Goal: Task Accomplishment & Management: Use online tool/utility

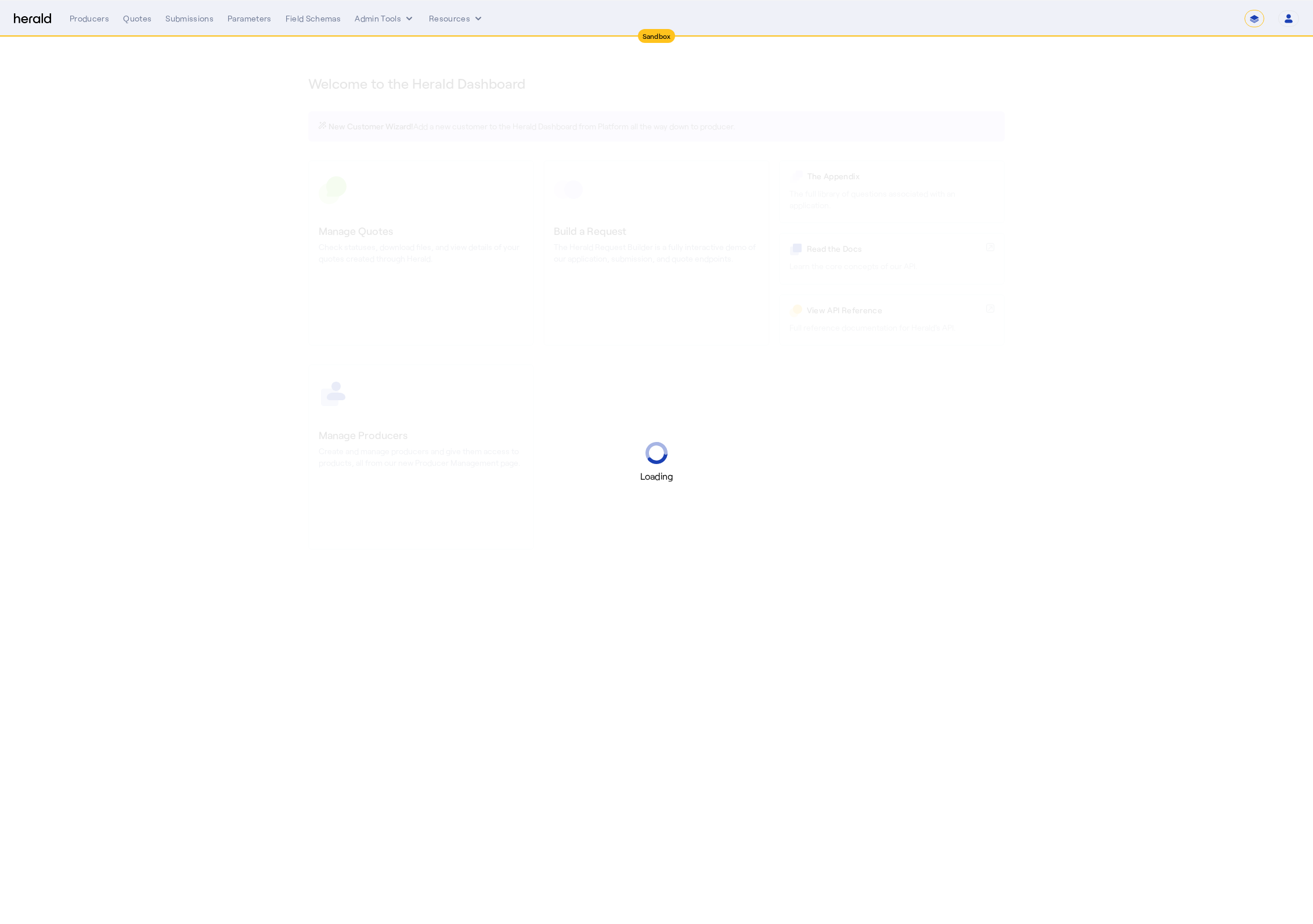
select select "*******"
select select "pfm_2v8p_herald_api"
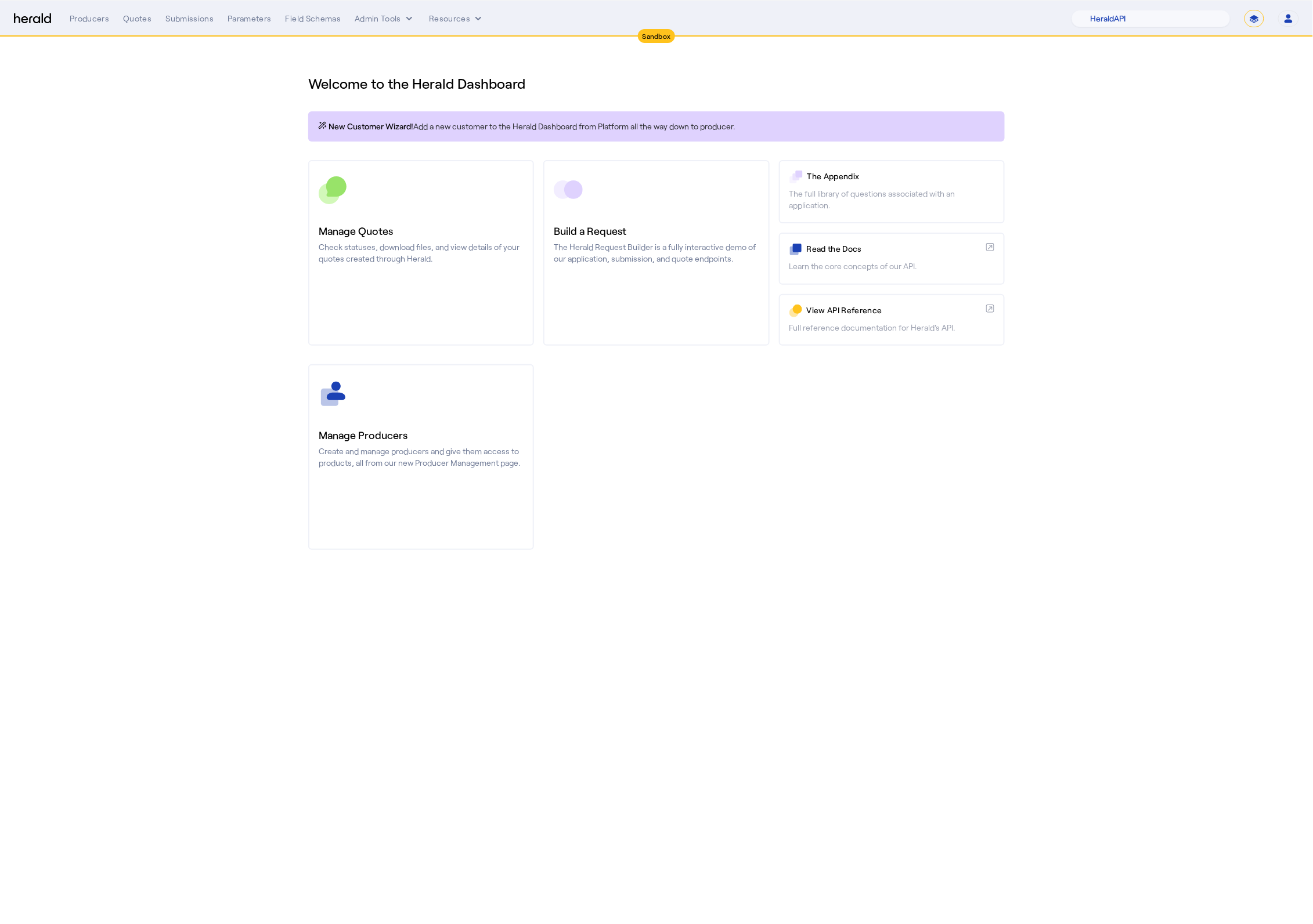
click at [1252, 20] on select "**********" at bounding box center [1254, 18] width 20 height 17
select select "**********"
click at [1245, 10] on select "**********" at bounding box center [1254, 18] width 20 height 17
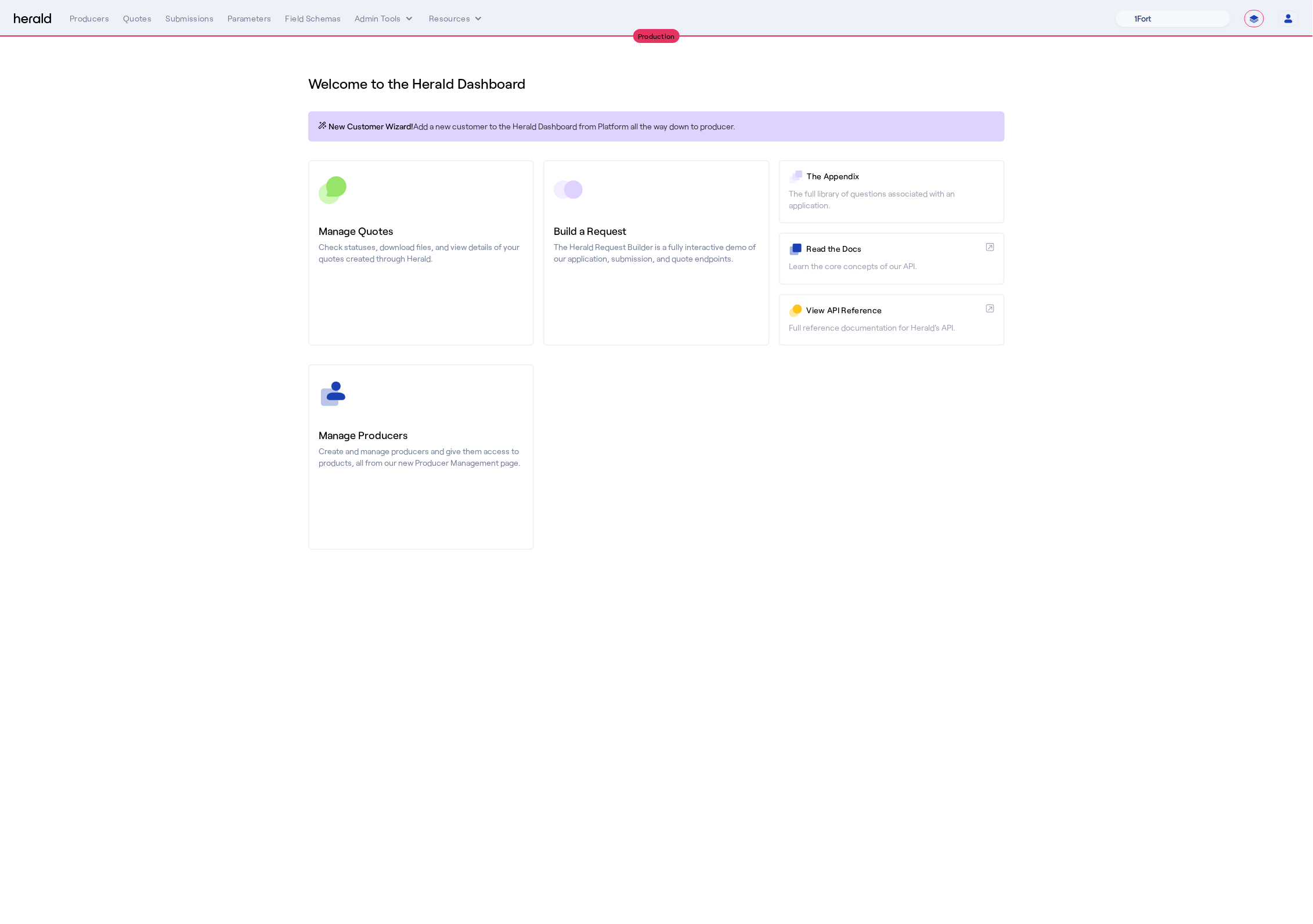
click at [1127, 19] on select "1Fort Affinity Risk [PERSON_NAME] [PERSON_NAME] CRC Campus Coverage Citadel Fif…" at bounding box center [1173, 18] width 115 height 17
select select "pfm_8e7n_1fort"
click at [1115, 10] on select "1Fort Affinity Risk [PERSON_NAME] [PERSON_NAME] CRC Campus Coverage Citadel Fif…" at bounding box center [1173, 18] width 115 height 17
click at [225, 154] on div "You are now impersonating the 1Fort platform." at bounding box center [656, 462] width 1313 height 924
click at [386, 22] on div "You are now impersonating the 1Fort platform." at bounding box center [656, 462] width 1313 height 924
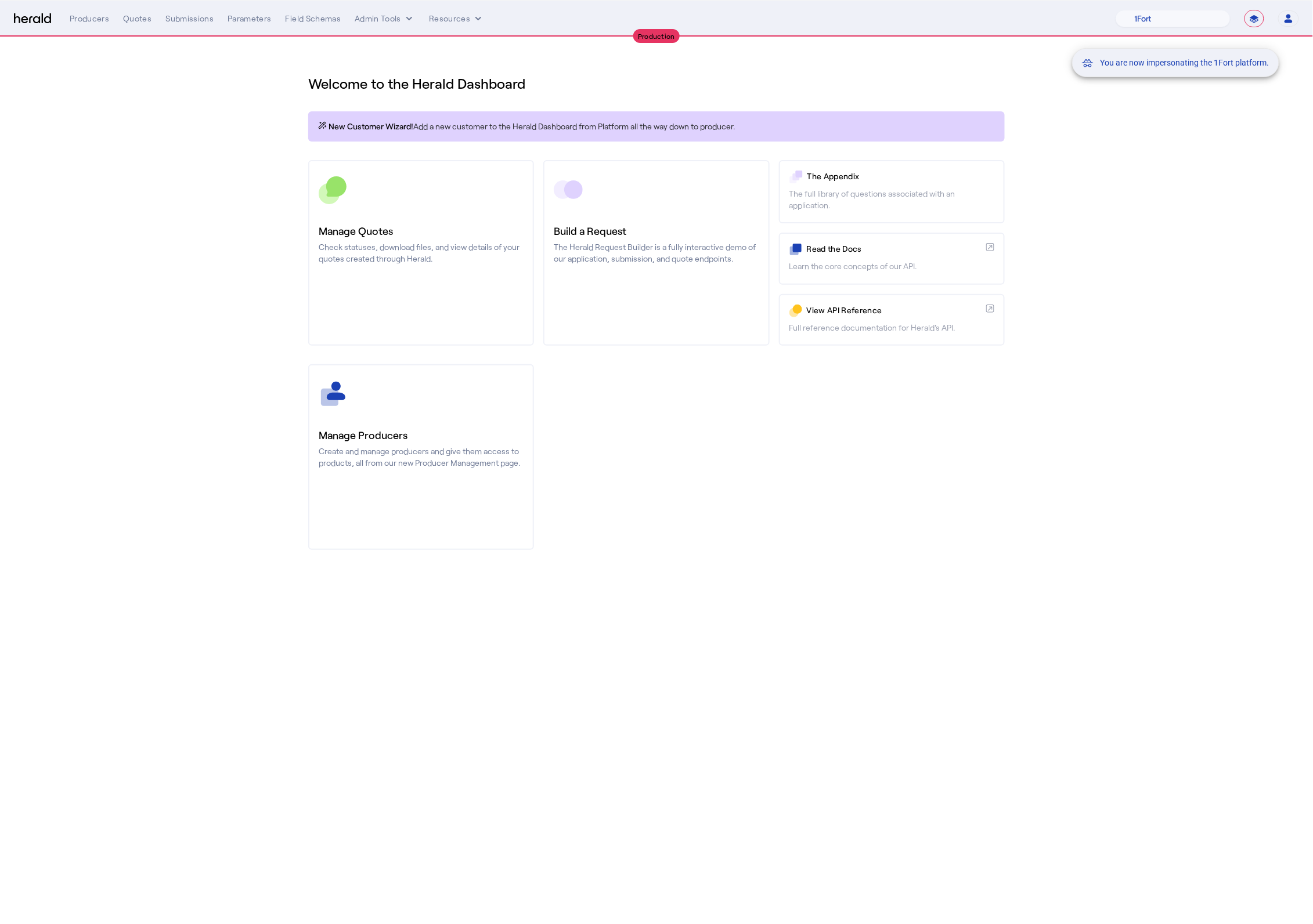
click at [393, 15] on div "You are now impersonating the 1Fort platform." at bounding box center [656, 462] width 1313 height 924
click at [395, 20] on button "Admin Tools" at bounding box center [385, 19] width 61 height 12
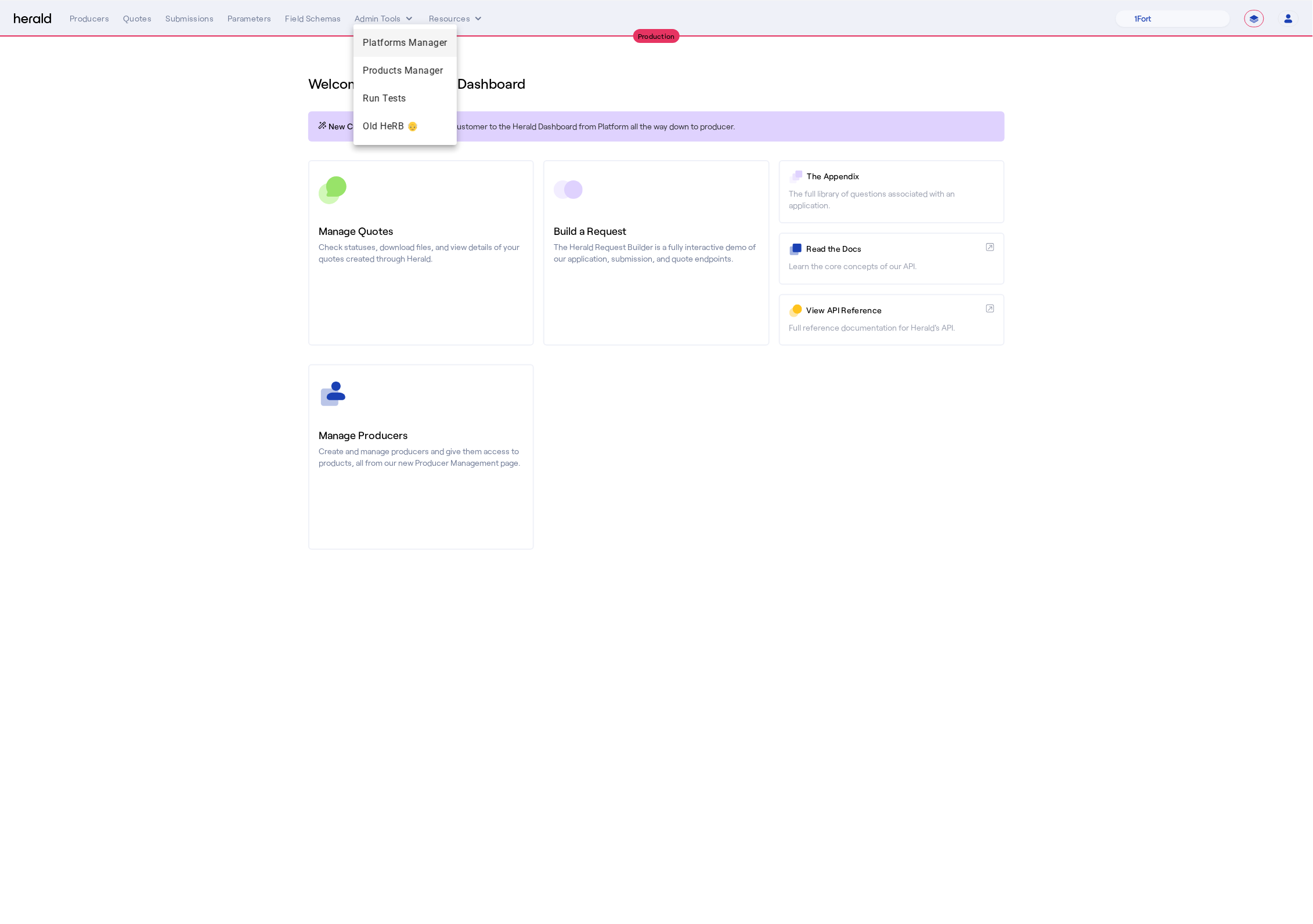
click at [397, 47] on span "Platforms Manager" at bounding box center [405, 43] width 85 height 14
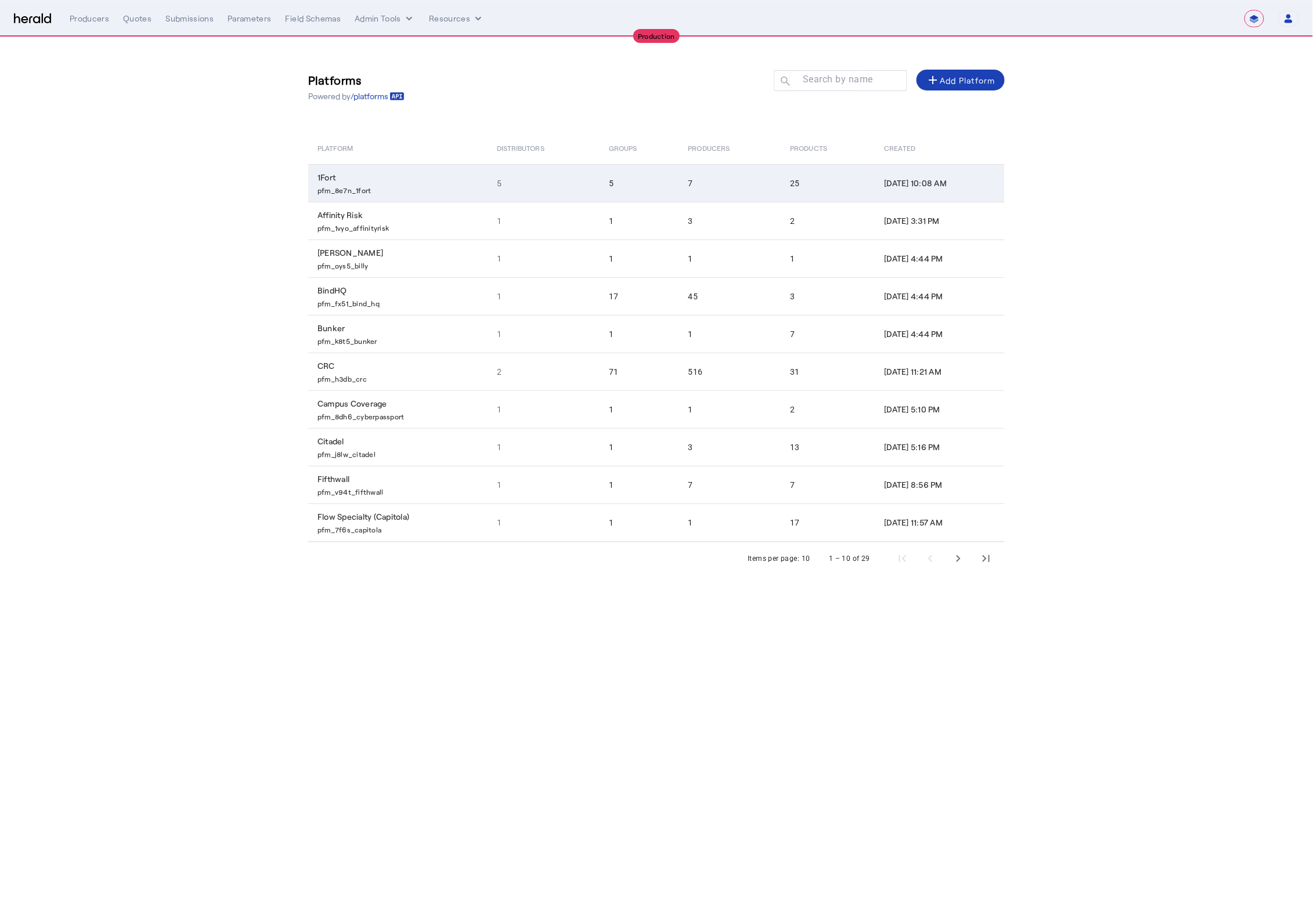
click at [405, 184] on p "pfm_8e7n_1fort" at bounding box center [400, 189] width 166 height 12
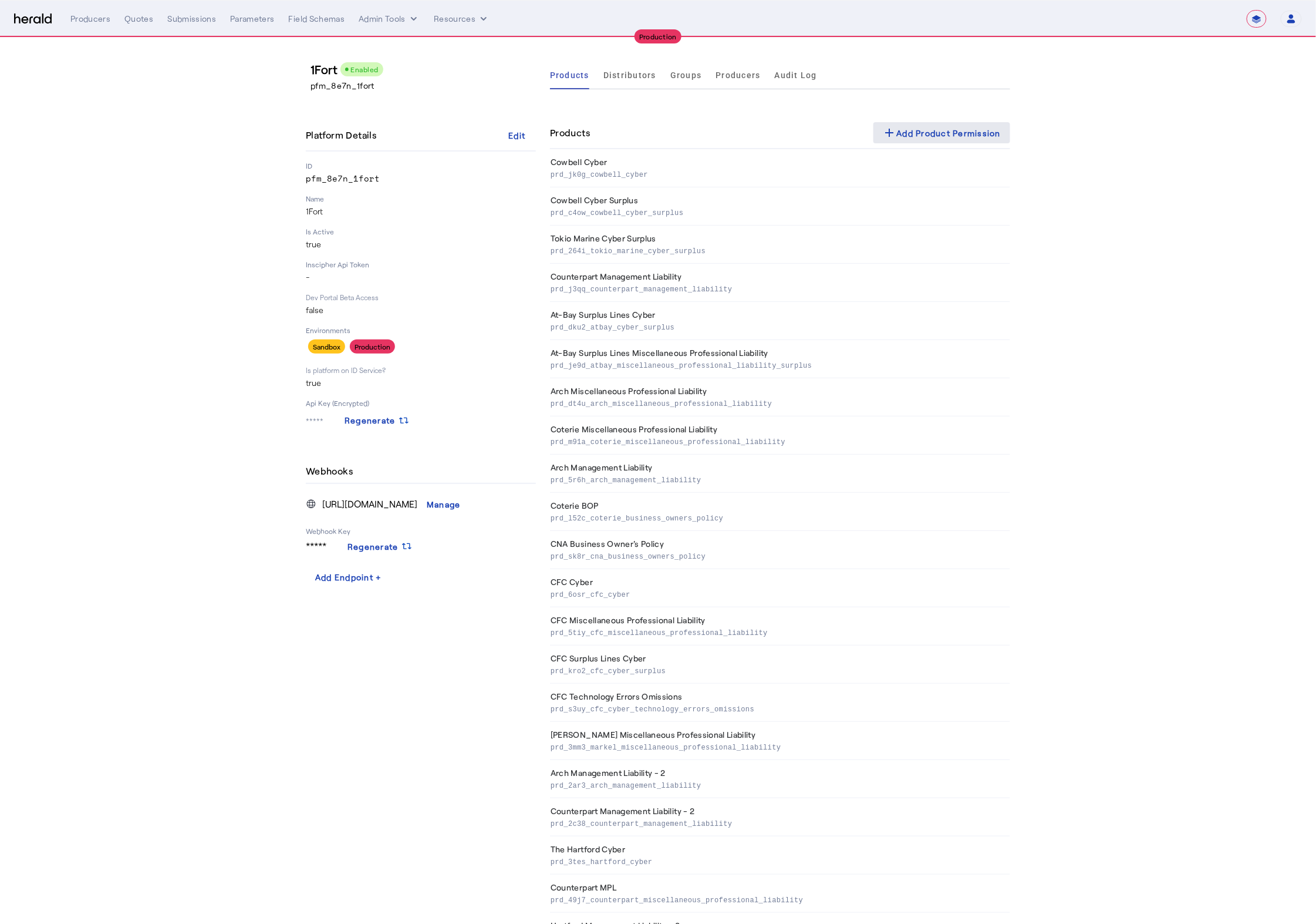
click at [939, 125] on div "add Add Product Permission" at bounding box center [942, 132] width 119 height 14
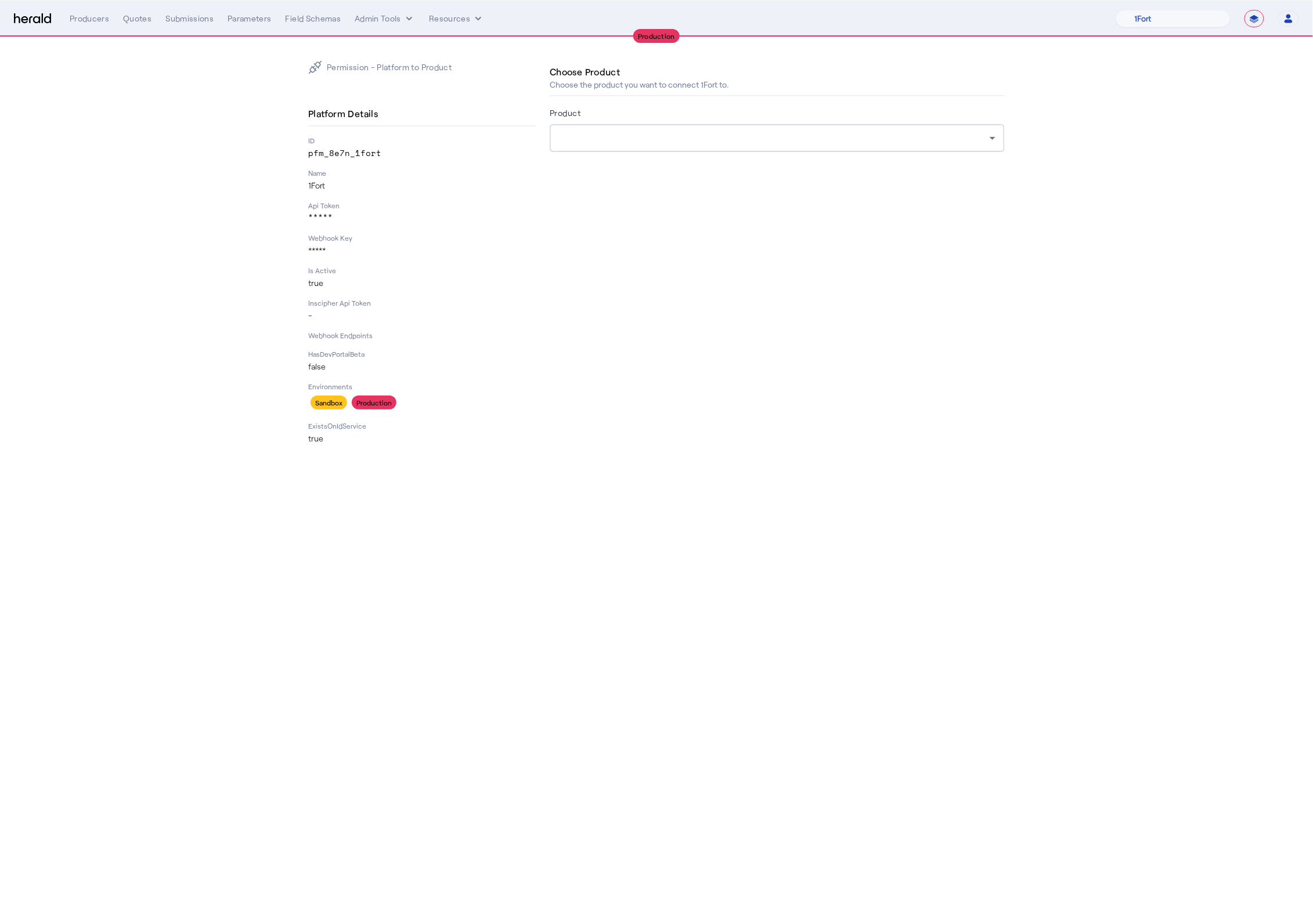
click at [703, 125] on div at bounding box center [777, 138] width 437 height 28
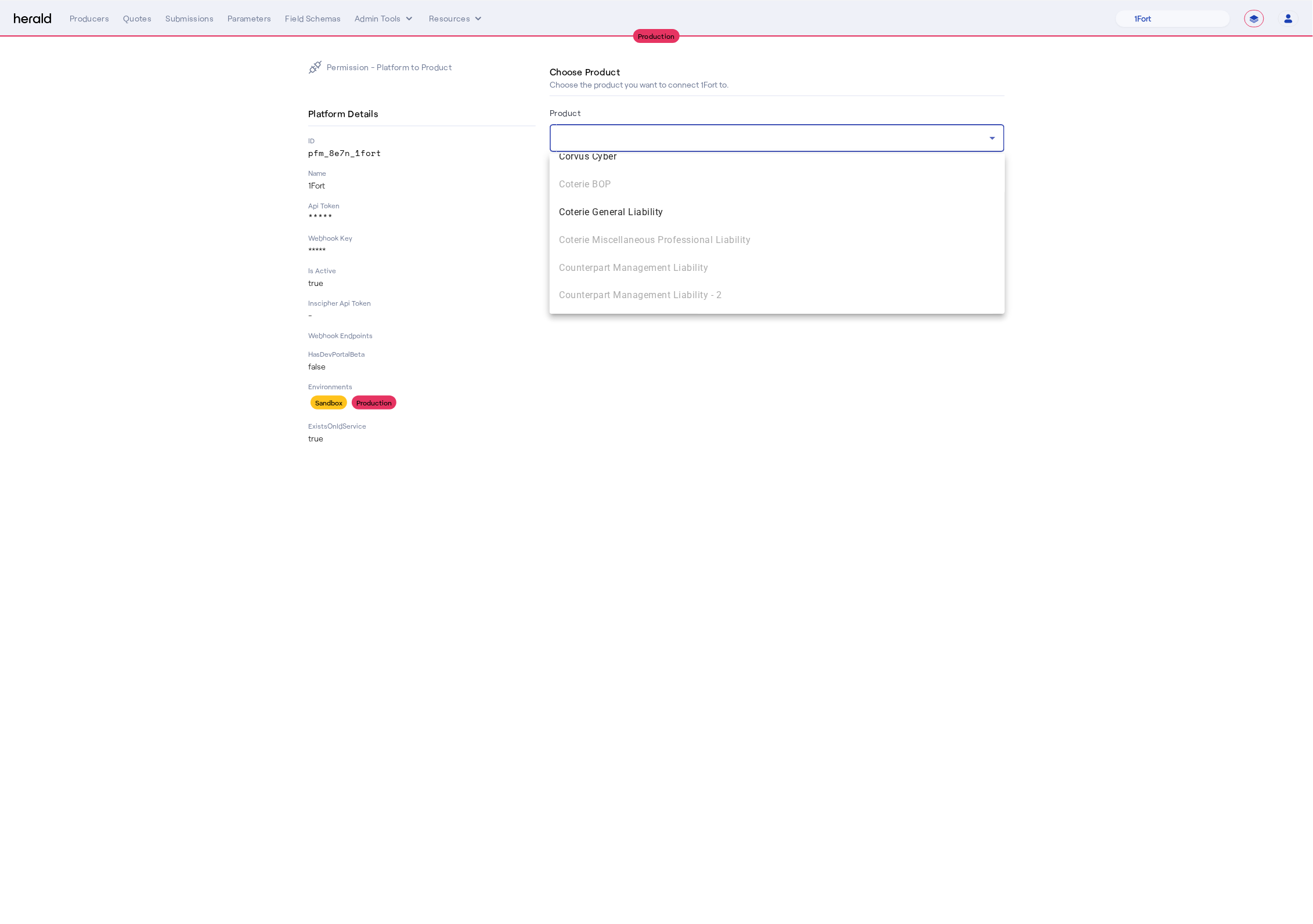
scroll to position [806, 0]
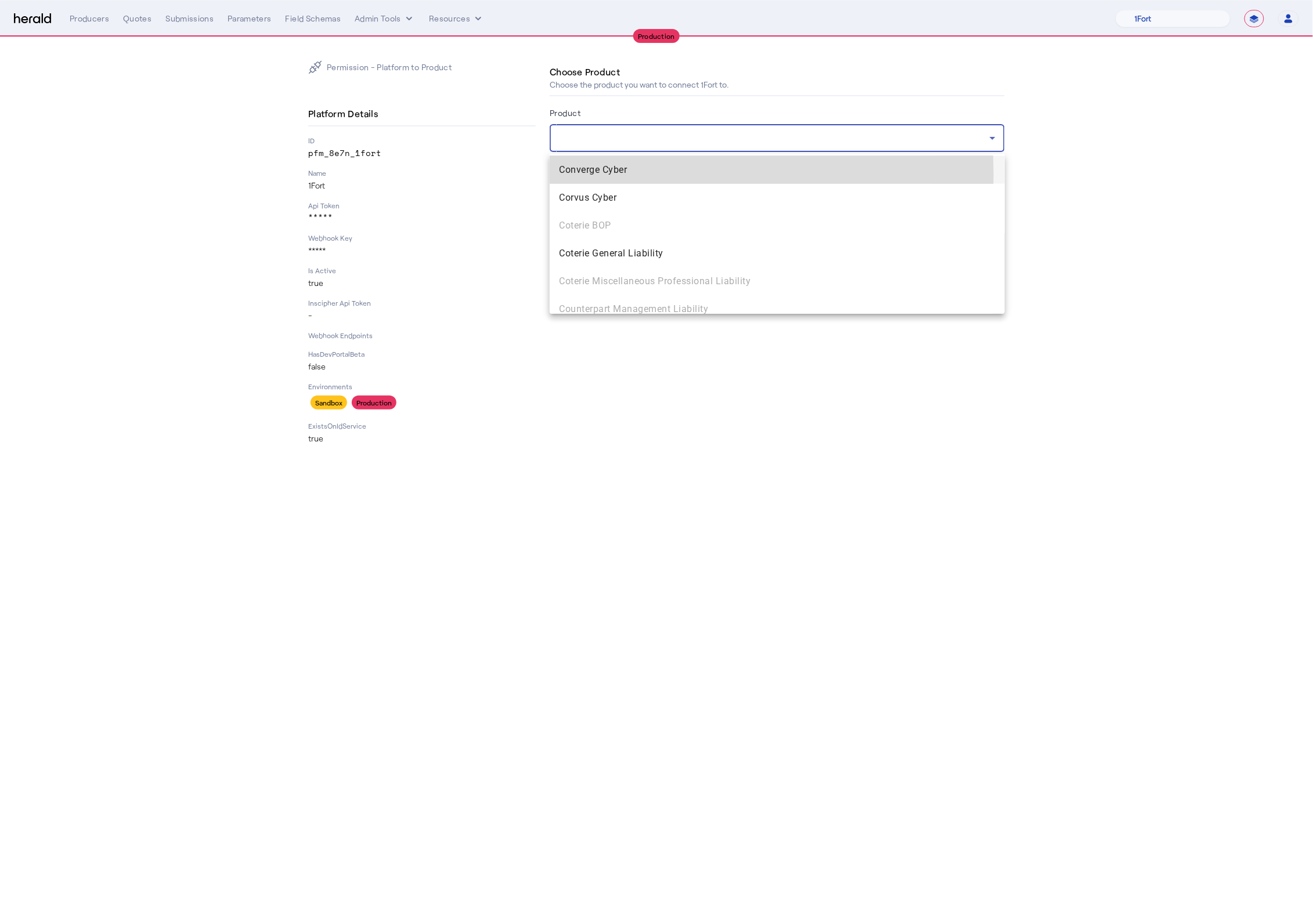
click at [594, 174] on span "Converge Cyber" at bounding box center [777, 170] width 437 height 14
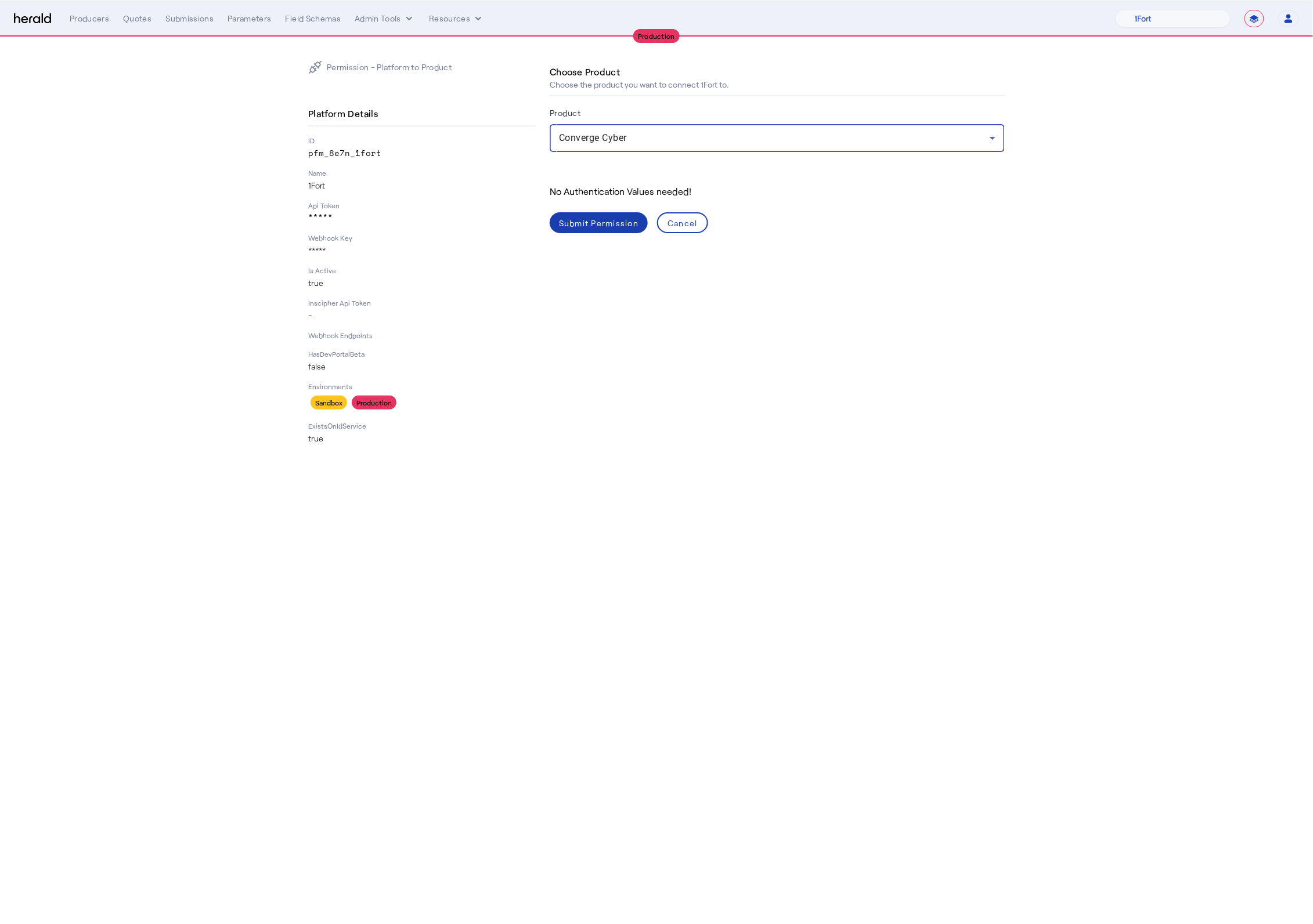
click at [608, 225] on div "Submit Permission" at bounding box center [599, 223] width 80 height 12
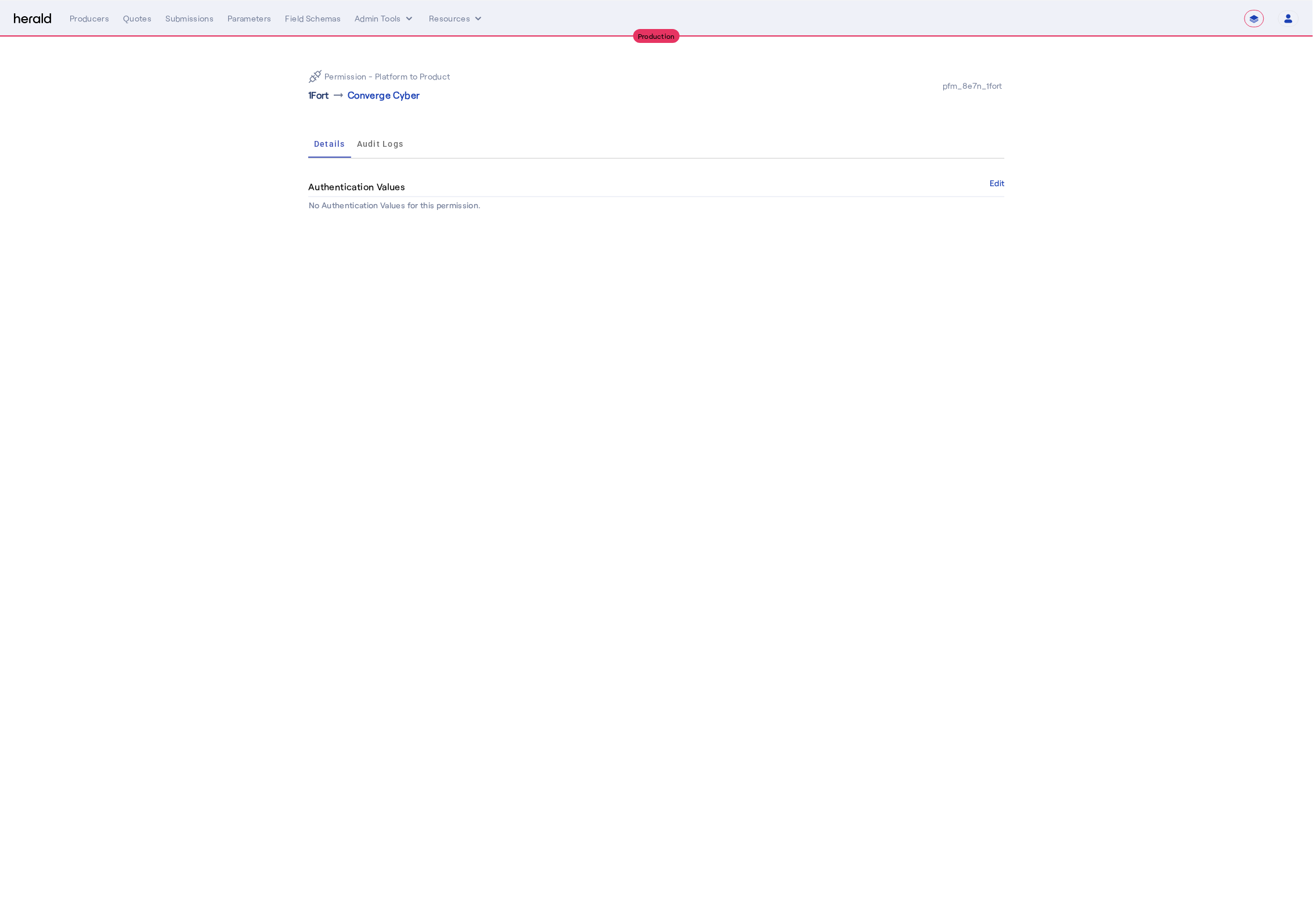
click at [328, 95] on p "1Fort" at bounding box center [318, 95] width 21 height 14
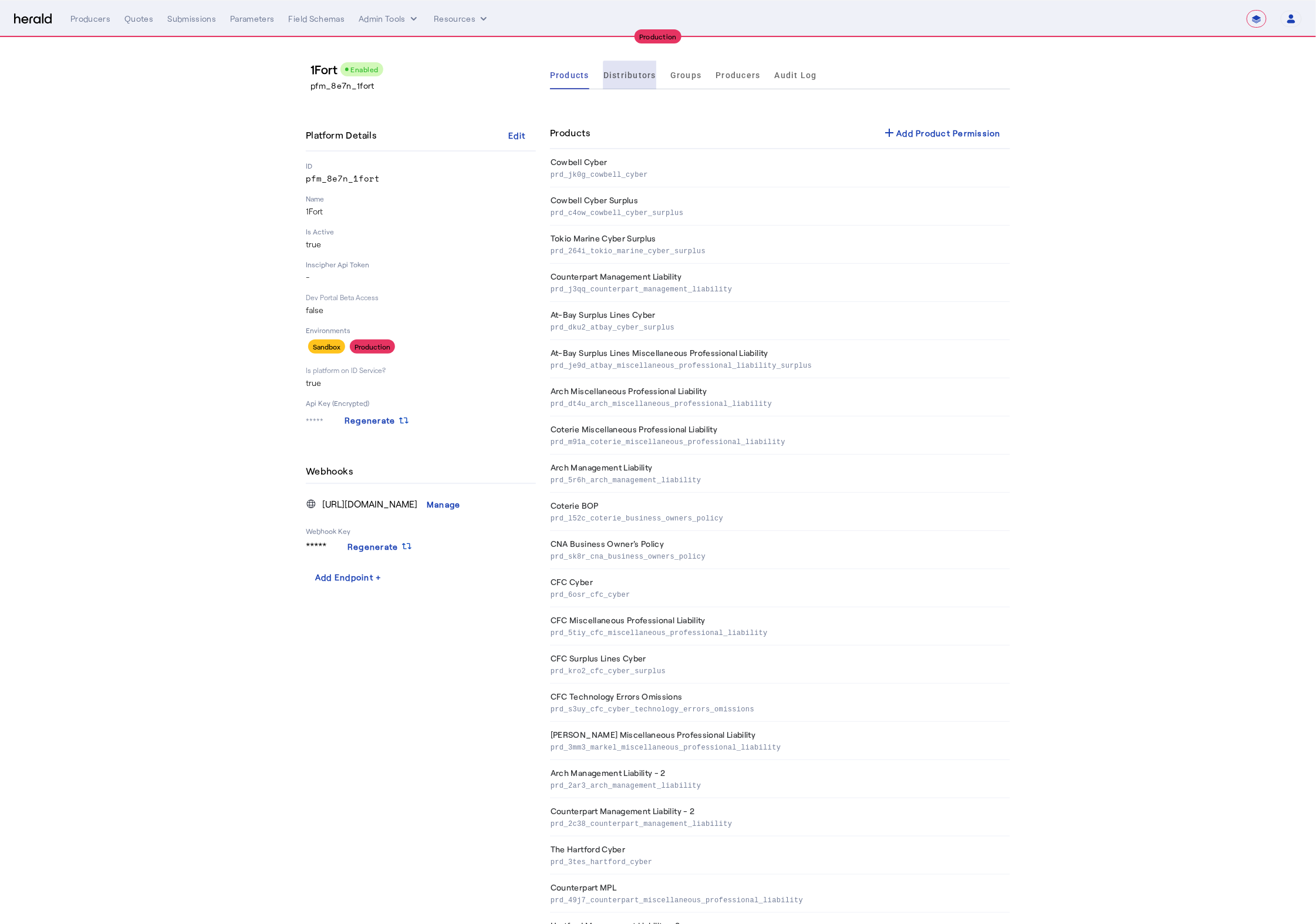
click at [638, 80] on span "Distributors" at bounding box center [630, 75] width 53 height 28
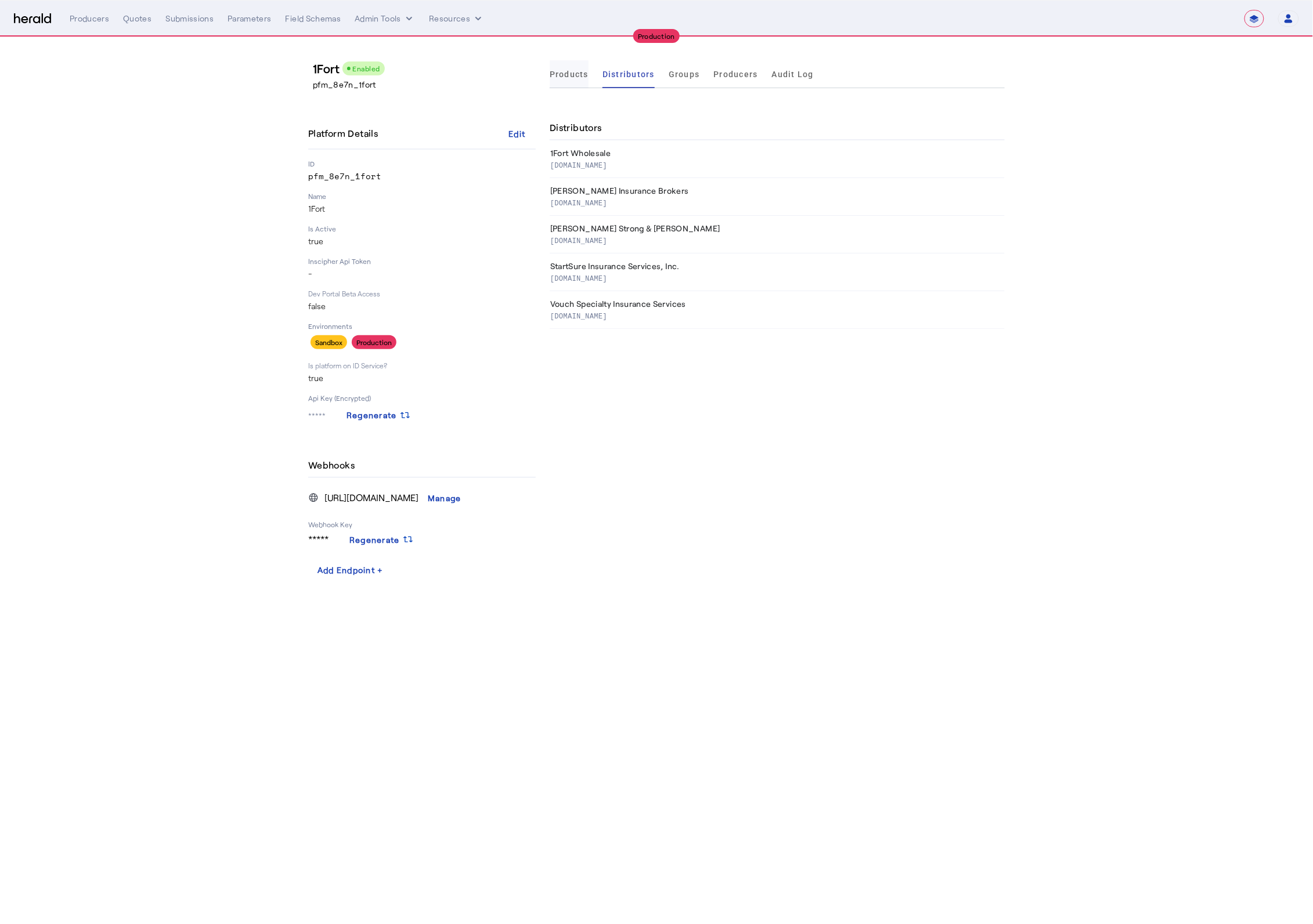
click at [578, 75] on span "Products" at bounding box center [569, 74] width 39 height 8
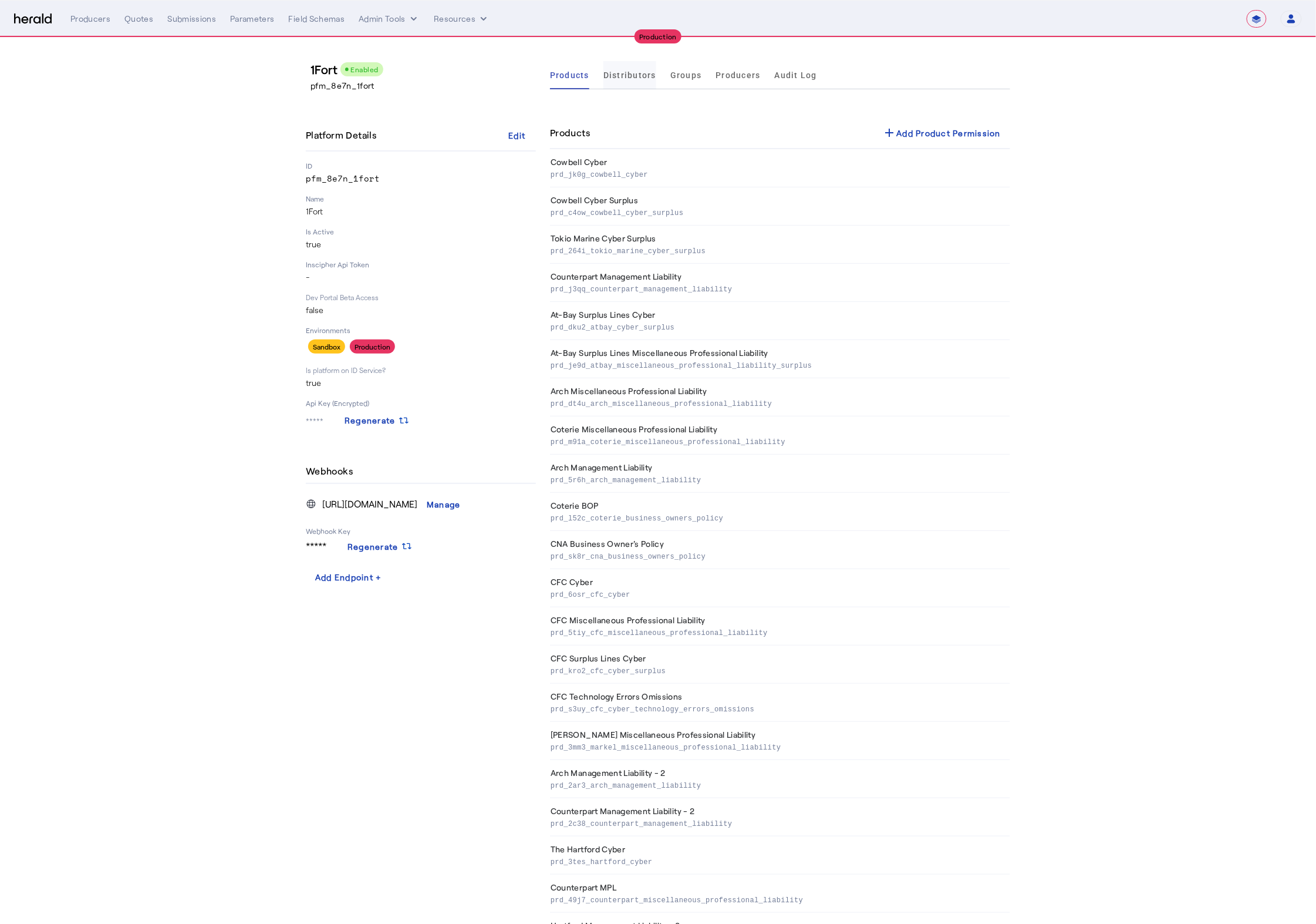
click at [629, 80] on span "Distributors" at bounding box center [630, 75] width 53 height 28
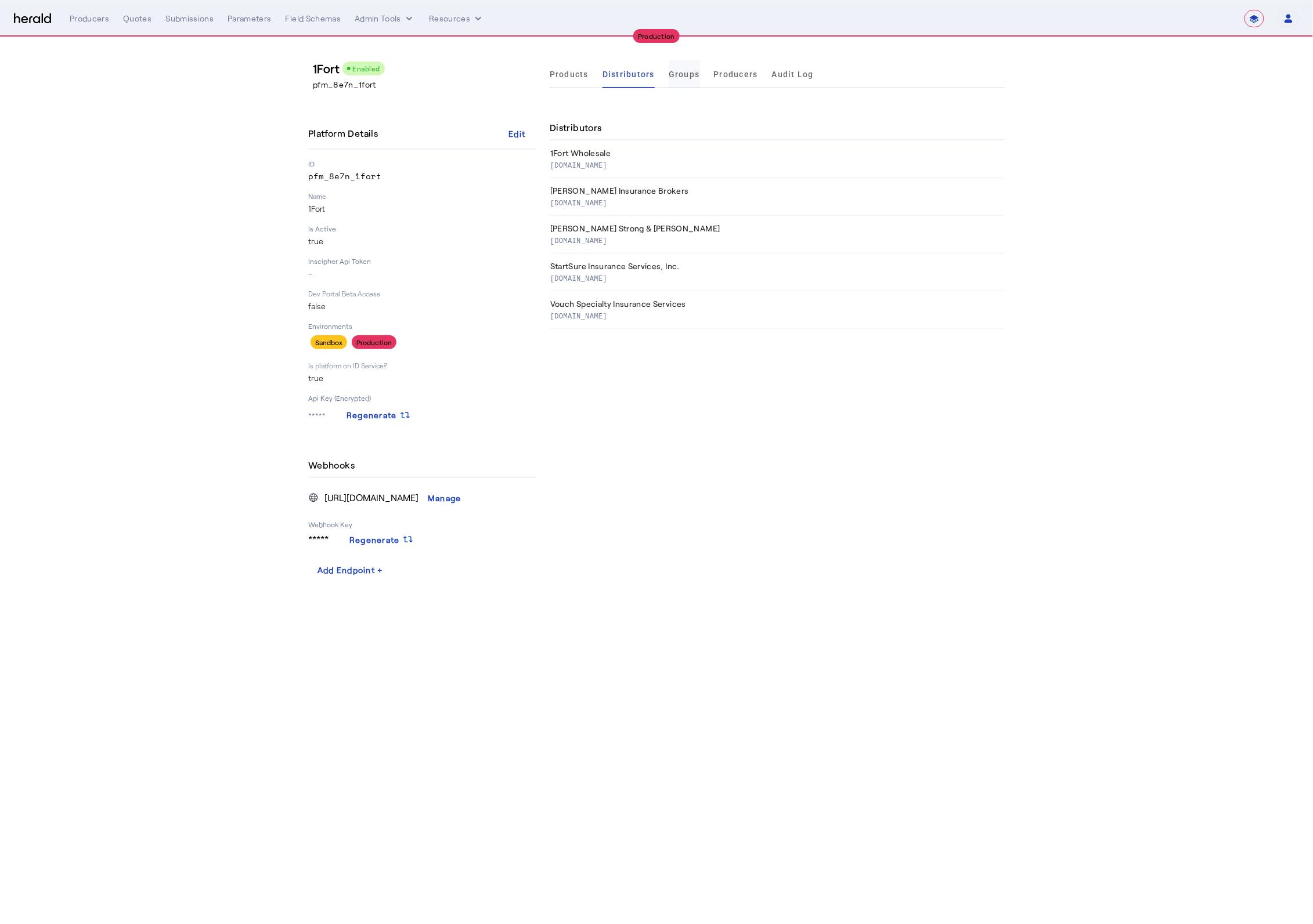
click at [672, 75] on span "Groups" at bounding box center [684, 74] width 31 height 8
click at [624, 75] on span "Distributors" at bounding box center [629, 74] width 52 height 8
click at [677, 75] on span "Groups" at bounding box center [684, 74] width 31 height 8
click at [732, 81] on span "Producers" at bounding box center [736, 74] width 44 height 28
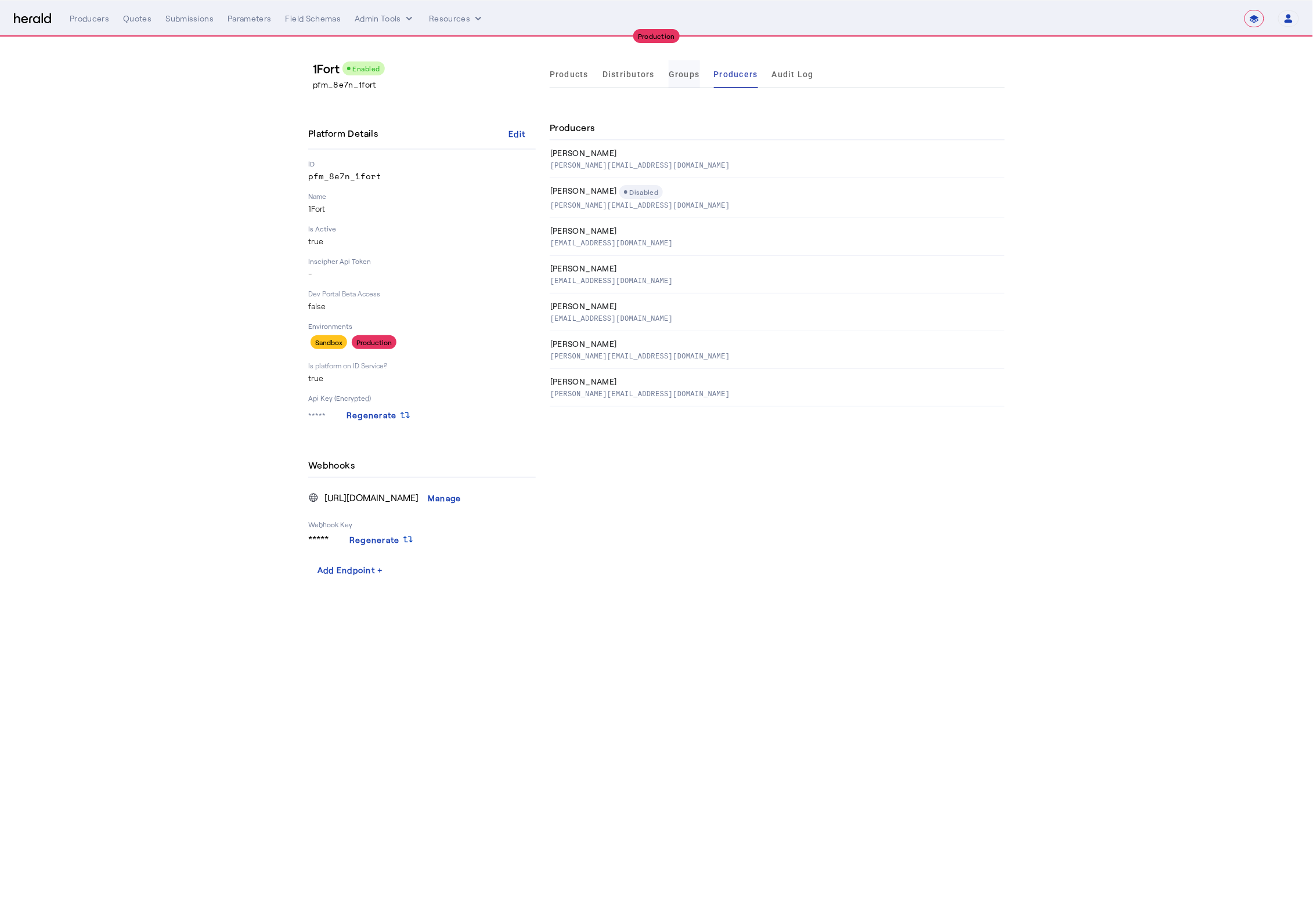
click at [682, 79] on span "Groups" at bounding box center [684, 74] width 31 height 28
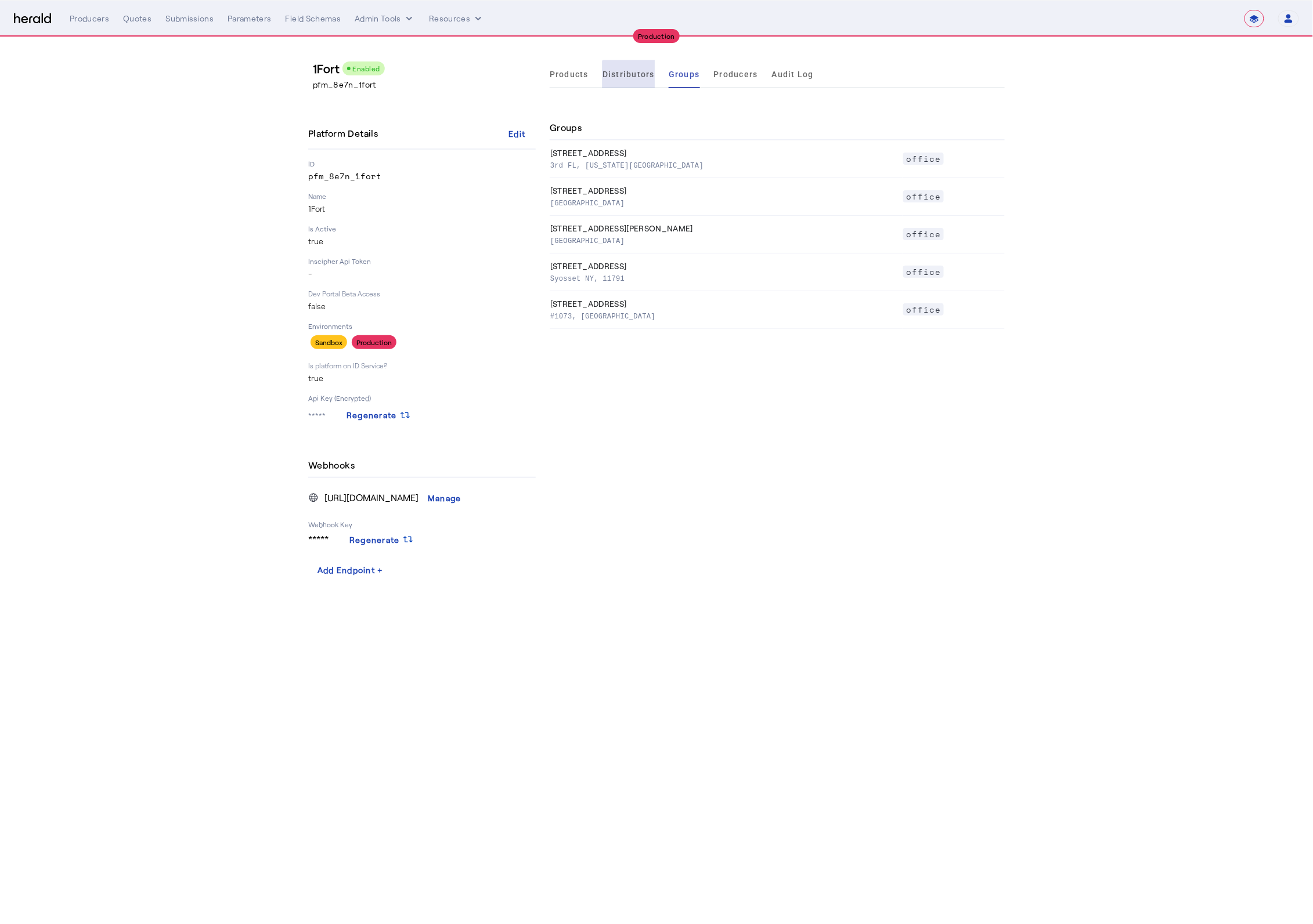
click at [635, 81] on span "Distributors" at bounding box center [629, 74] width 52 height 28
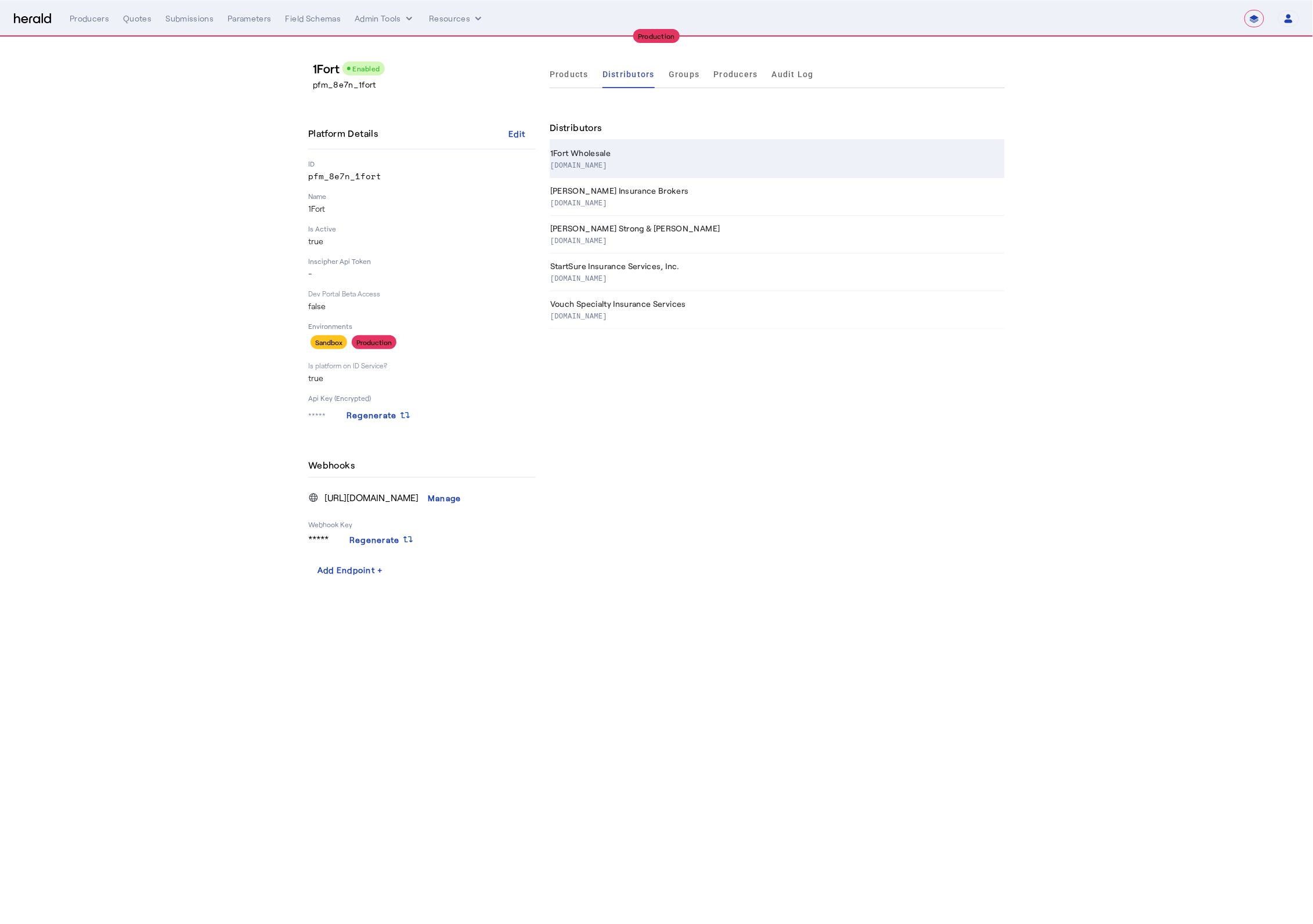
click at [660, 157] on th "1Fort Wholesale [DOMAIN_NAME]" at bounding box center [777, 160] width 455 height 38
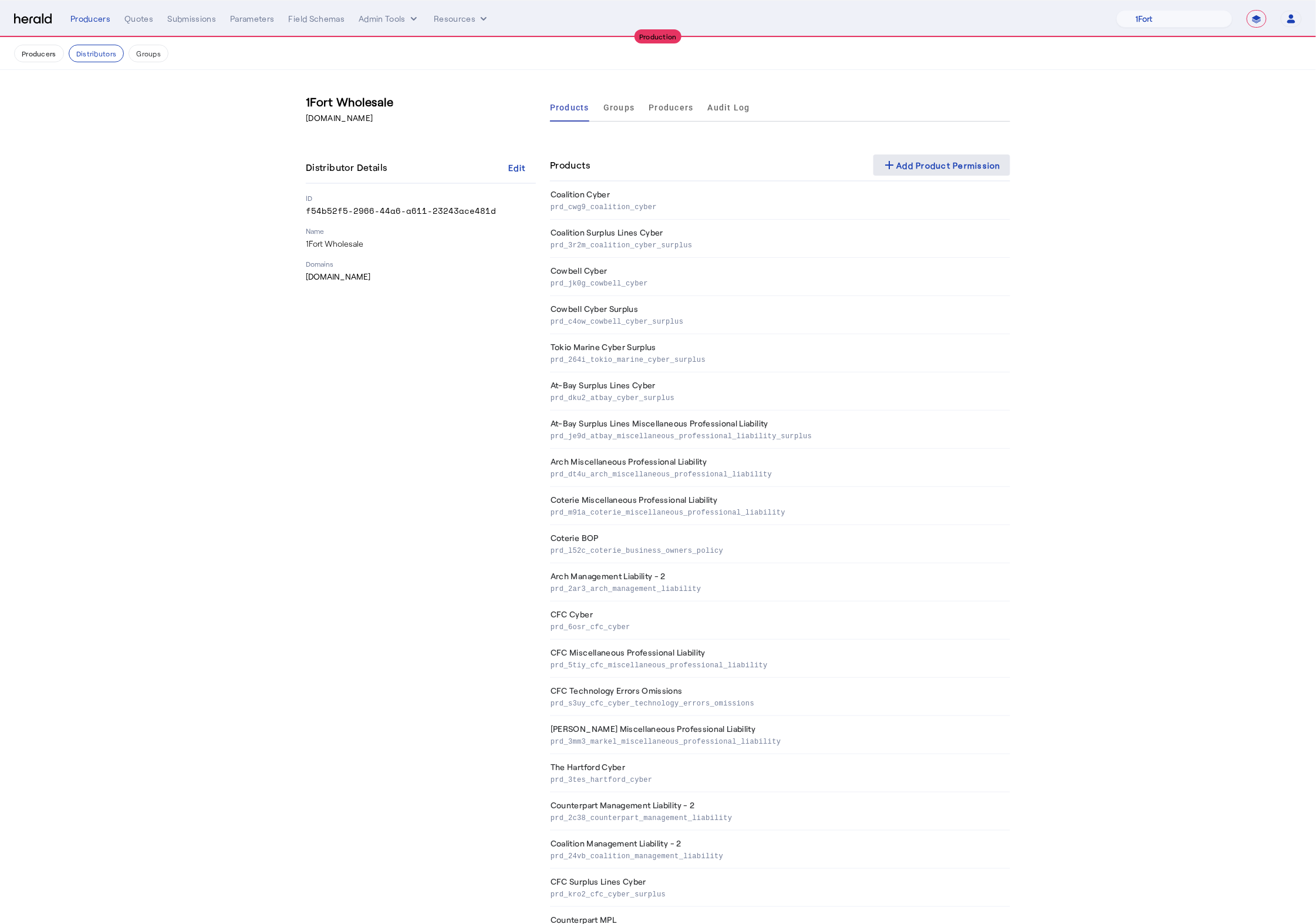
click at [949, 172] on div "add Add Product Permission" at bounding box center [942, 165] width 119 height 14
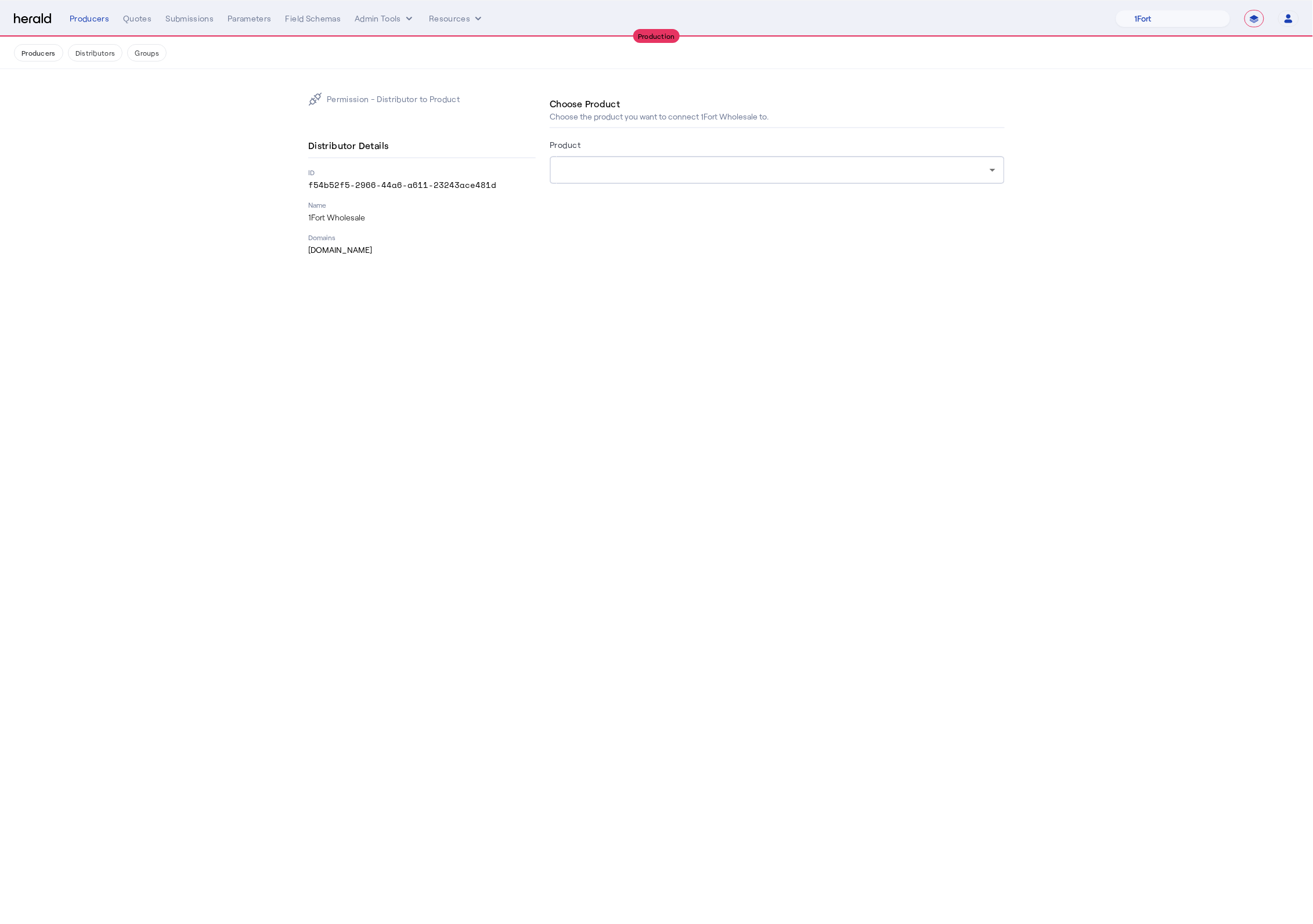
click at [705, 182] on div at bounding box center [777, 170] width 437 height 28
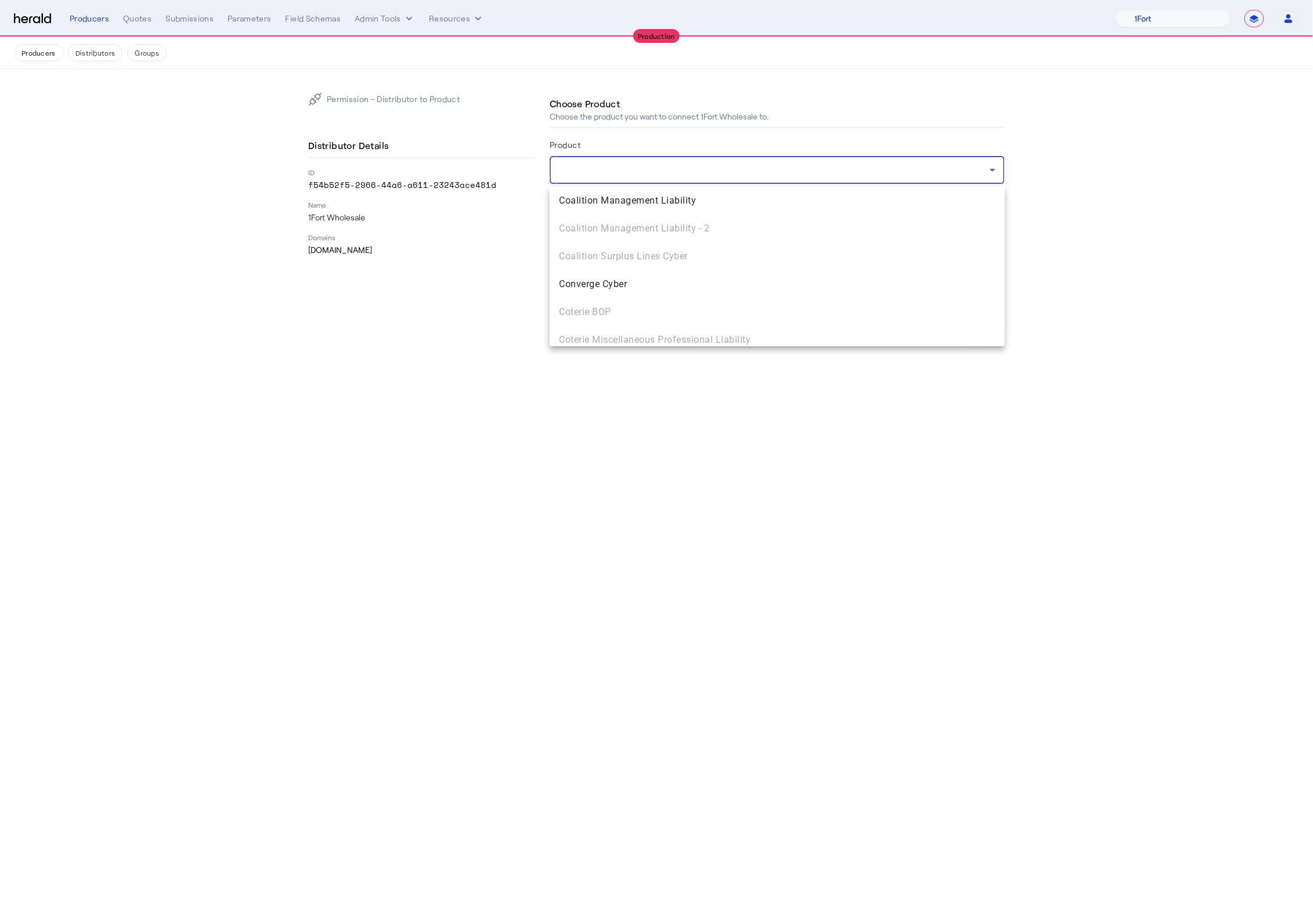
scroll to position [288, 0]
click at [667, 292] on mat-option "Converge Cyber" at bounding box center [777, 302] width 455 height 28
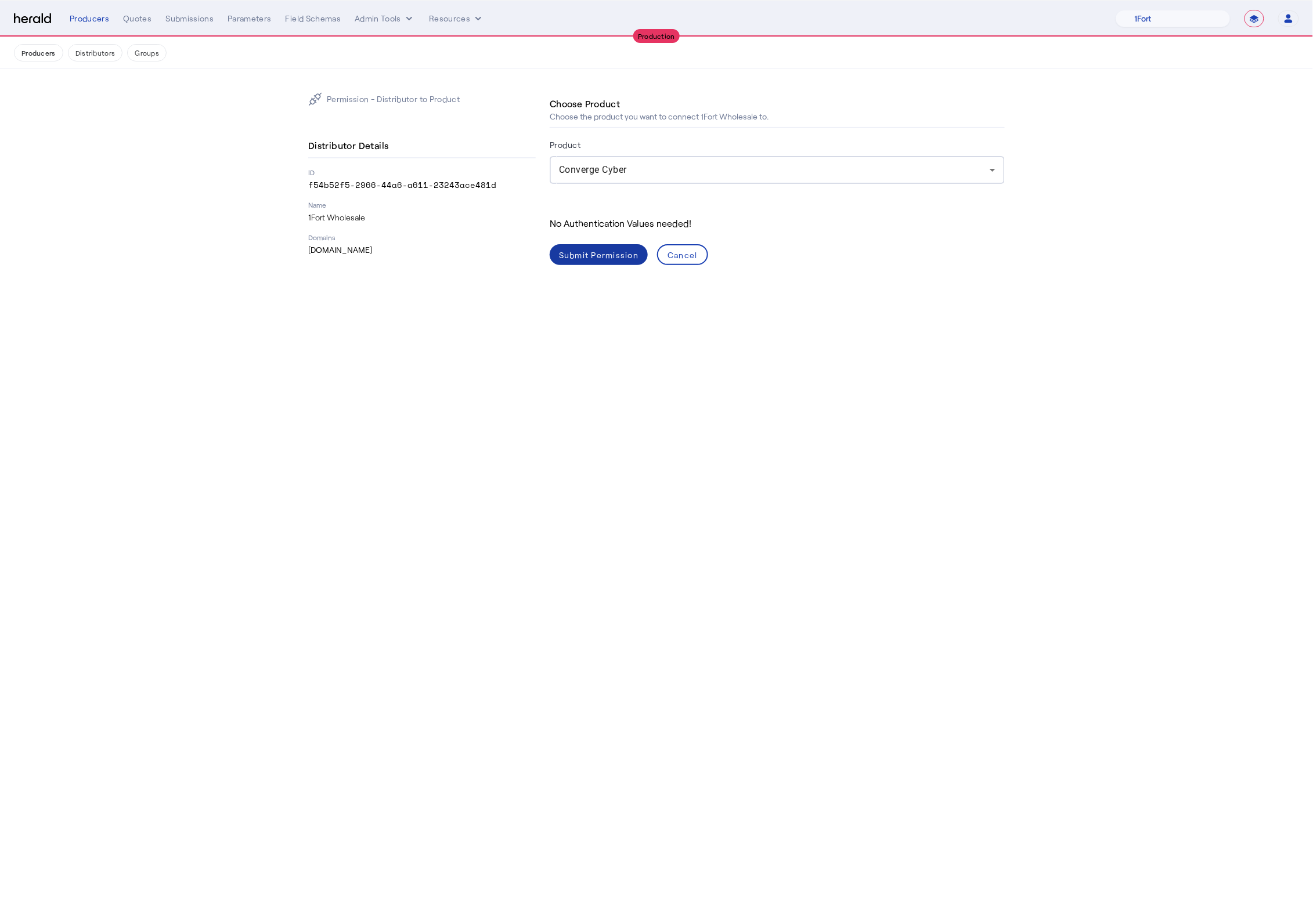
click at [611, 257] on div "Submit Permission" at bounding box center [599, 255] width 80 height 12
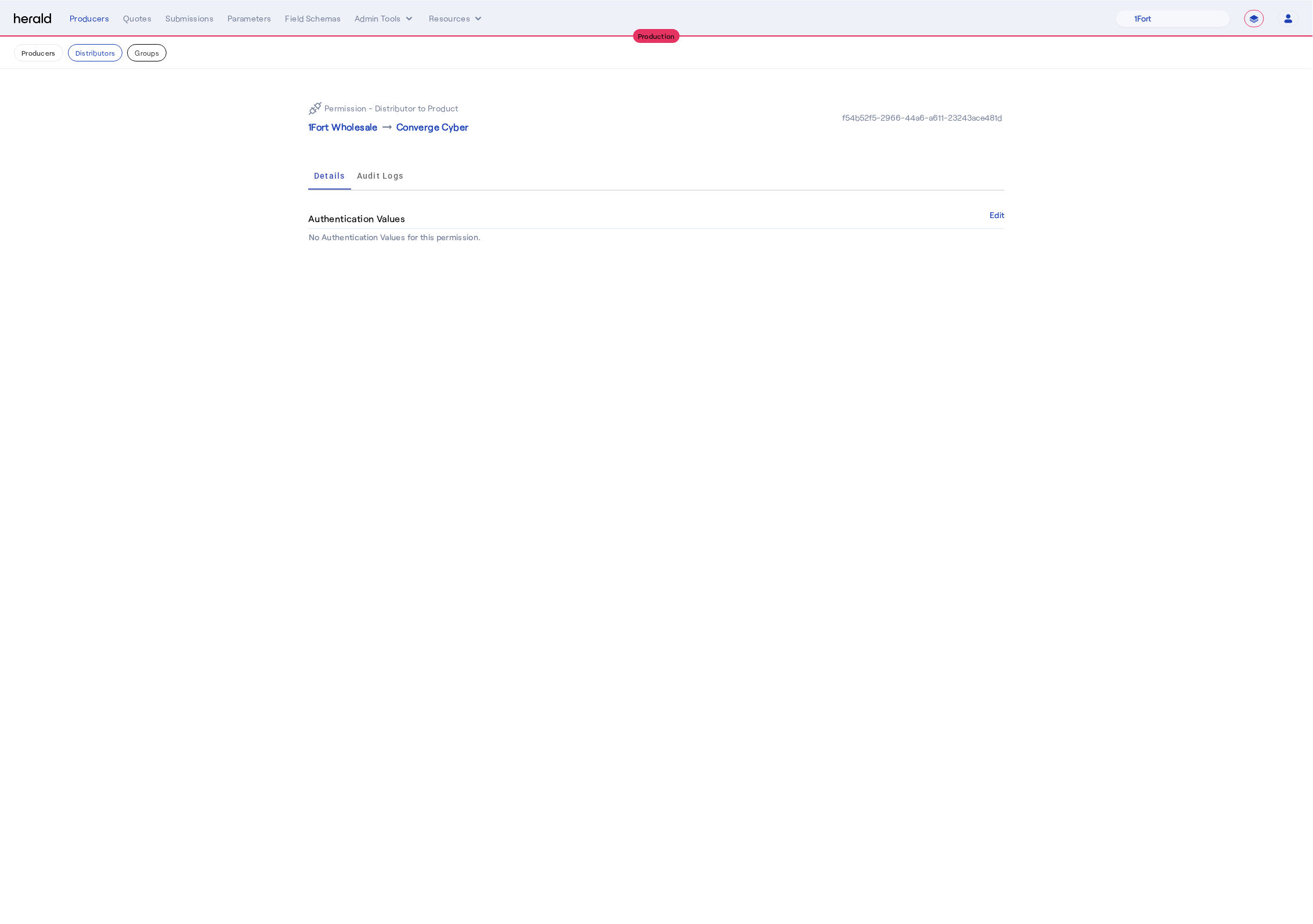
click at [138, 56] on button "Groups" at bounding box center [147, 52] width 40 height 17
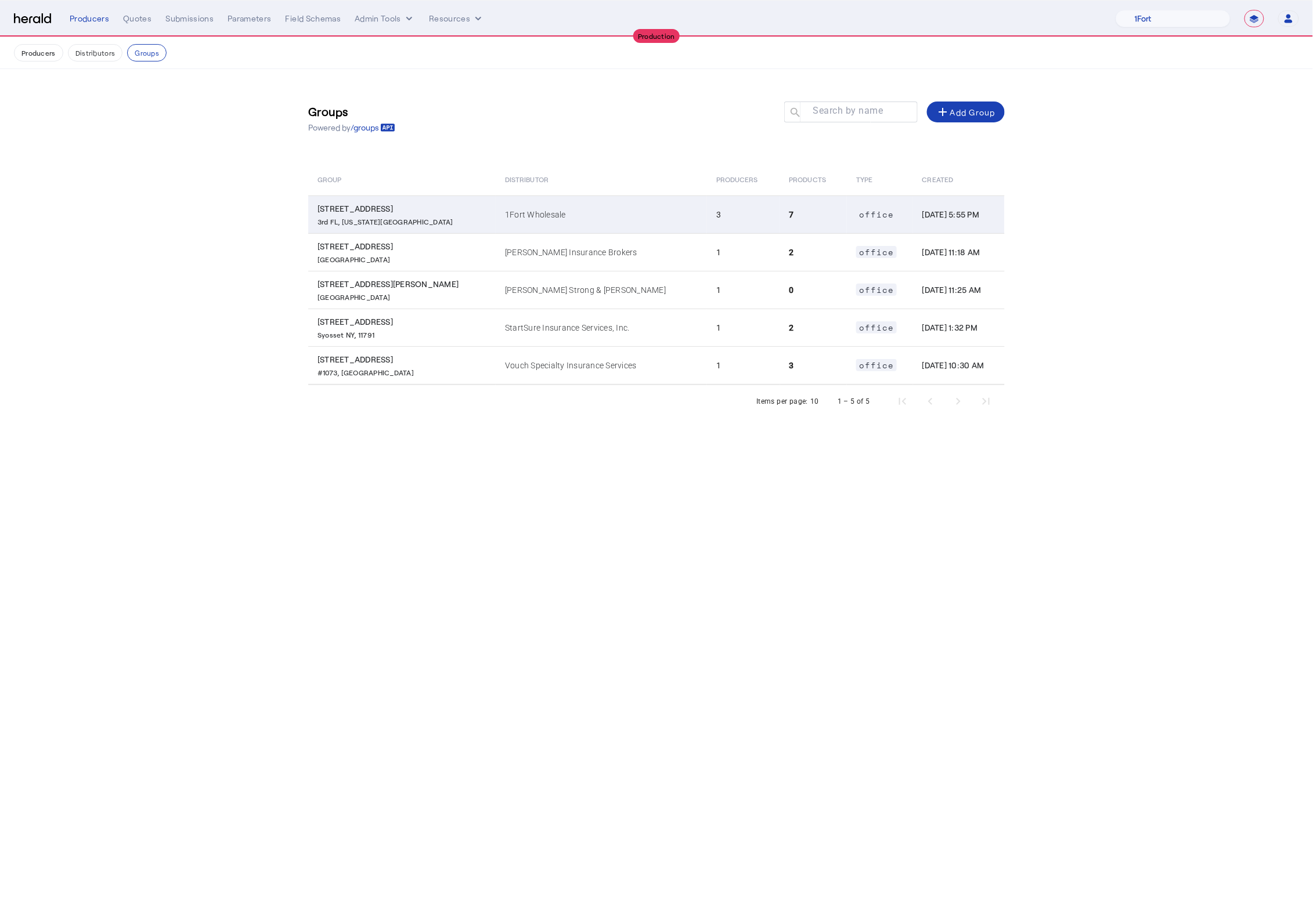
click at [587, 215] on td "1Fort Wholesale" at bounding box center [601, 215] width 211 height 38
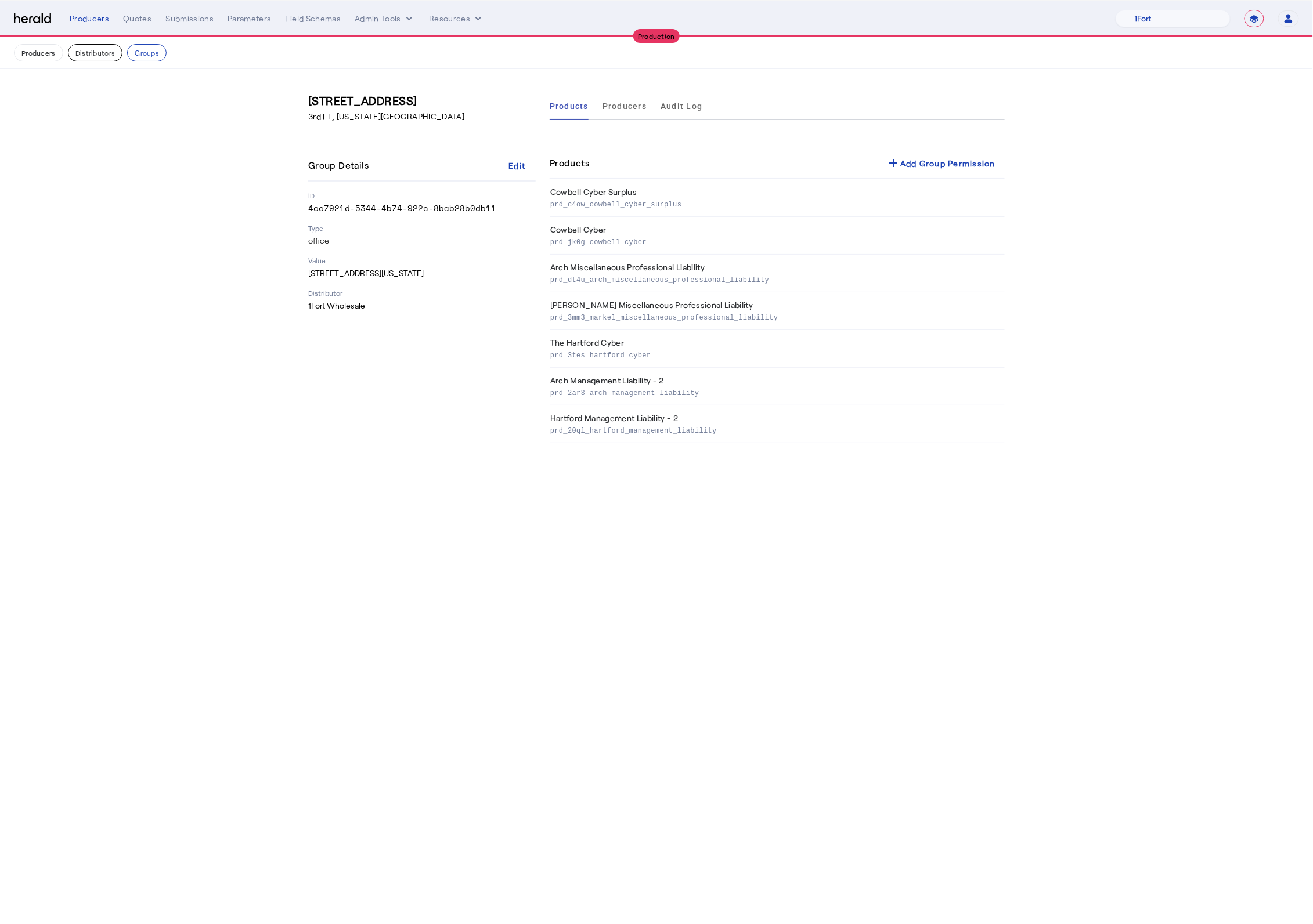
click at [87, 52] on button "Distributors" at bounding box center [95, 52] width 55 height 17
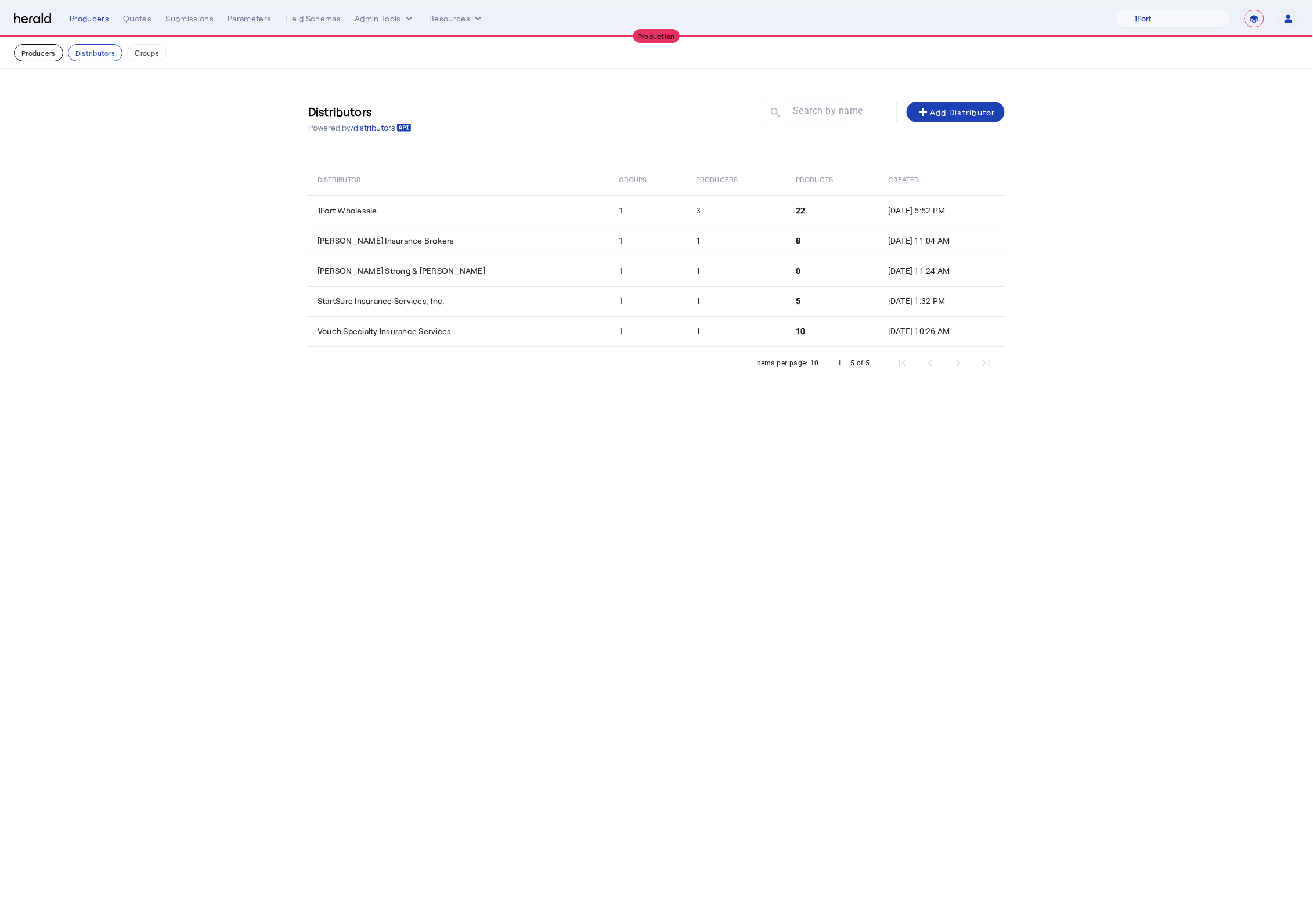
click at [40, 51] on button "Producers" at bounding box center [38, 52] width 49 height 17
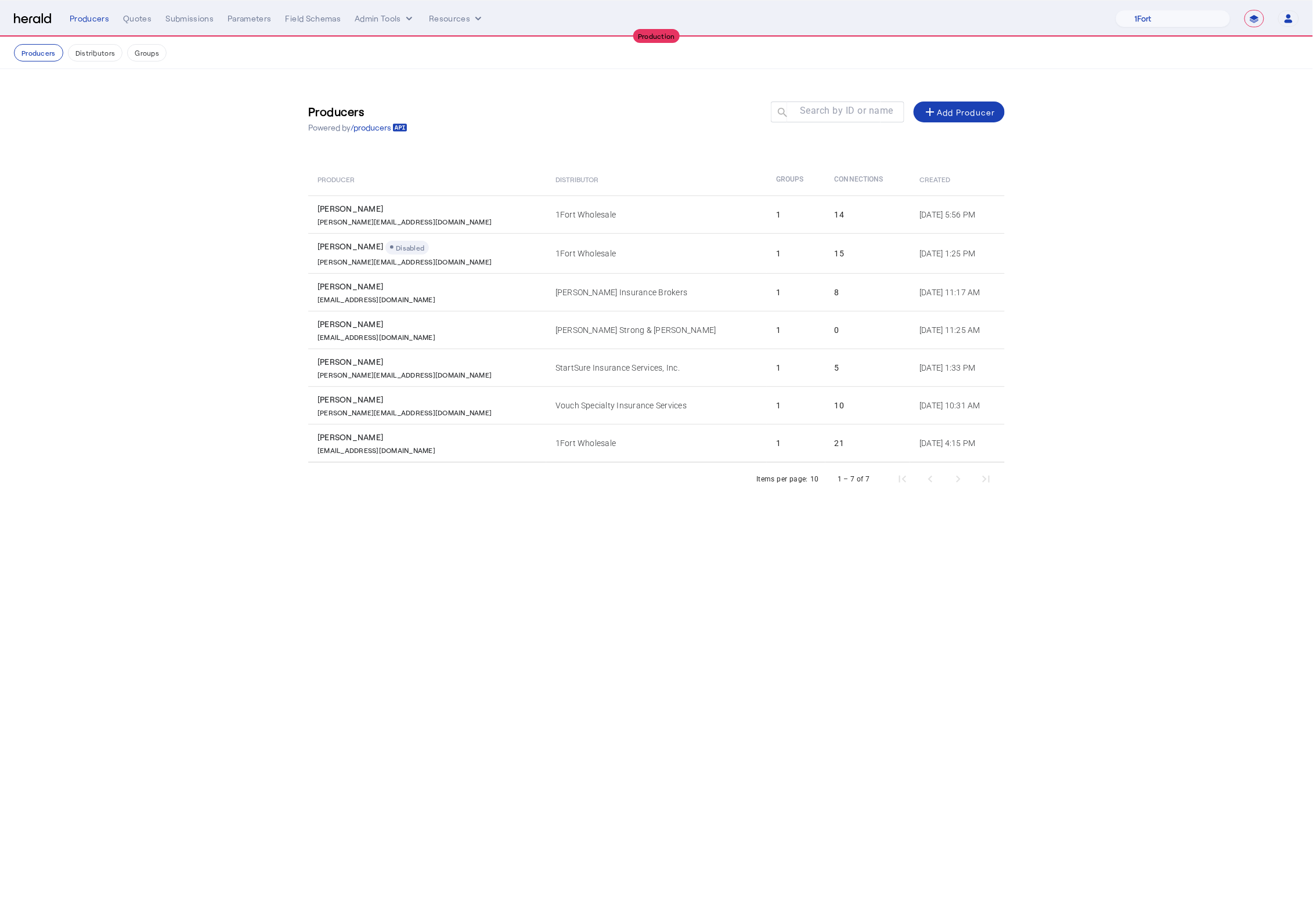
click at [227, 211] on section "Producers Powered by /producers Search by ID or name search add Add Producer Pr…" at bounding box center [656, 294] width 1313 height 450
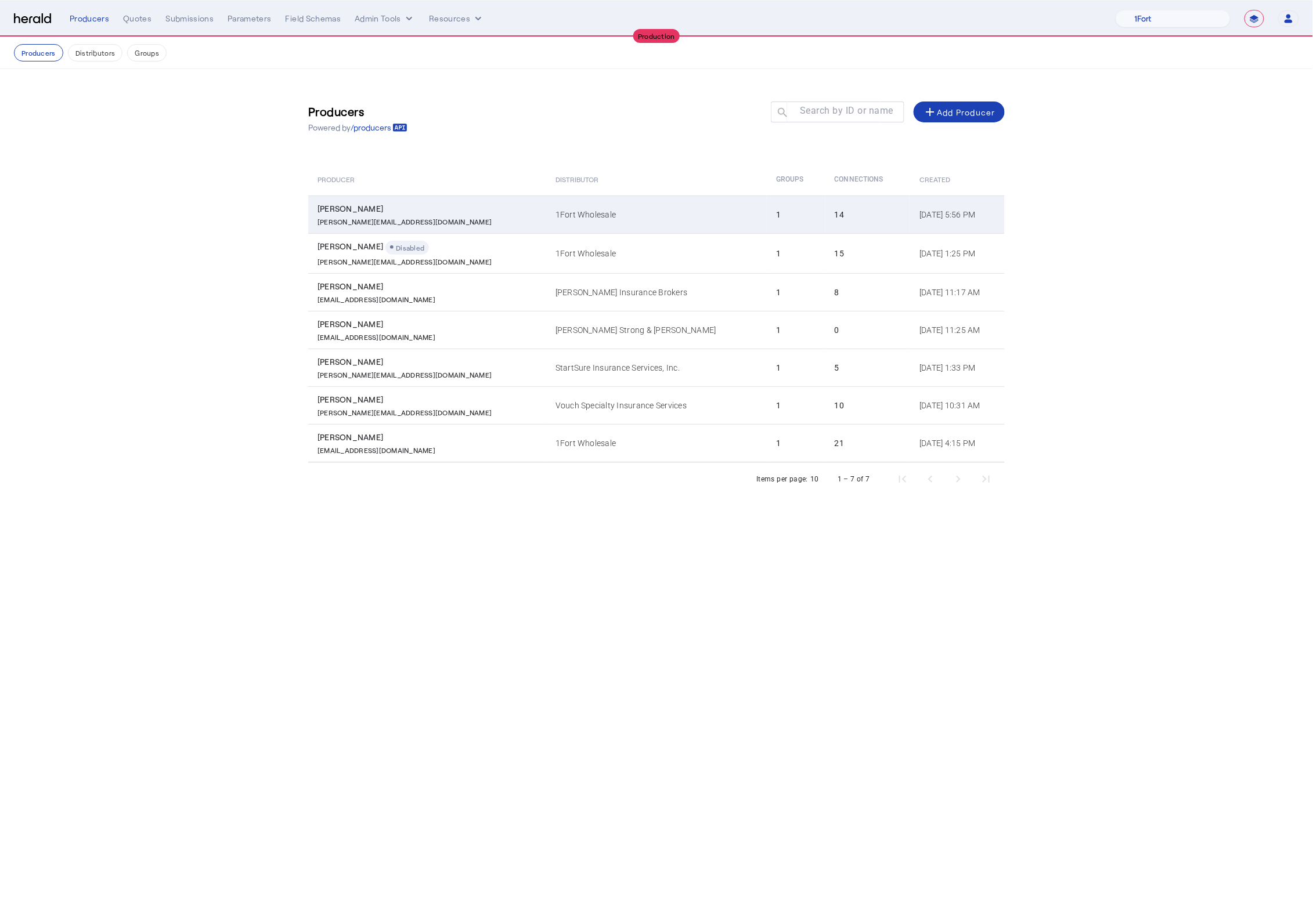
click at [558, 213] on td "1Fort Wholesale" at bounding box center [657, 215] width 221 height 38
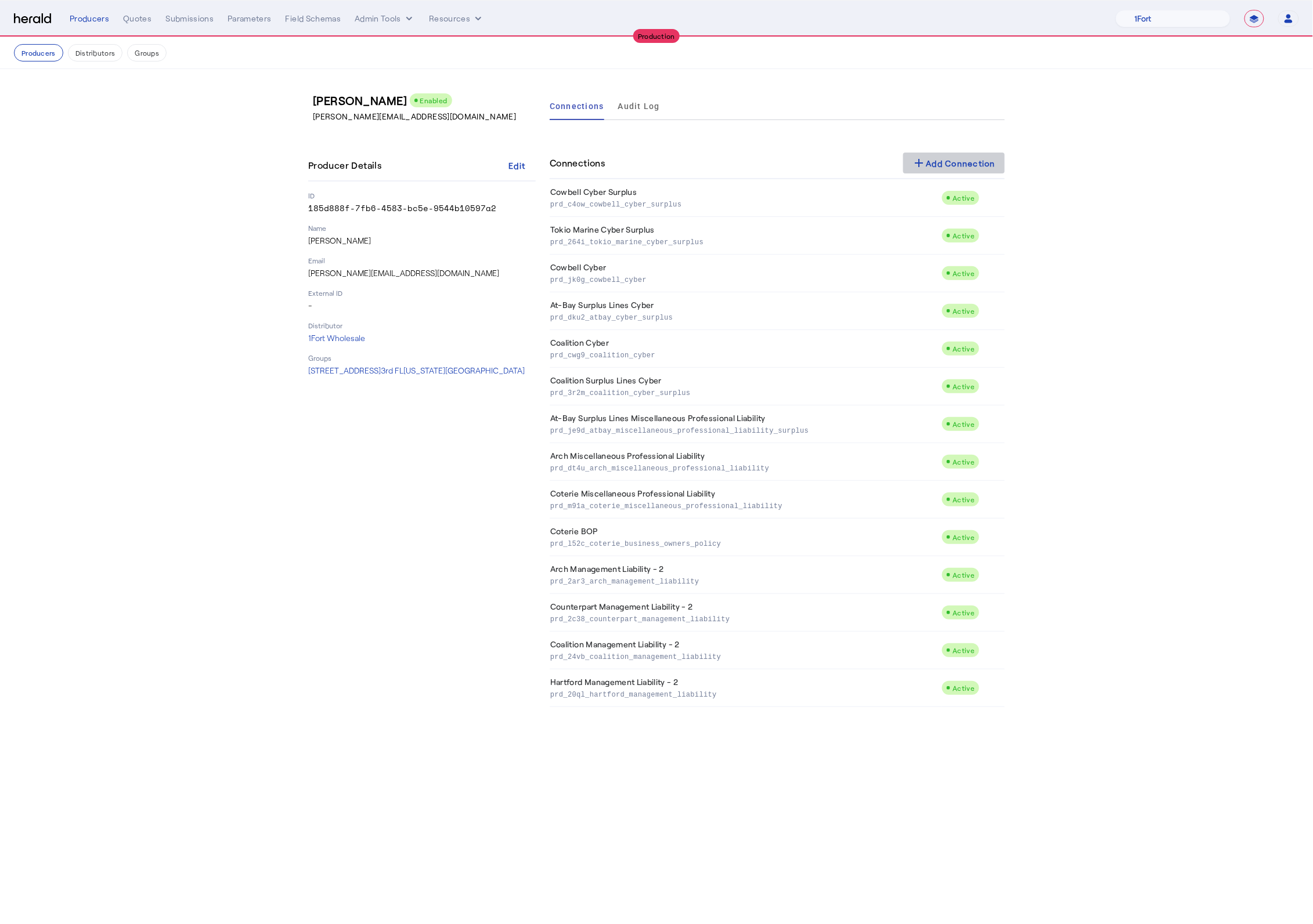
click at [945, 166] on div "add Add Connection" at bounding box center [954, 163] width 84 height 14
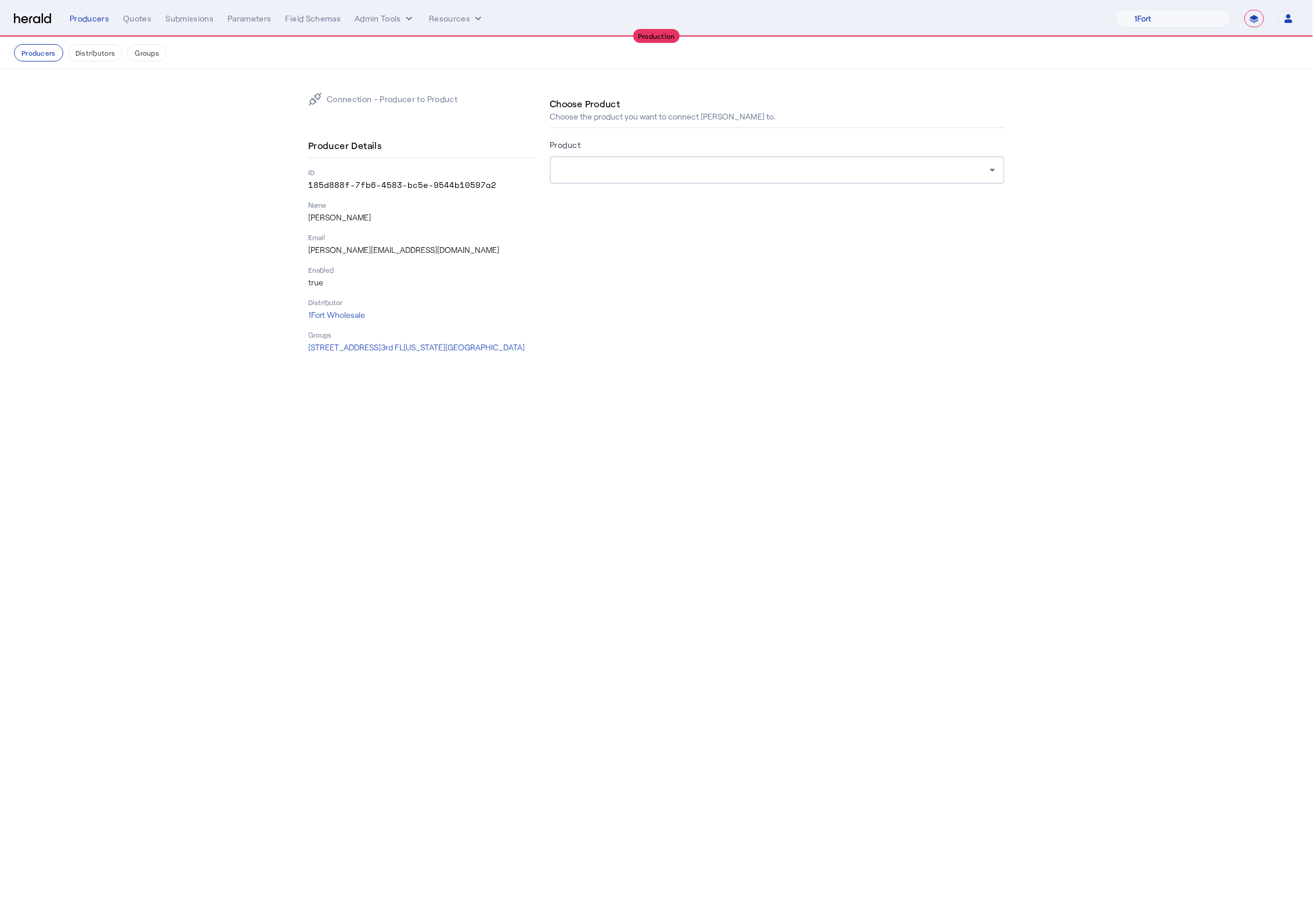
click at [717, 158] on div at bounding box center [777, 170] width 437 height 28
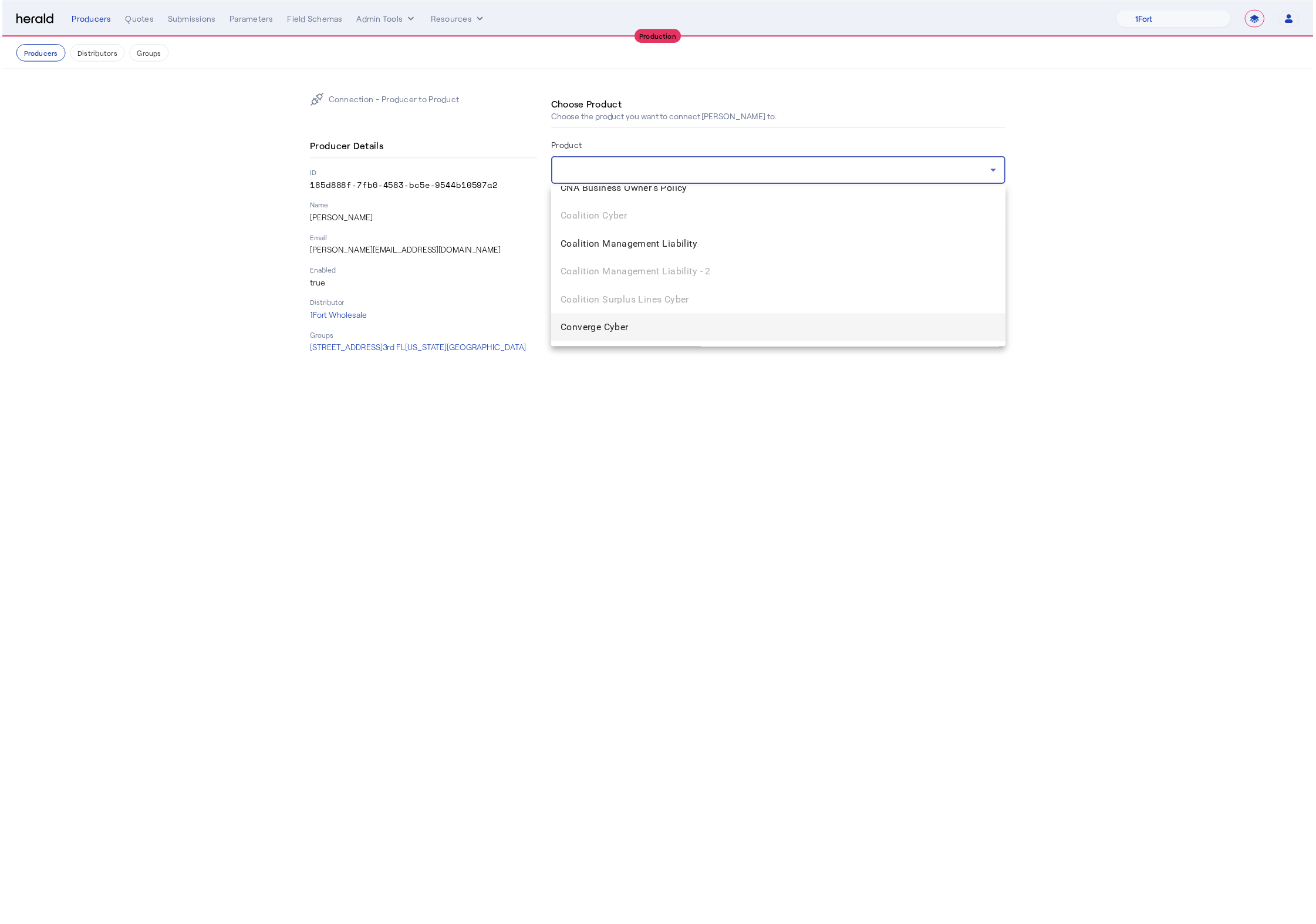
scroll to position [271, 0]
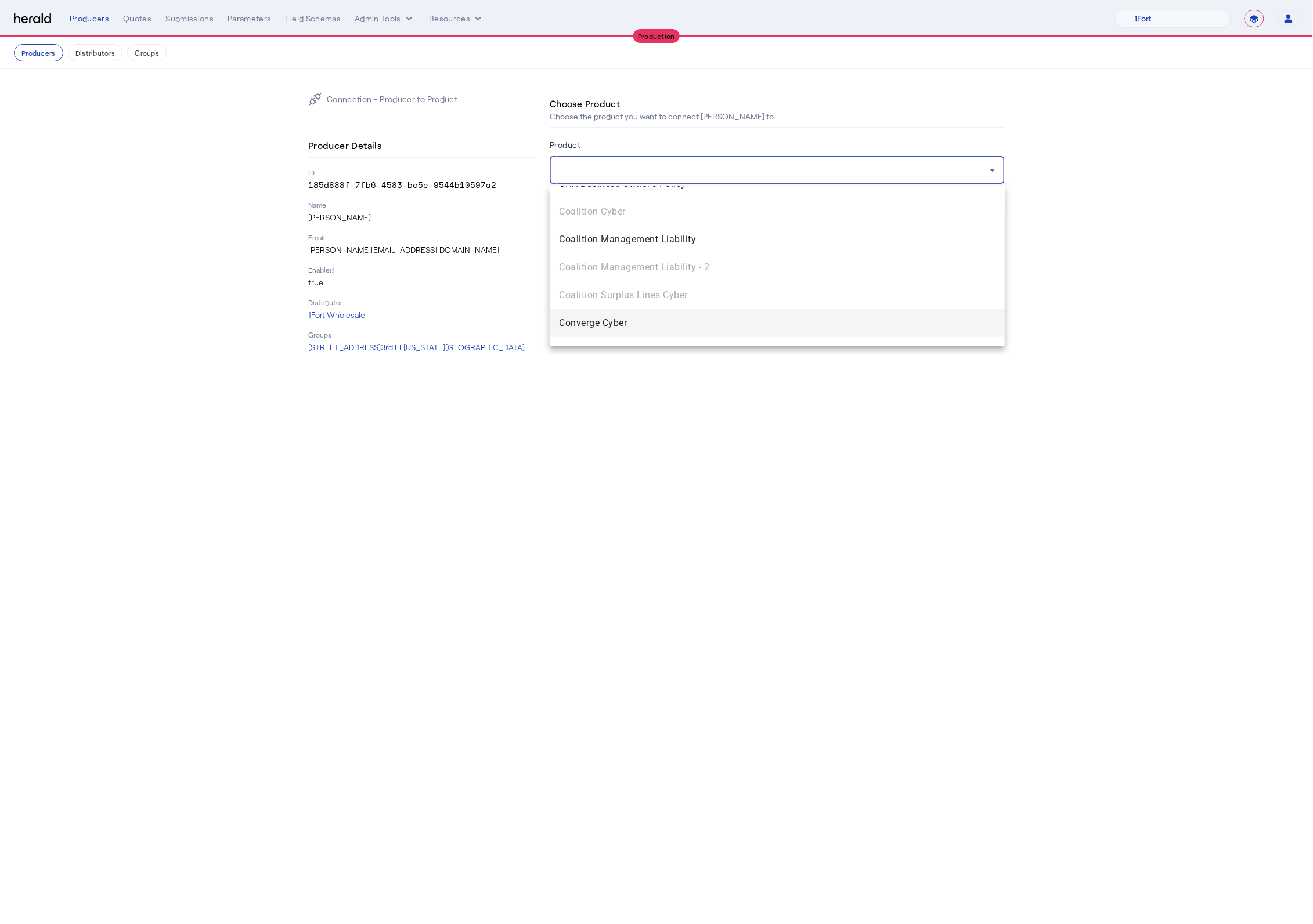
click at [625, 328] on span "Converge Cyber" at bounding box center [777, 323] width 437 height 14
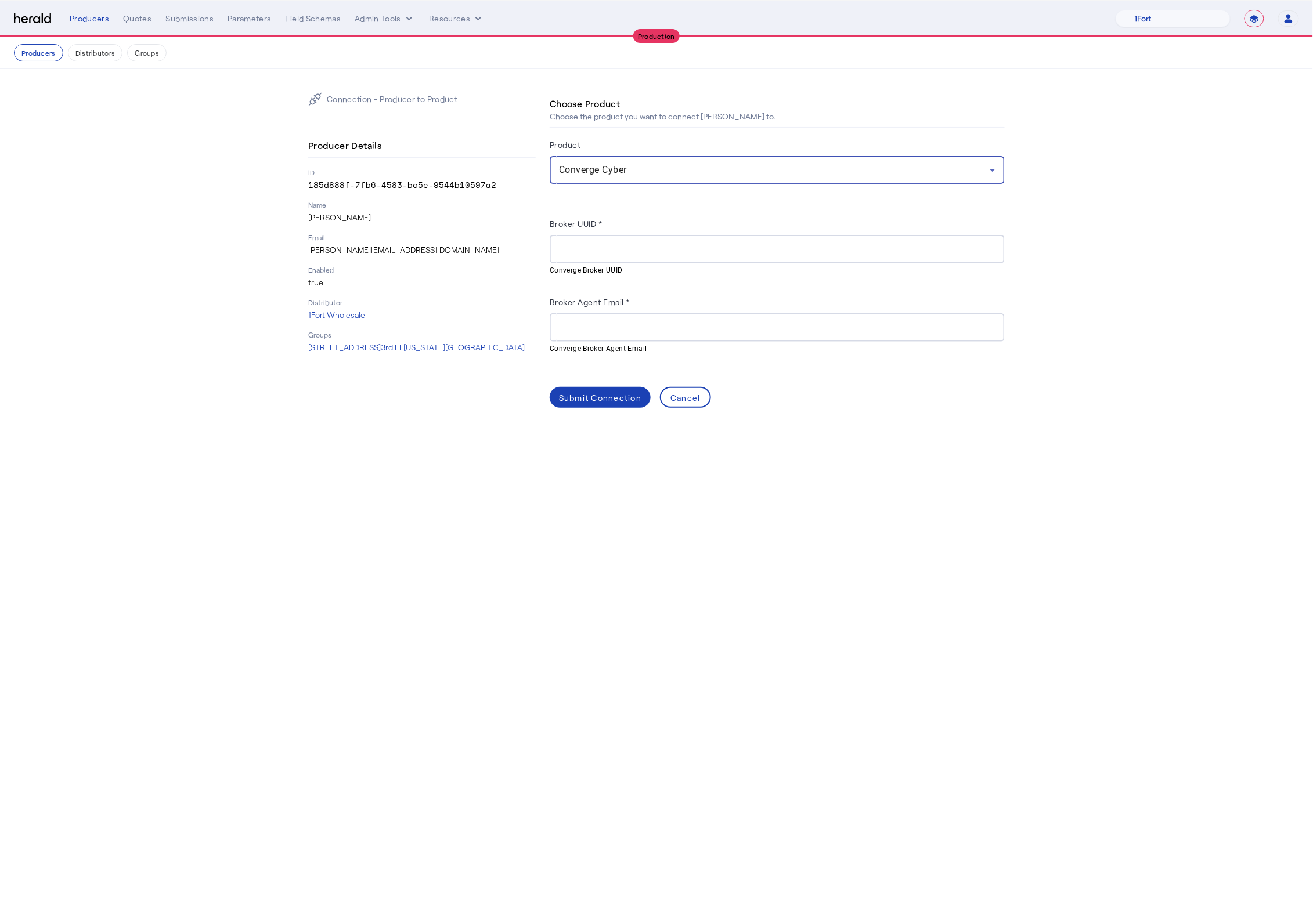
click at [611, 244] on input "Broker UUID *" at bounding box center [777, 249] width 437 height 14
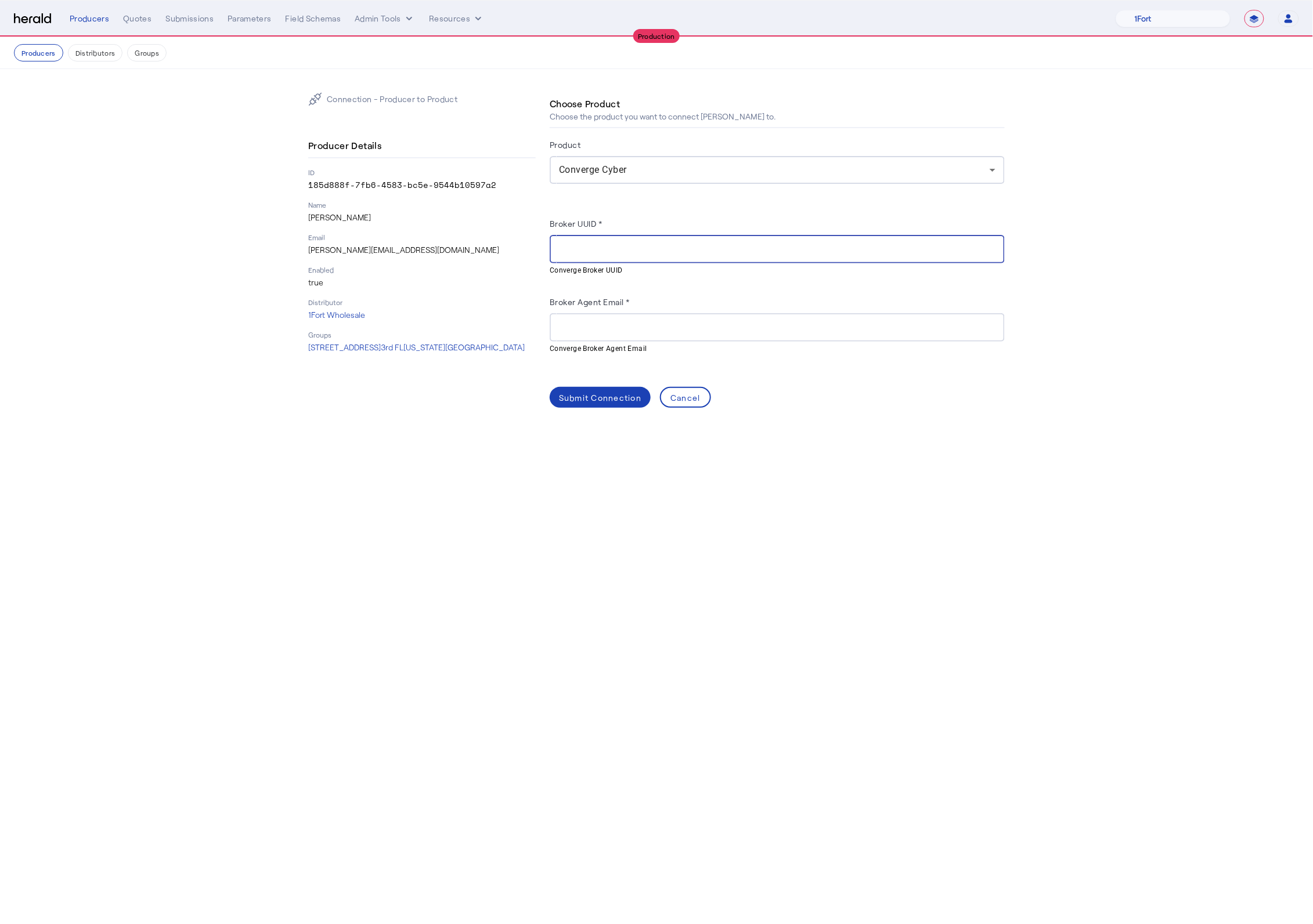
paste input "**********"
type input "**********"
click at [358, 250] on p "[PERSON_NAME][EMAIL_ADDRESS][DOMAIN_NAME]" at bounding box center [422, 250] width 228 height 12
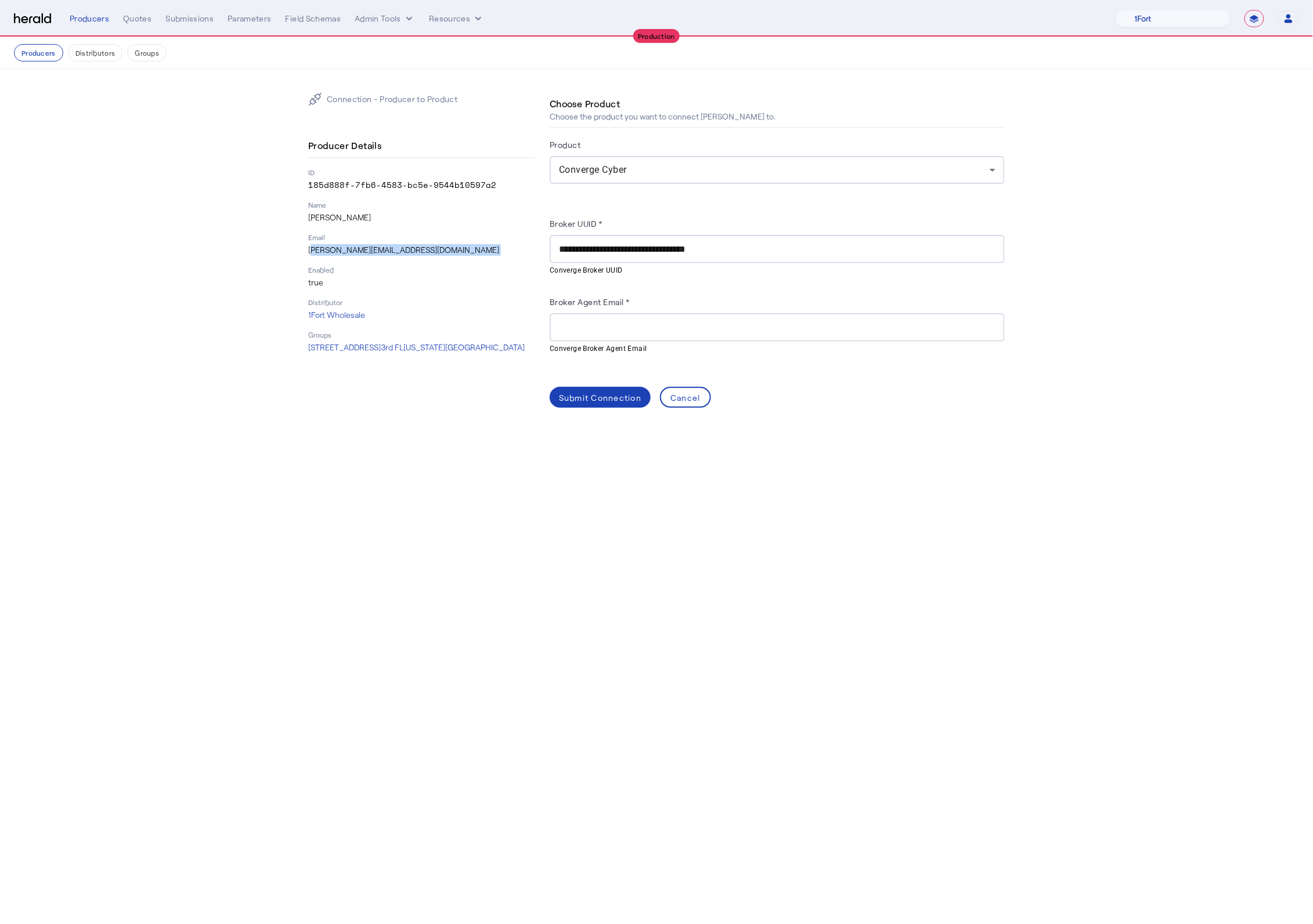
click at [358, 250] on p "[PERSON_NAME][EMAIL_ADDRESS][DOMAIN_NAME]" at bounding box center [422, 250] width 228 height 12
copy p "[PERSON_NAME][EMAIL_ADDRESS][DOMAIN_NAME]"
click at [606, 329] on input "Broker Agent Email *" at bounding box center [777, 327] width 437 height 14
paste input "**********"
type input "**********"
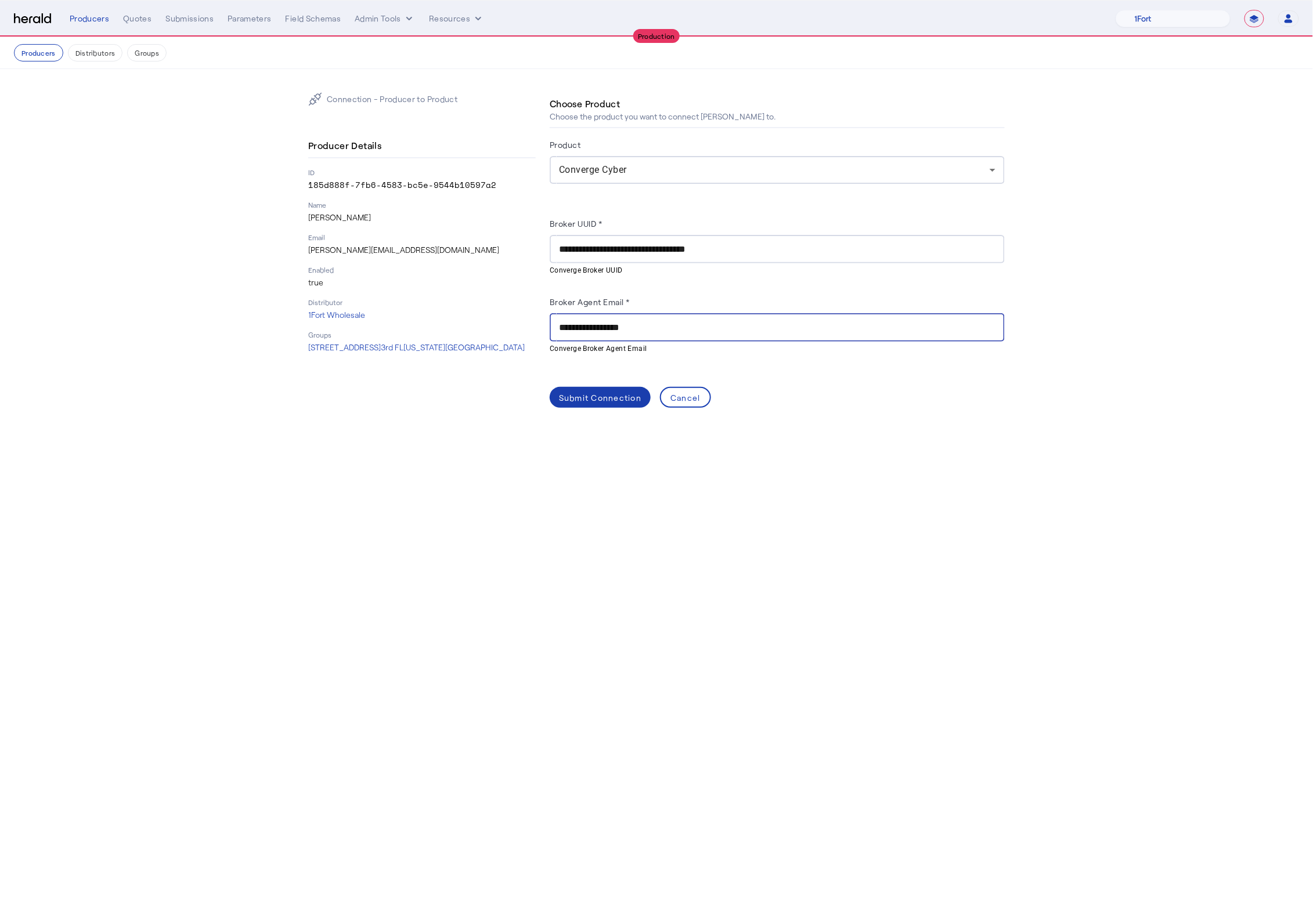
click at [608, 391] on span at bounding box center [600, 397] width 101 height 28
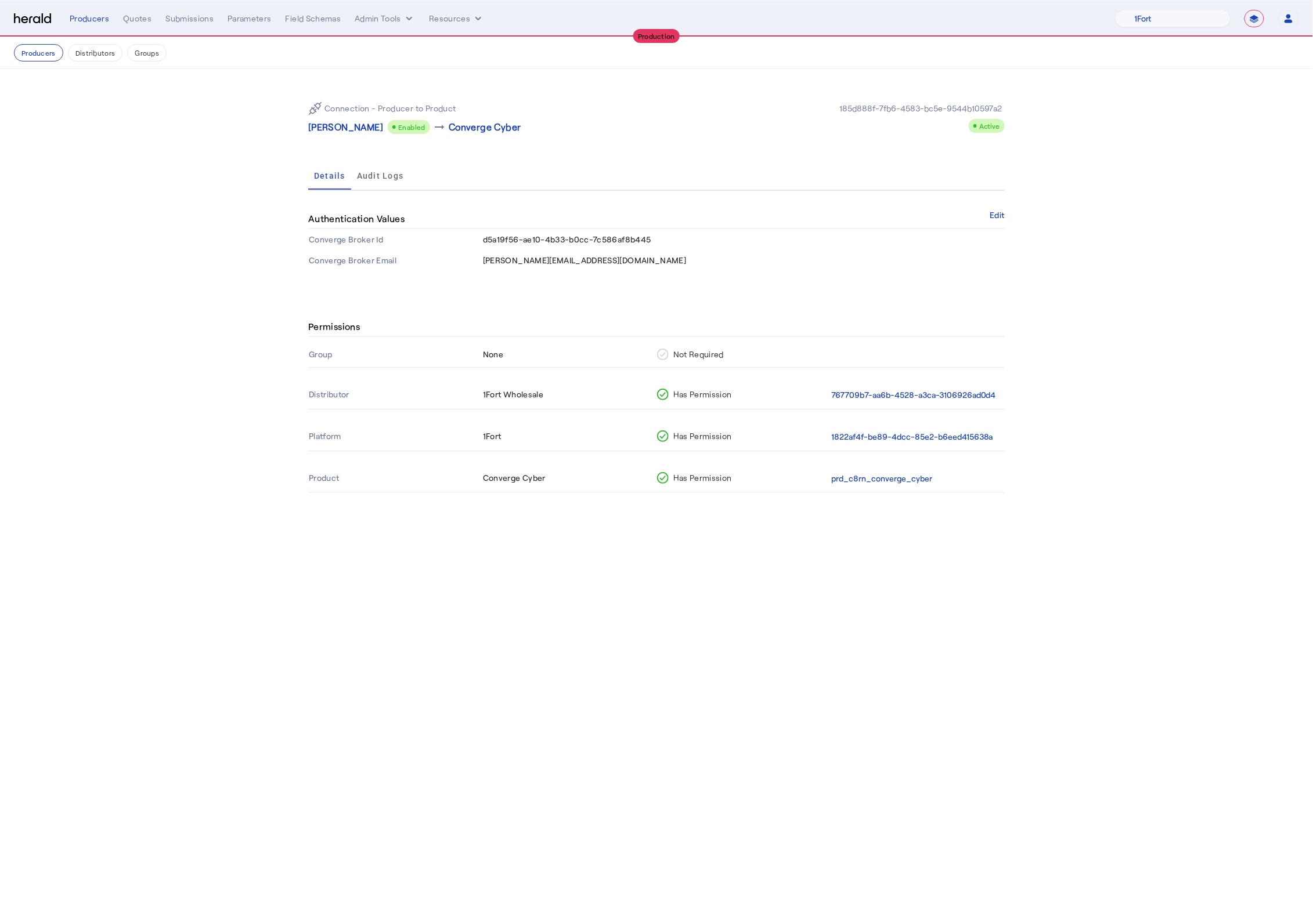
click at [647, 537] on body "**********" at bounding box center [656, 462] width 1313 height 924
click at [38, 59] on button "Producers" at bounding box center [38, 52] width 49 height 17
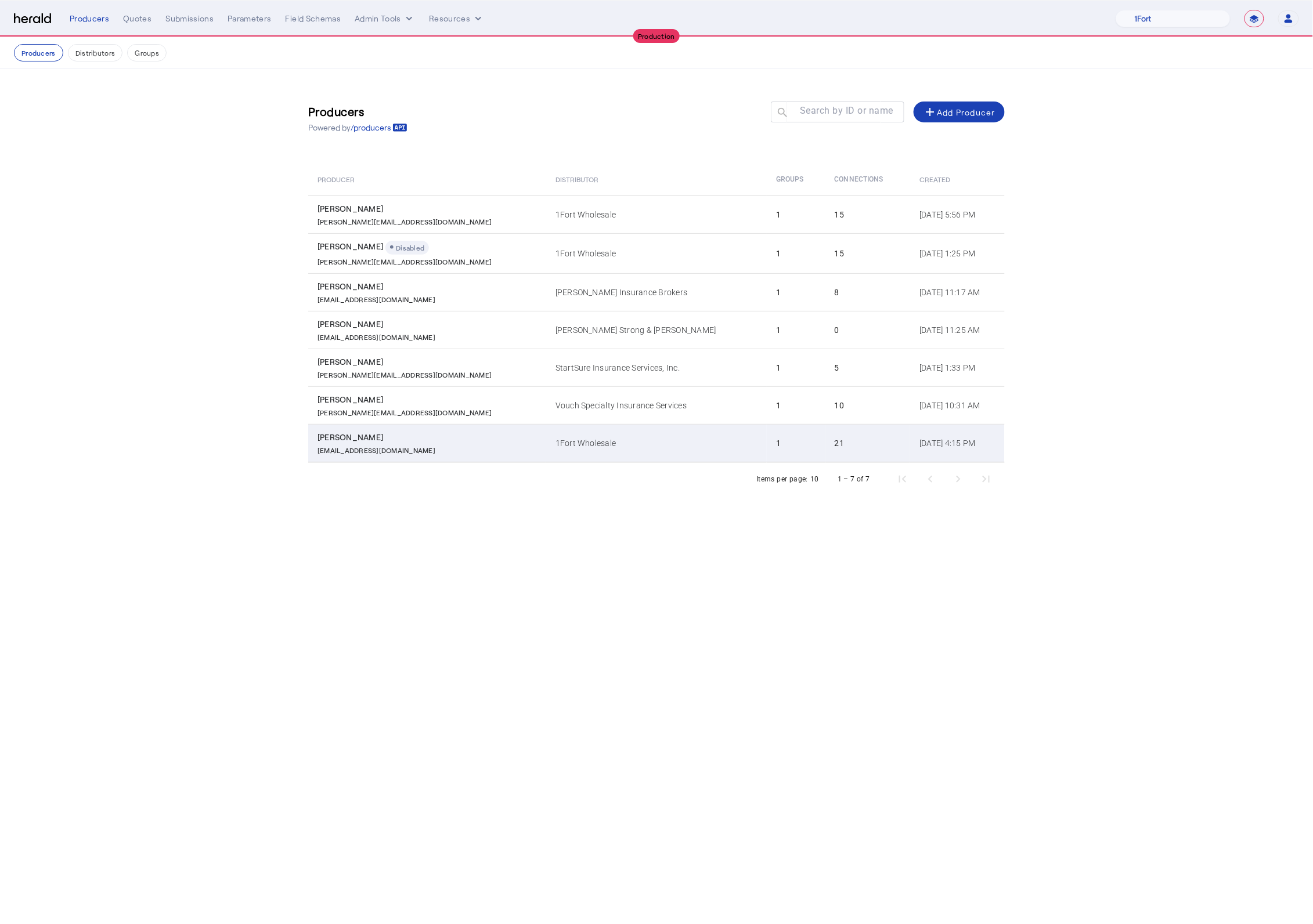
click at [586, 434] on td "1Fort Wholesale" at bounding box center [657, 443] width 221 height 39
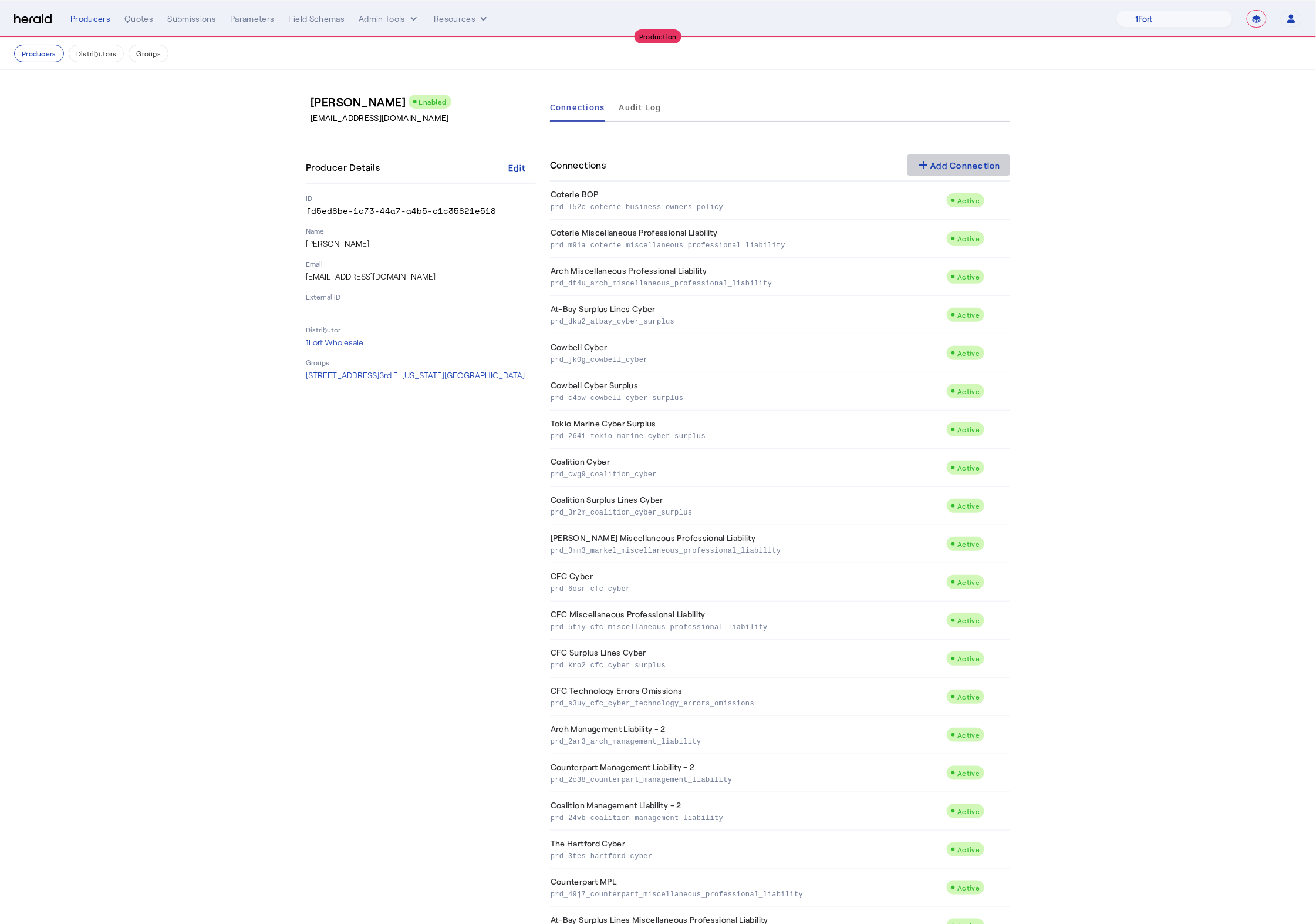
click at [970, 179] on span at bounding box center [959, 165] width 103 height 28
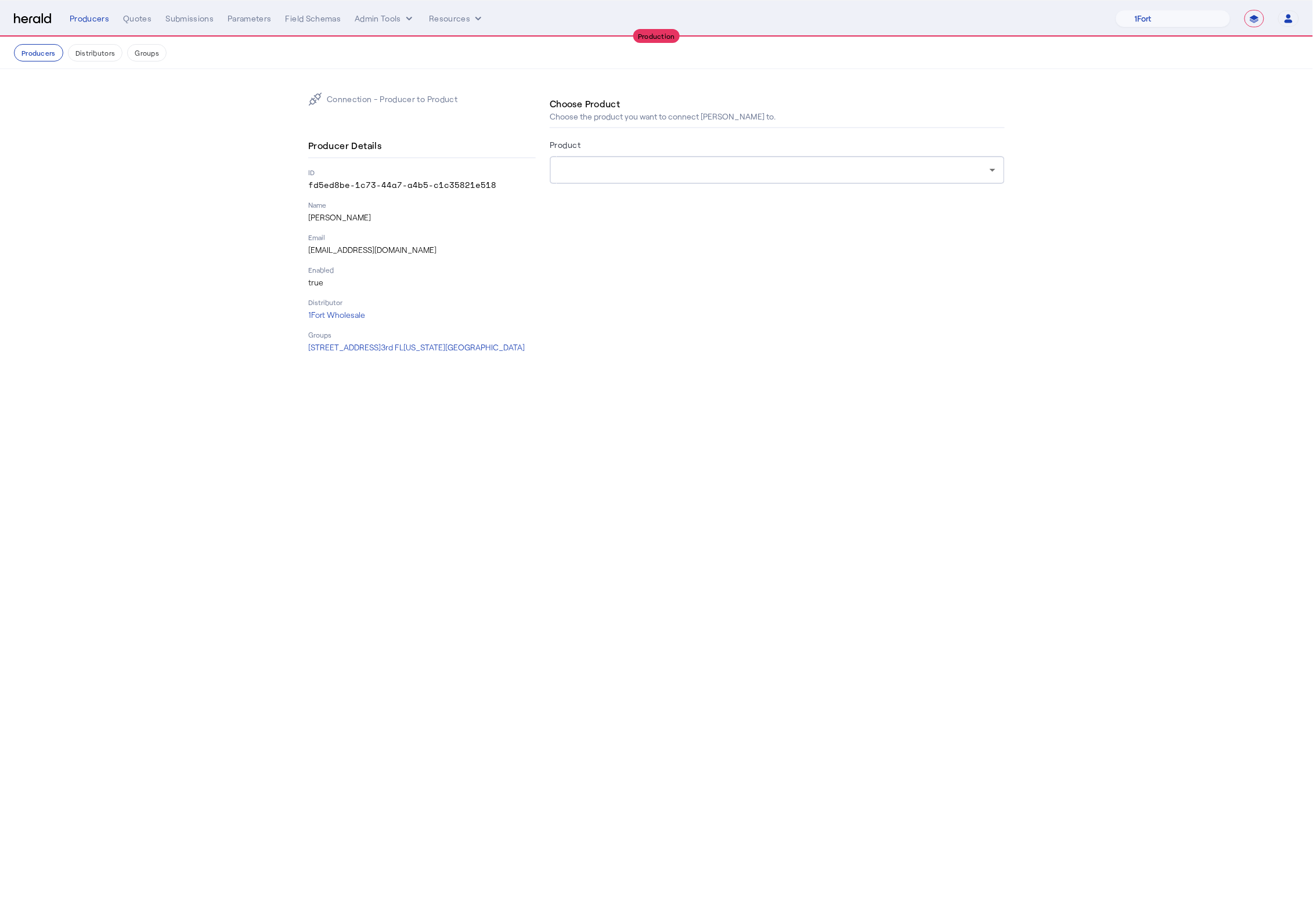
click at [645, 159] on div at bounding box center [777, 170] width 437 height 28
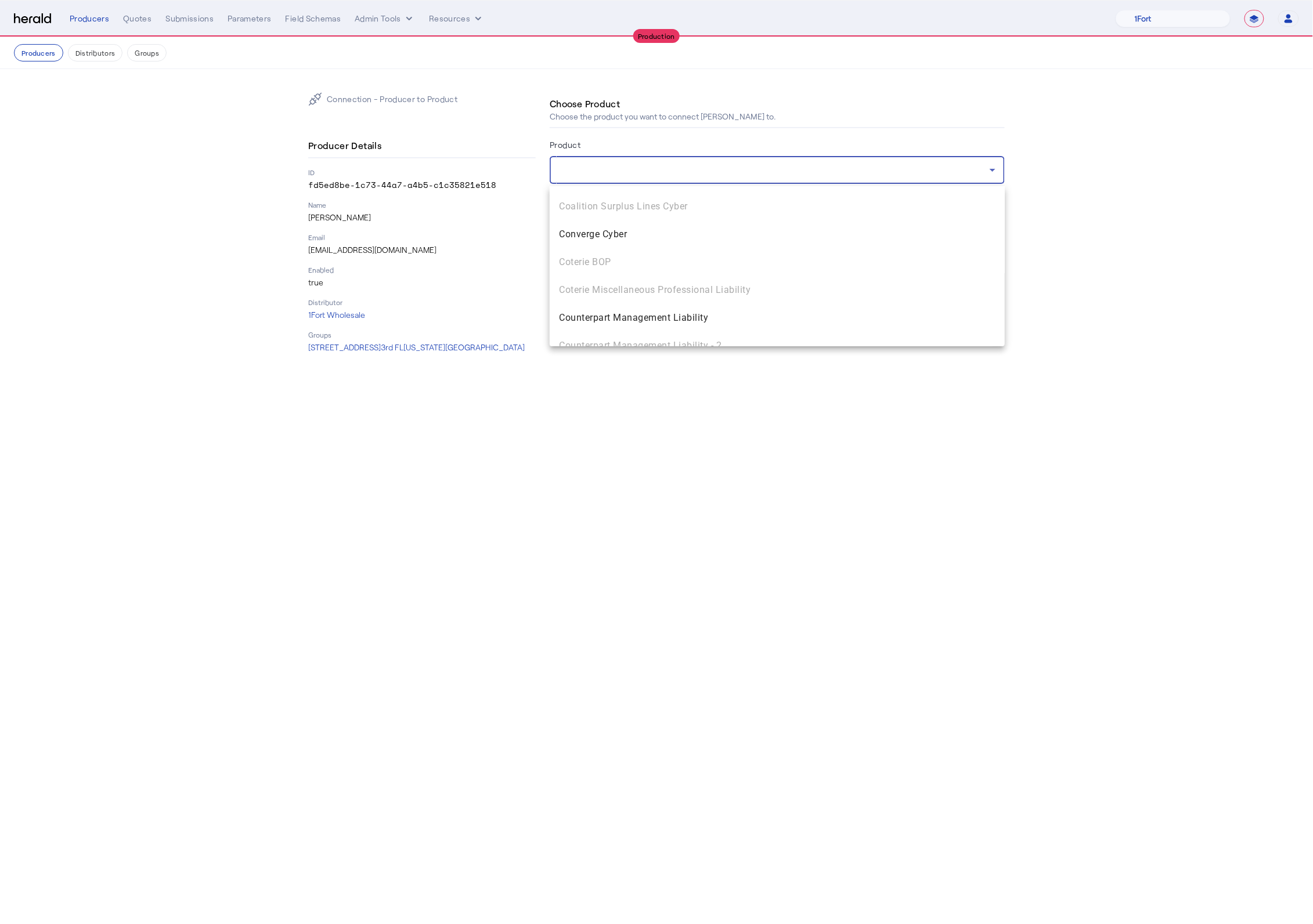
scroll to position [353, 0]
click at [607, 237] on span "Converge Cyber" at bounding box center [777, 237] width 437 height 14
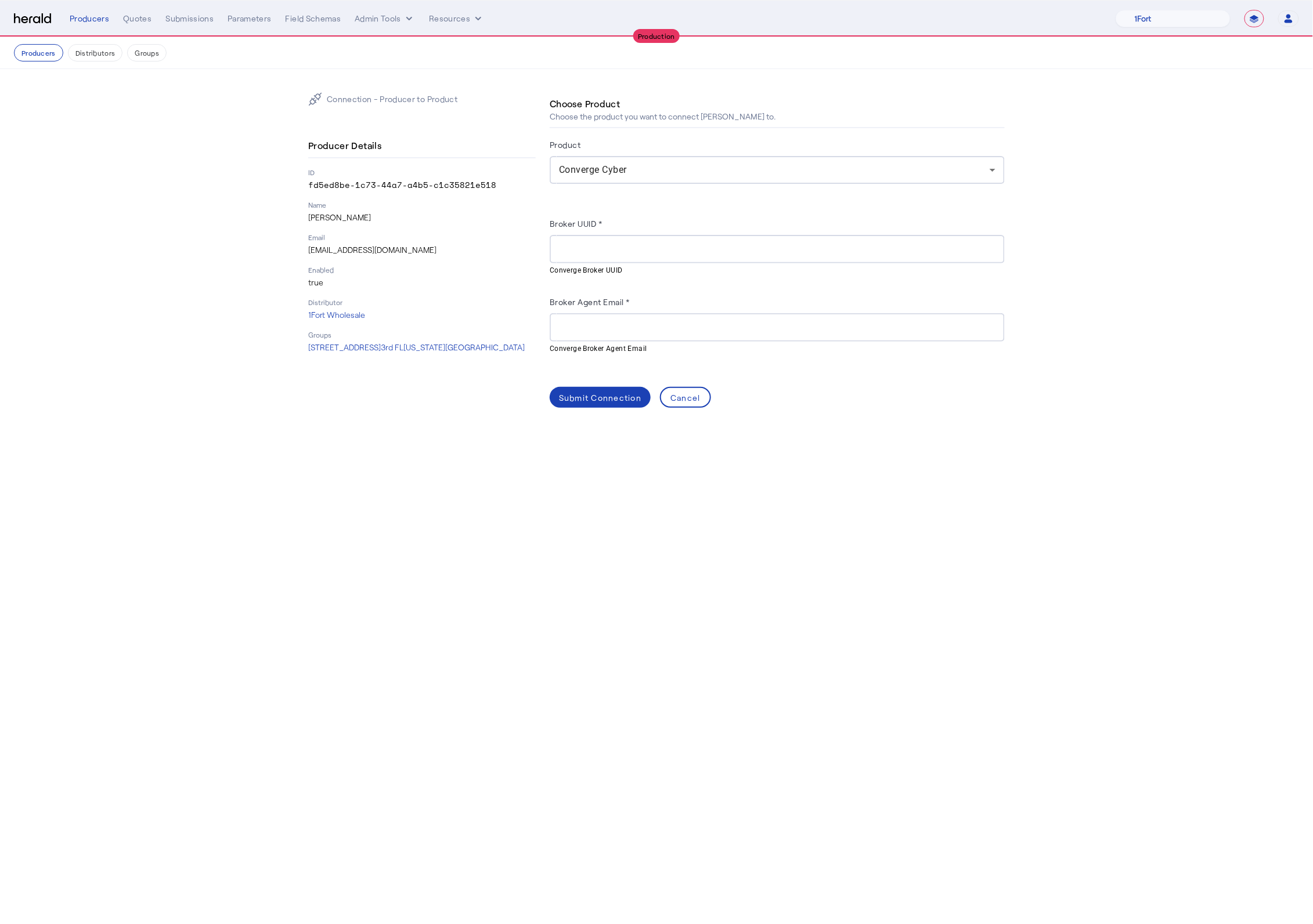
click at [357, 254] on p "[EMAIL_ADDRESS][DOMAIN_NAME]" at bounding box center [422, 250] width 228 height 12
click at [357, 254] on p "[EMAIL_ADDRESS][DOMAIN_NAME]" at bounding box center [422, 250] width 228 height 12
copy p "[EMAIL_ADDRESS][DOMAIN_NAME]"
click at [638, 328] on input "Broker Agent Email *" at bounding box center [777, 327] width 437 height 14
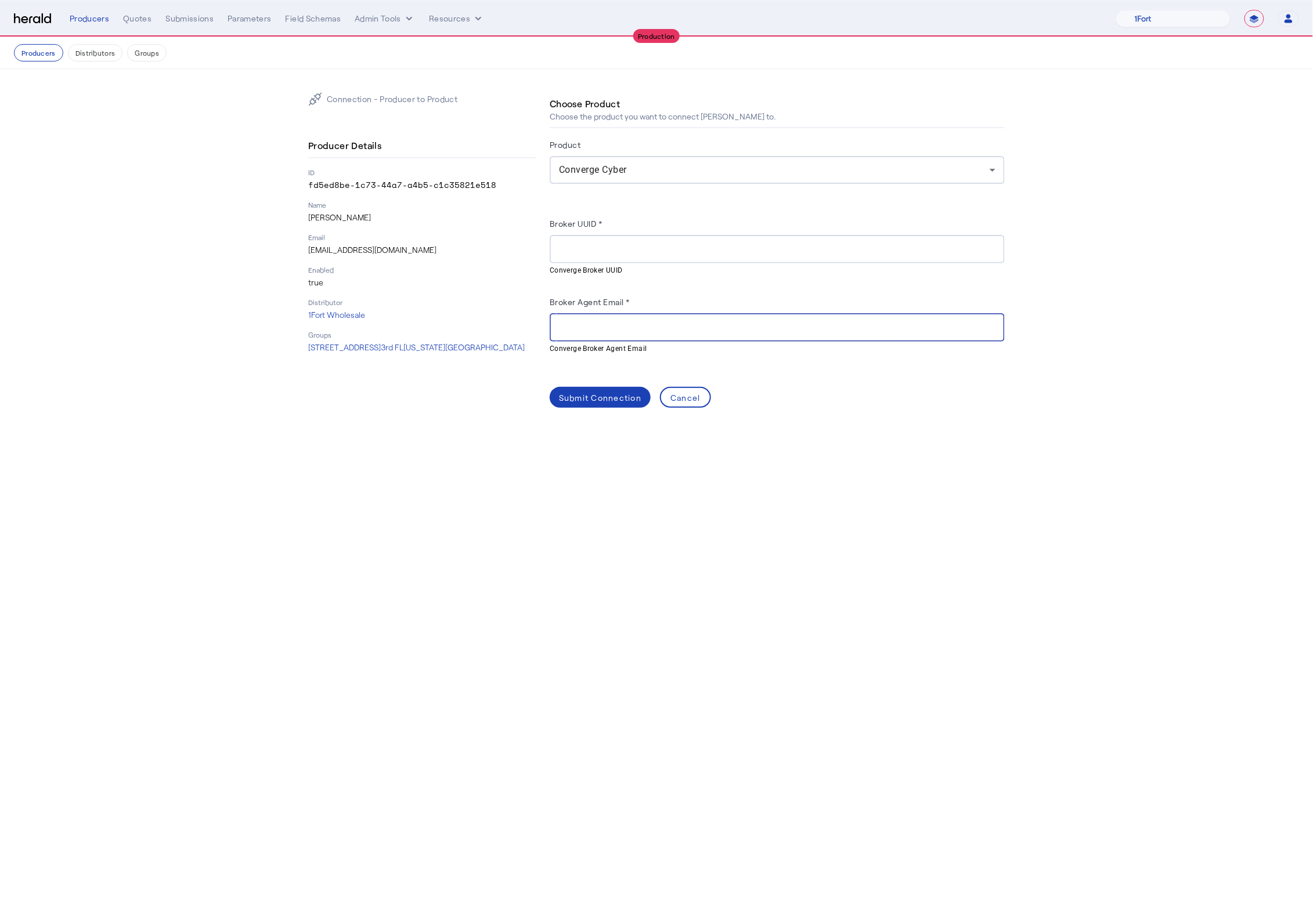
paste input "**********"
type input "**********"
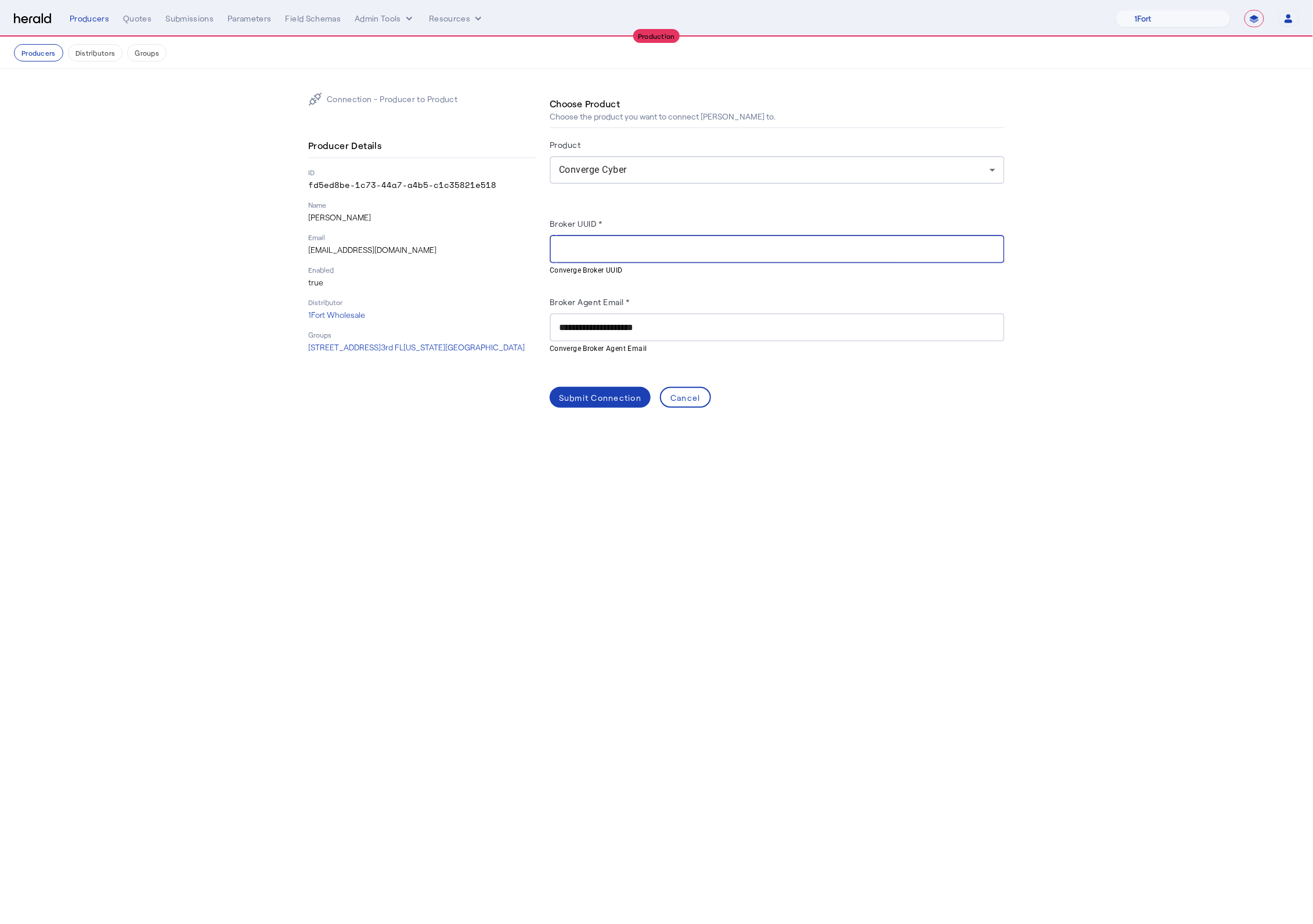
click at [637, 256] on input "Broker UUID *" at bounding box center [777, 249] width 437 height 14
click at [576, 249] on input "Broker UUID *" at bounding box center [777, 249] width 437 height 14
click at [581, 248] on input "Broker UUID *" at bounding box center [777, 249] width 437 height 14
paste input "**********"
type input "**********"
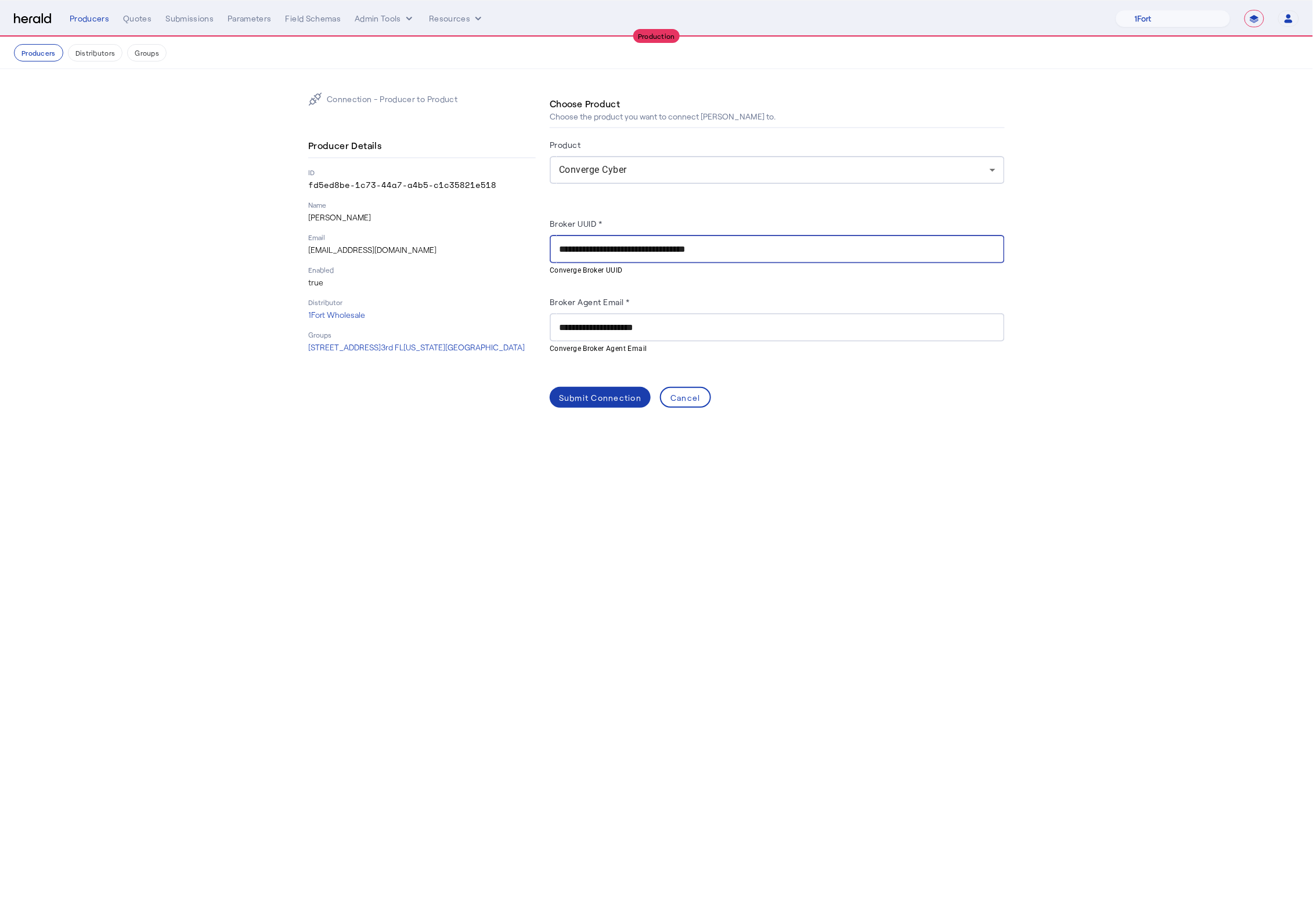
click at [599, 403] on div "Submit Connection" at bounding box center [600, 397] width 82 height 12
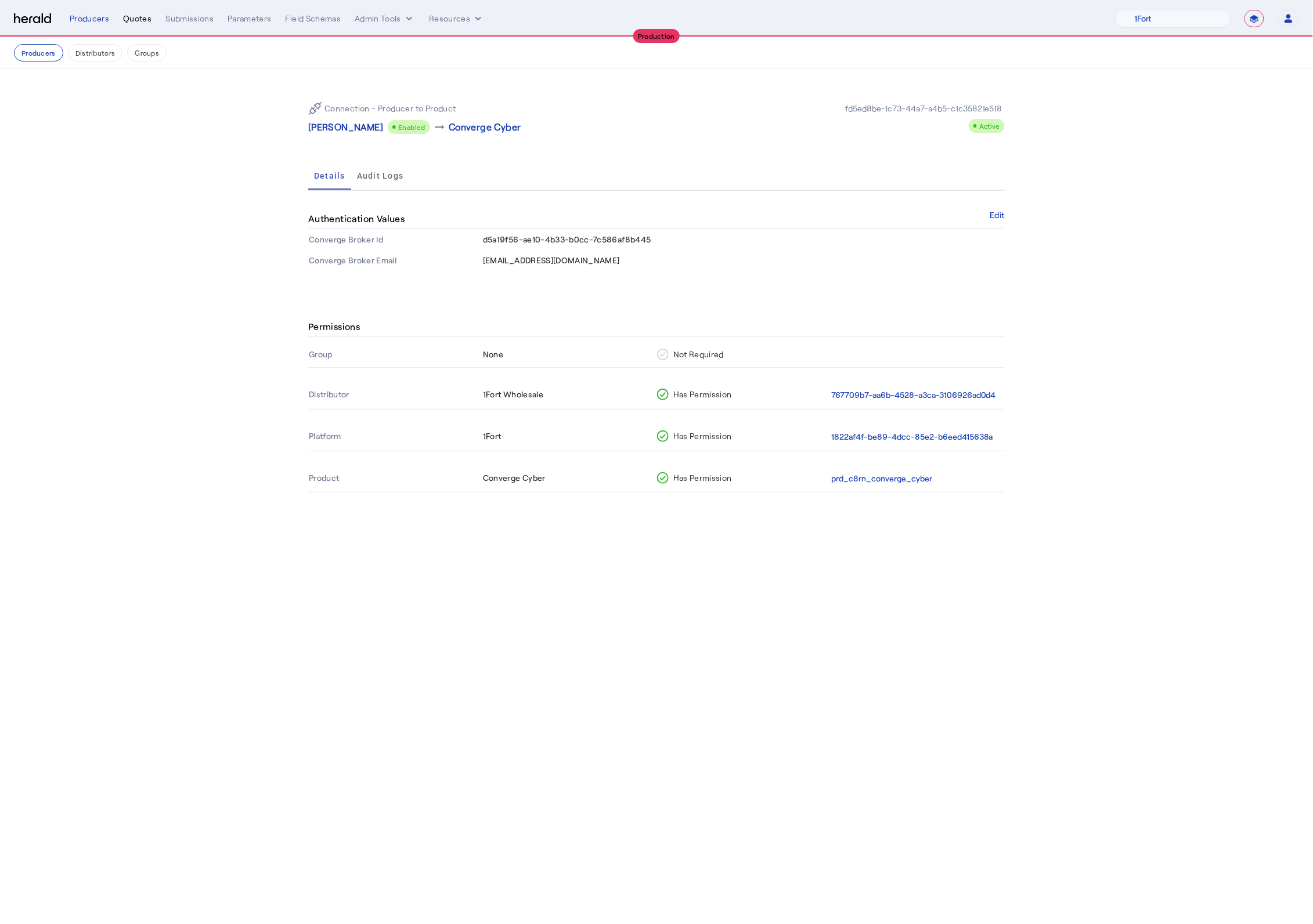
click at [139, 23] on div "Quotes" at bounding box center [137, 19] width 28 height 12
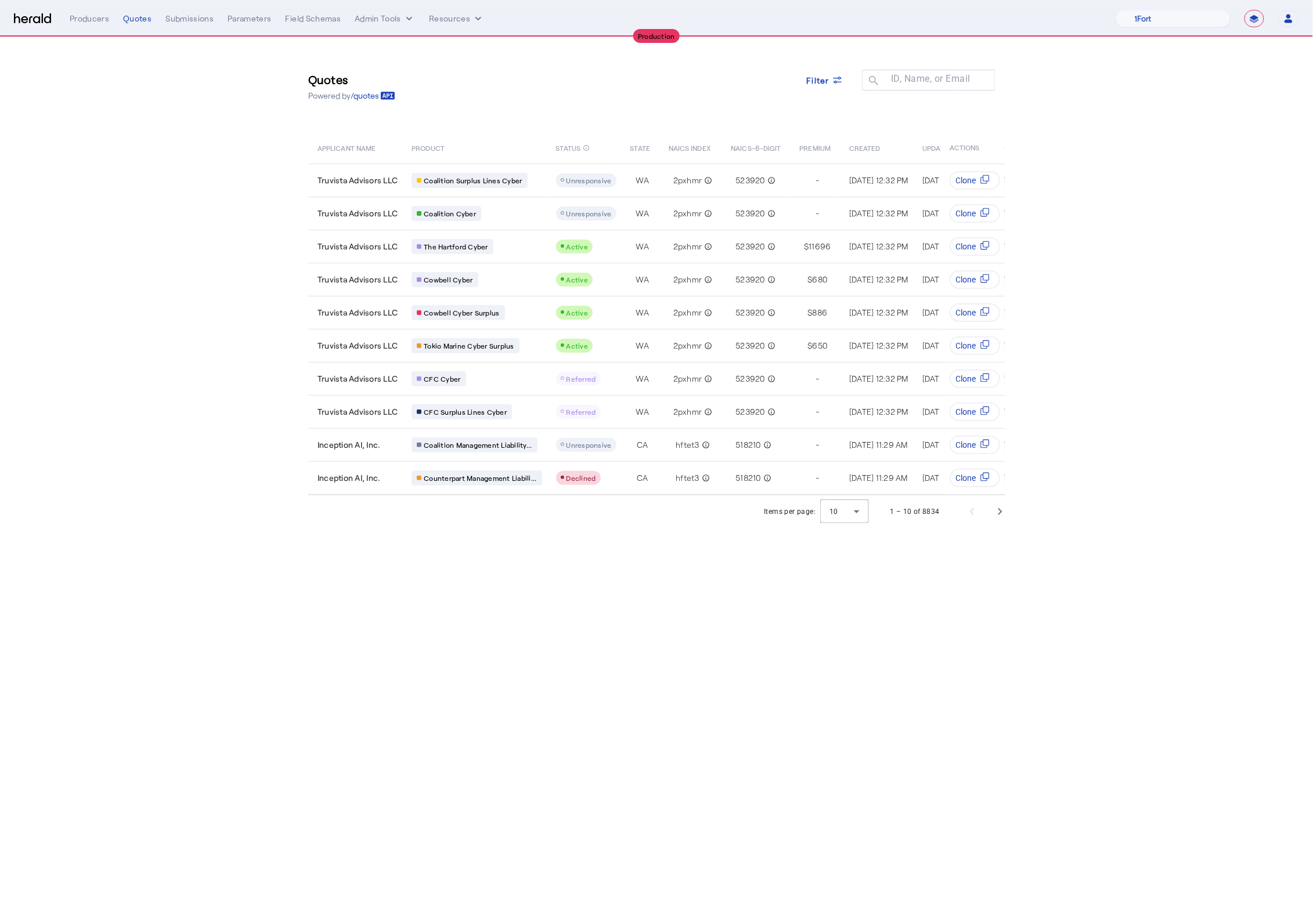
click at [252, 251] on section "Quotes Powered by /quotes Filter ID, Name, or Email search APPLICANT NAME PRODU…" at bounding box center [656, 283] width 1313 height 491
click at [1002, 524] on span "Next page" at bounding box center [1000, 511] width 28 height 28
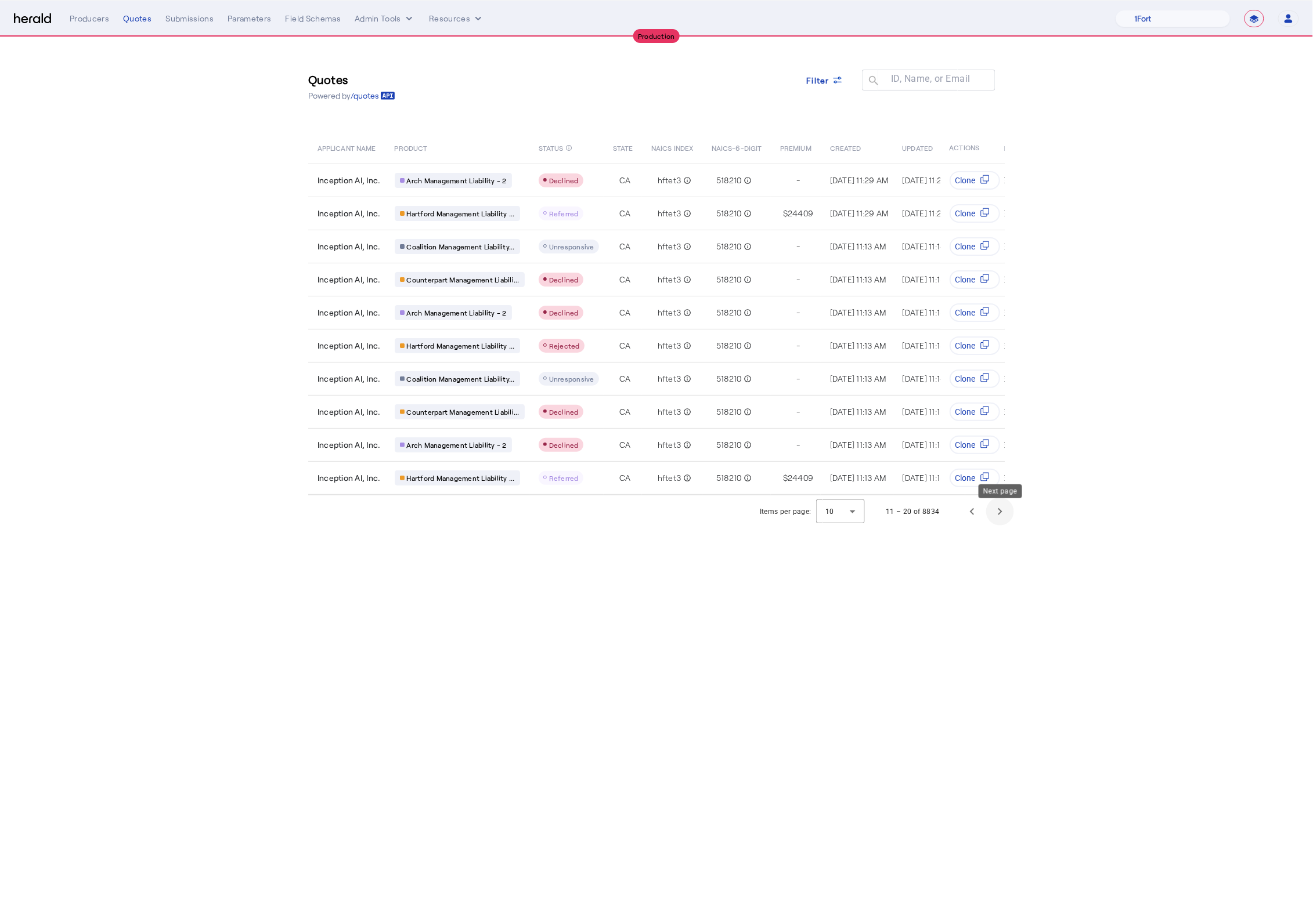
click at [993, 523] on span "Next page" at bounding box center [1000, 511] width 28 height 28
click at [1006, 512] on span "Next page" at bounding box center [1000, 511] width 28 height 28
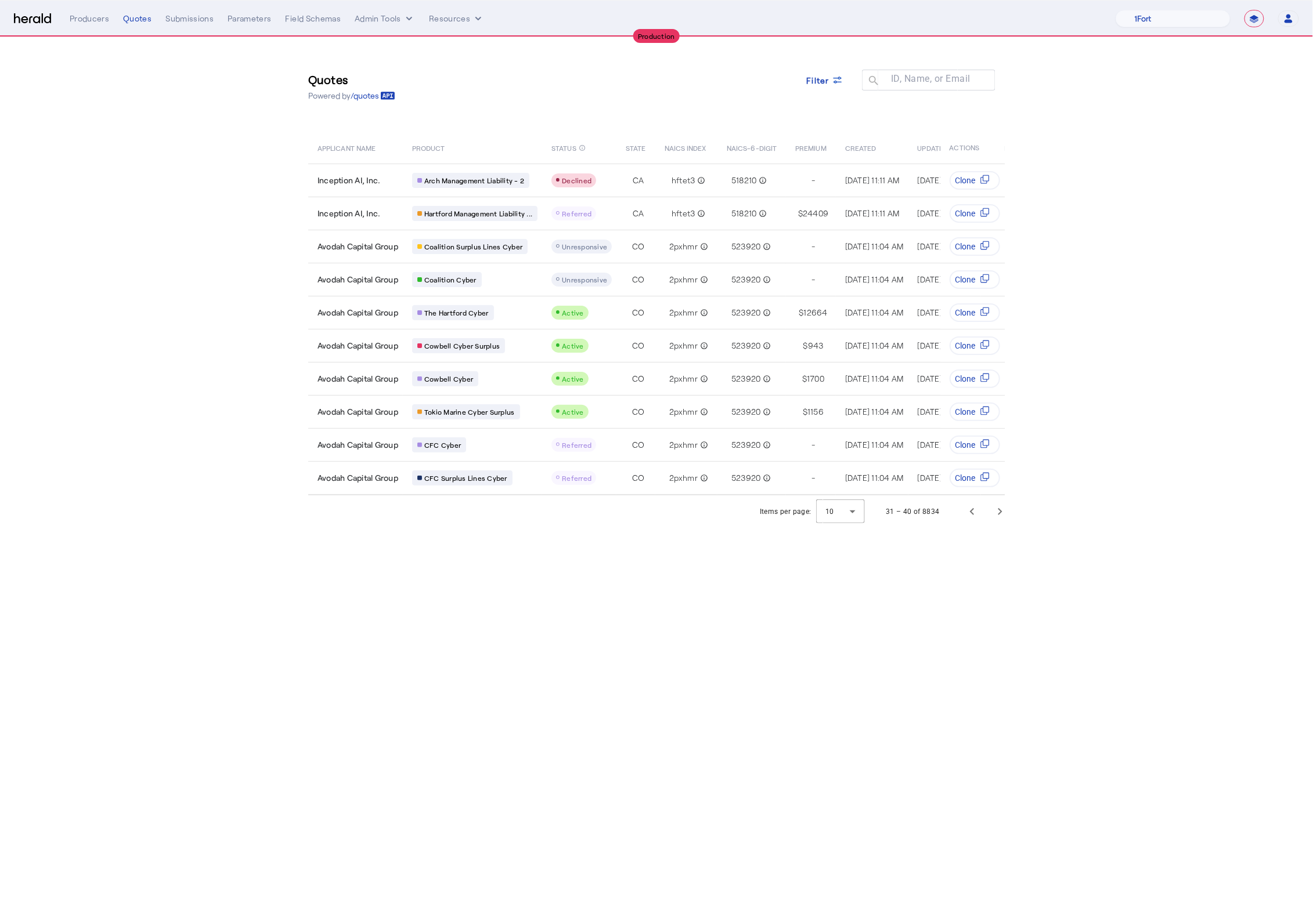
click at [268, 227] on section "Quotes Powered by /quotes Filter ID, Name, or Email search APPLICANT NAME PRODU…" at bounding box center [656, 283] width 1313 height 491
click at [36, 20] on img at bounding box center [32, 19] width 37 height 11
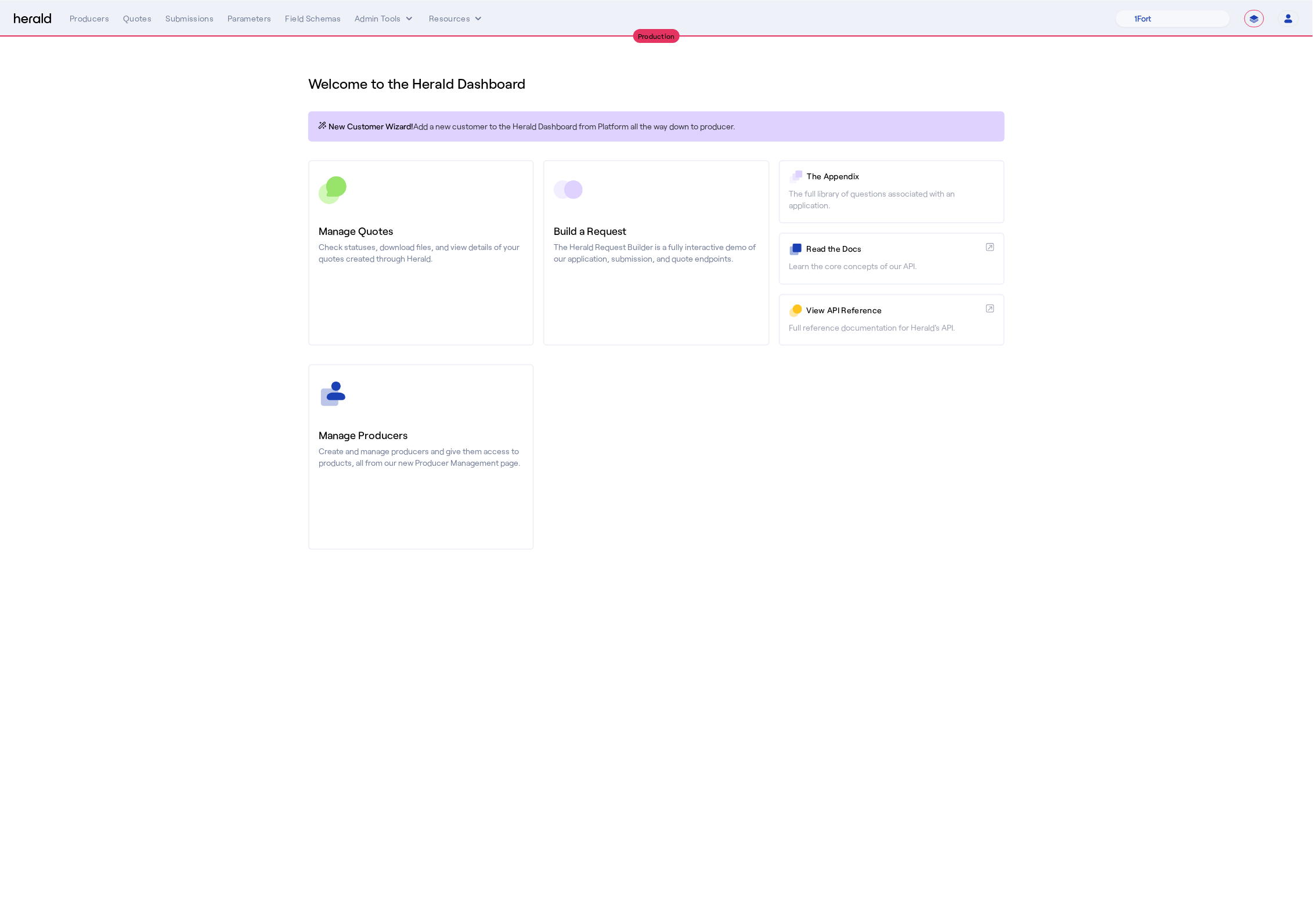
click at [779, 418] on div "Manage Producers Create and manage producers and give them access to products, …" at bounding box center [656, 457] width 697 height 186
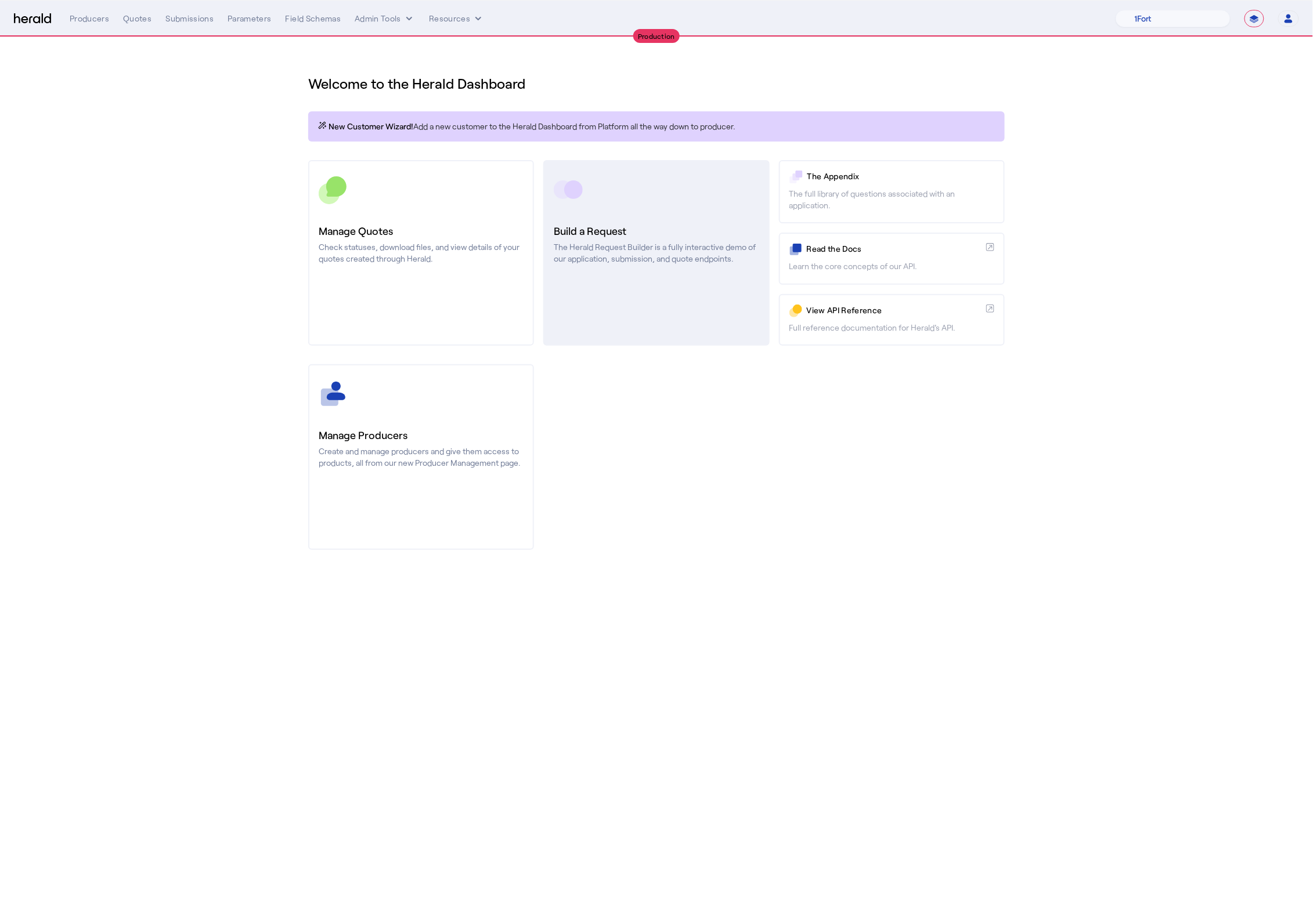
click at [675, 317] on link "Build a Request The Herald Request Builder is a fully interactive demo of our a…" at bounding box center [656, 253] width 226 height 186
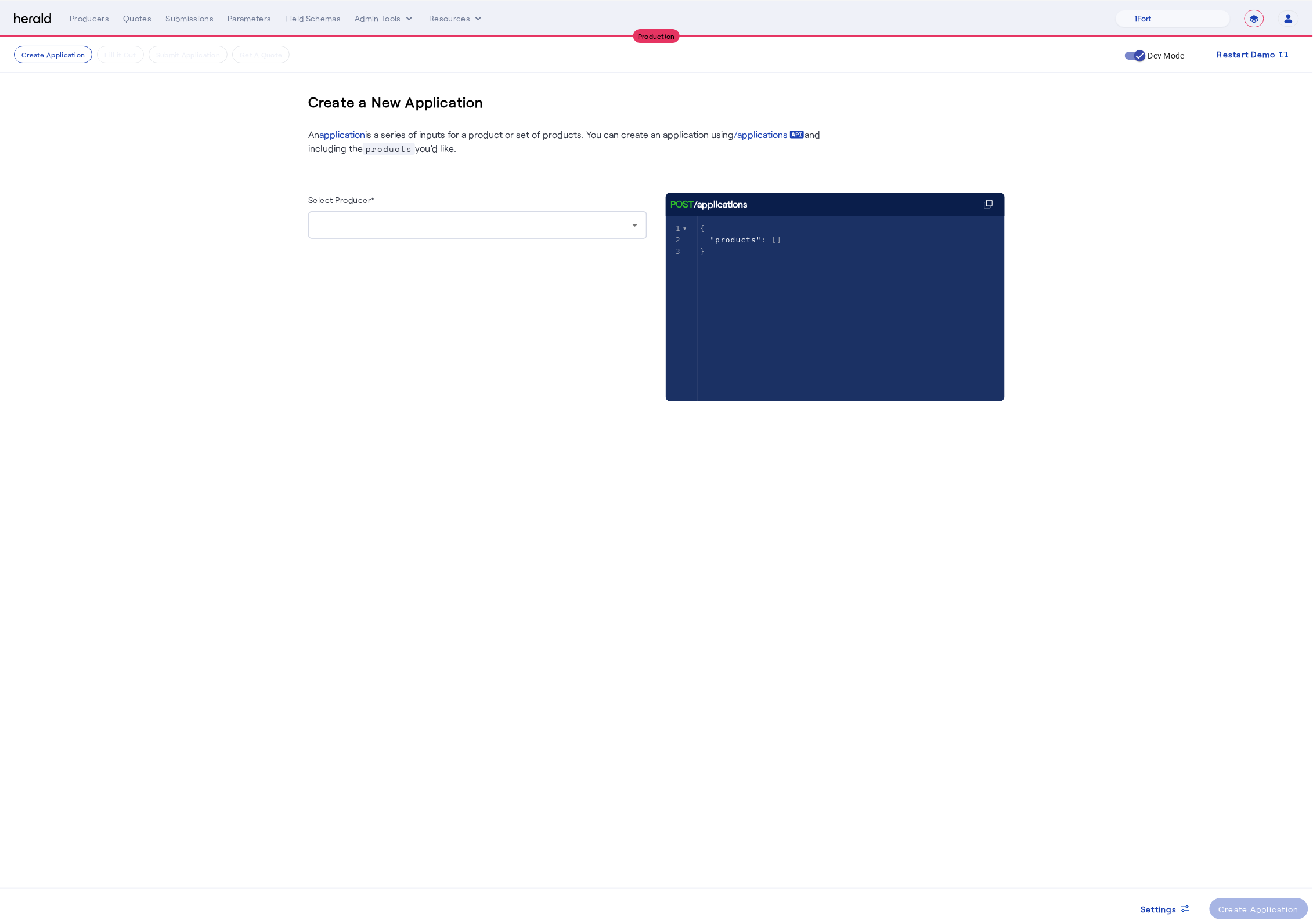
click at [551, 201] on div "Select Producer*" at bounding box center [477, 202] width 339 height 18
click at [551, 228] on div at bounding box center [475, 225] width 314 height 14
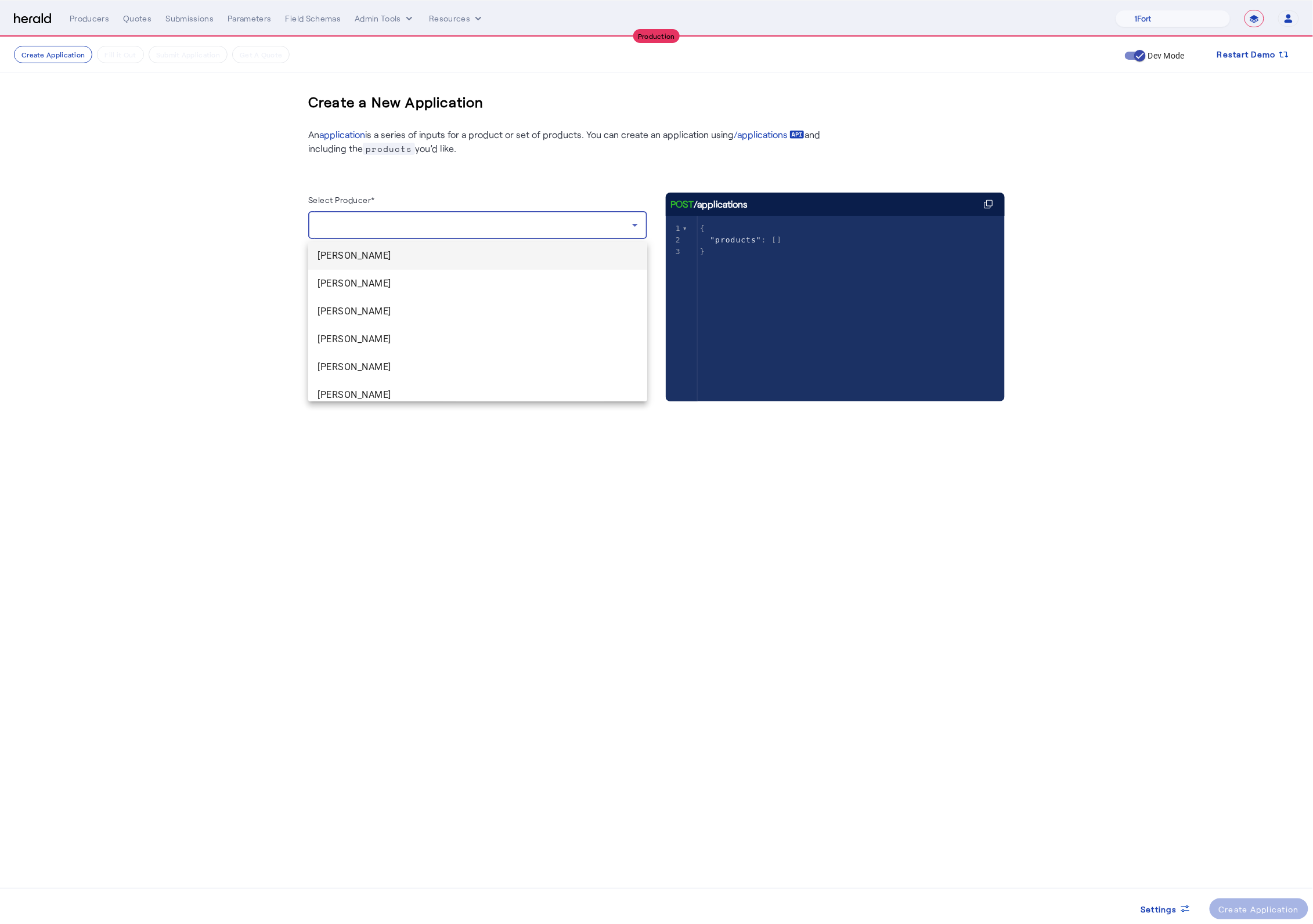
click at [397, 258] on span "[PERSON_NAME]" at bounding box center [478, 256] width 320 height 14
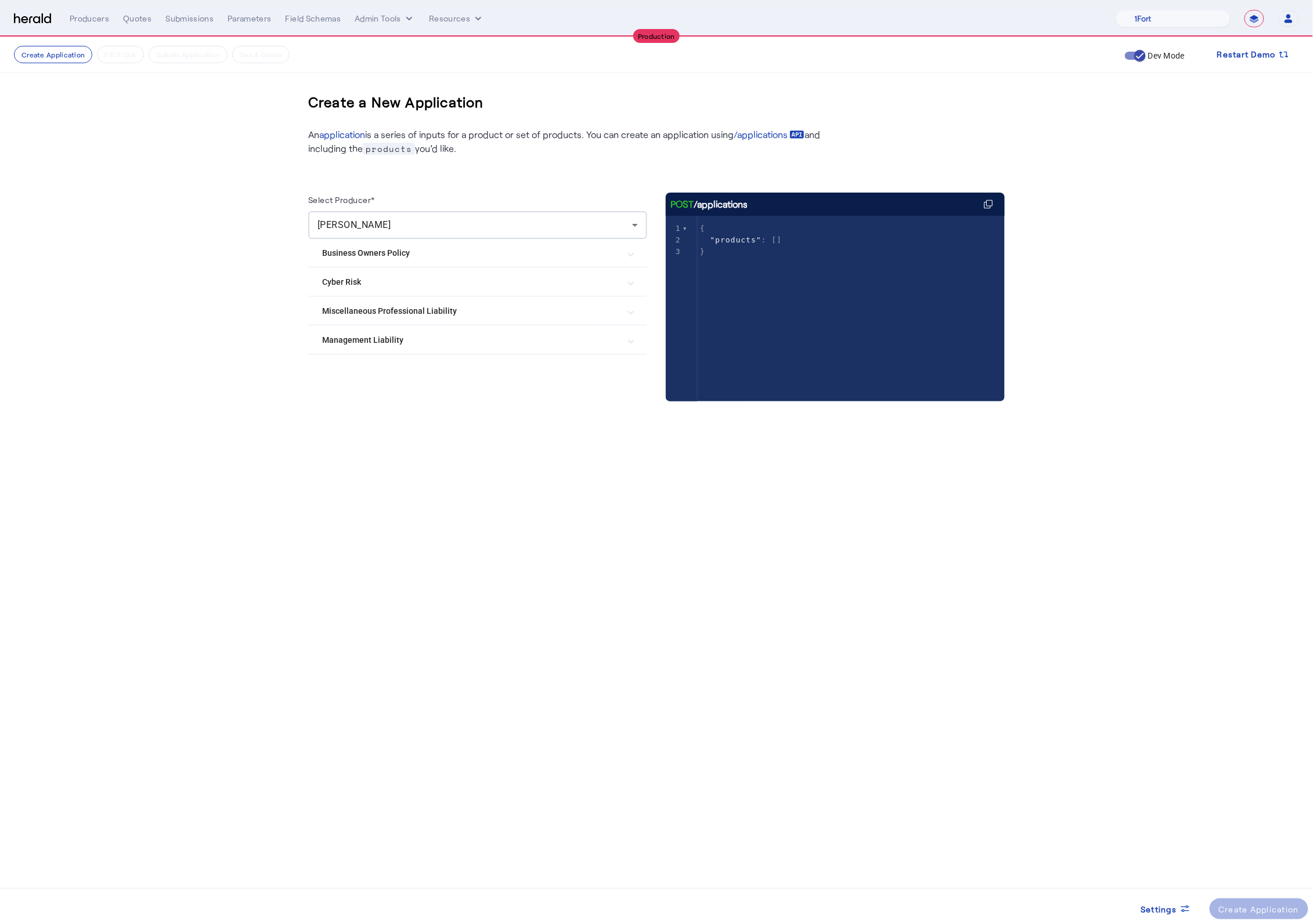
click at [446, 288] on Risk "Cyber Risk" at bounding box center [470, 282] width 297 height 12
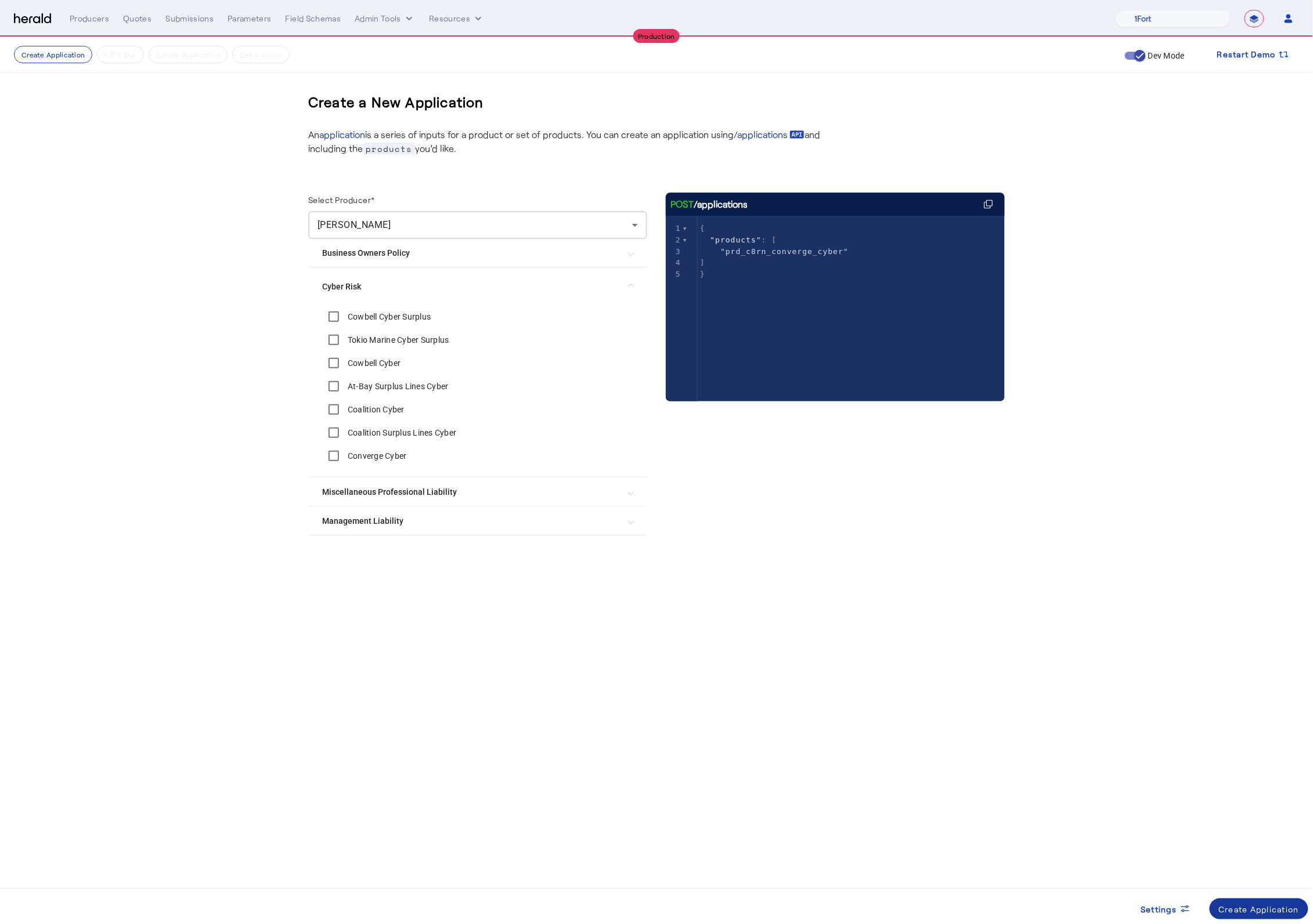
click at [1276, 904] on div "Create Application" at bounding box center [1259, 909] width 81 height 12
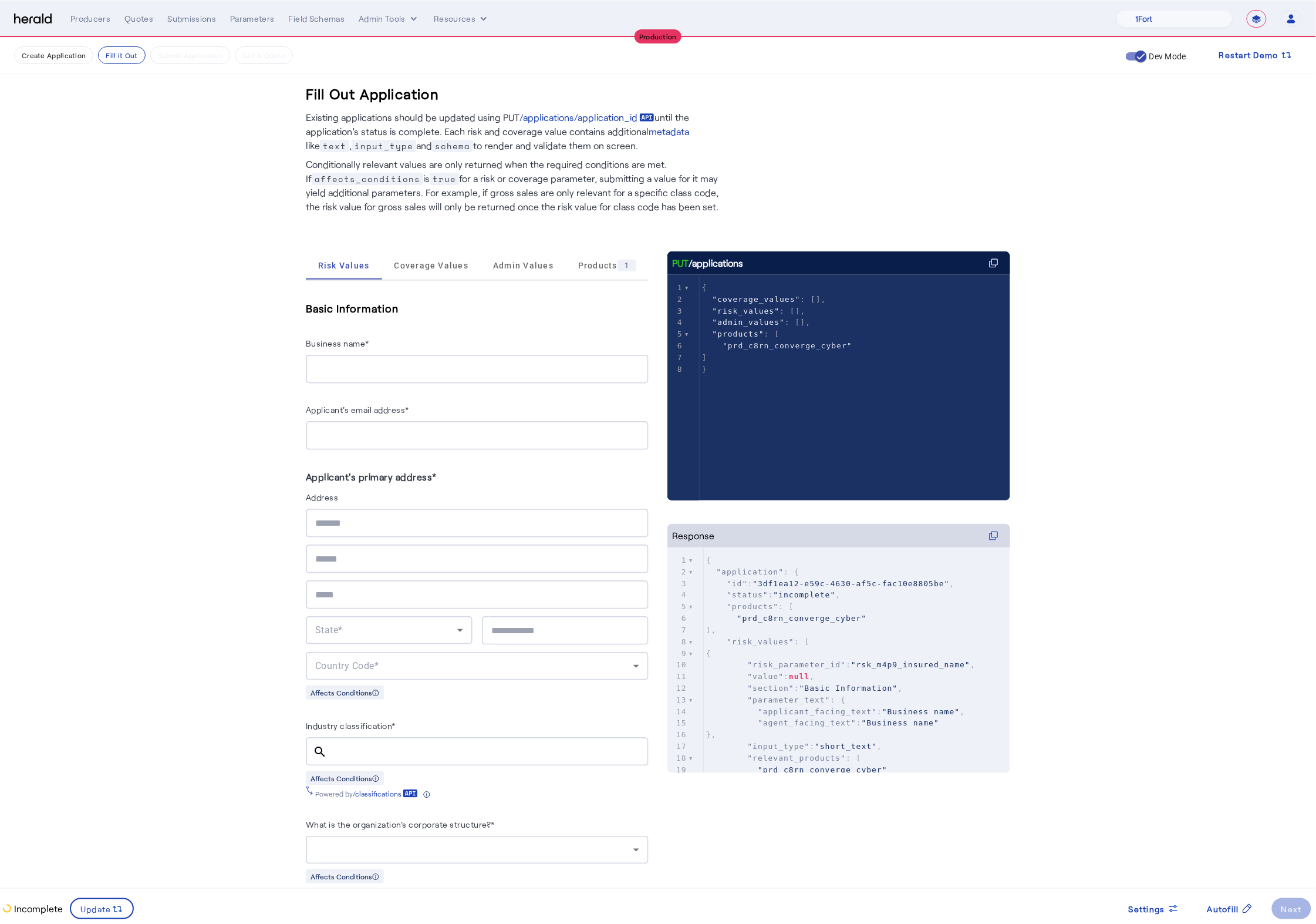
click at [28, 23] on img at bounding box center [32, 19] width 38 height 11
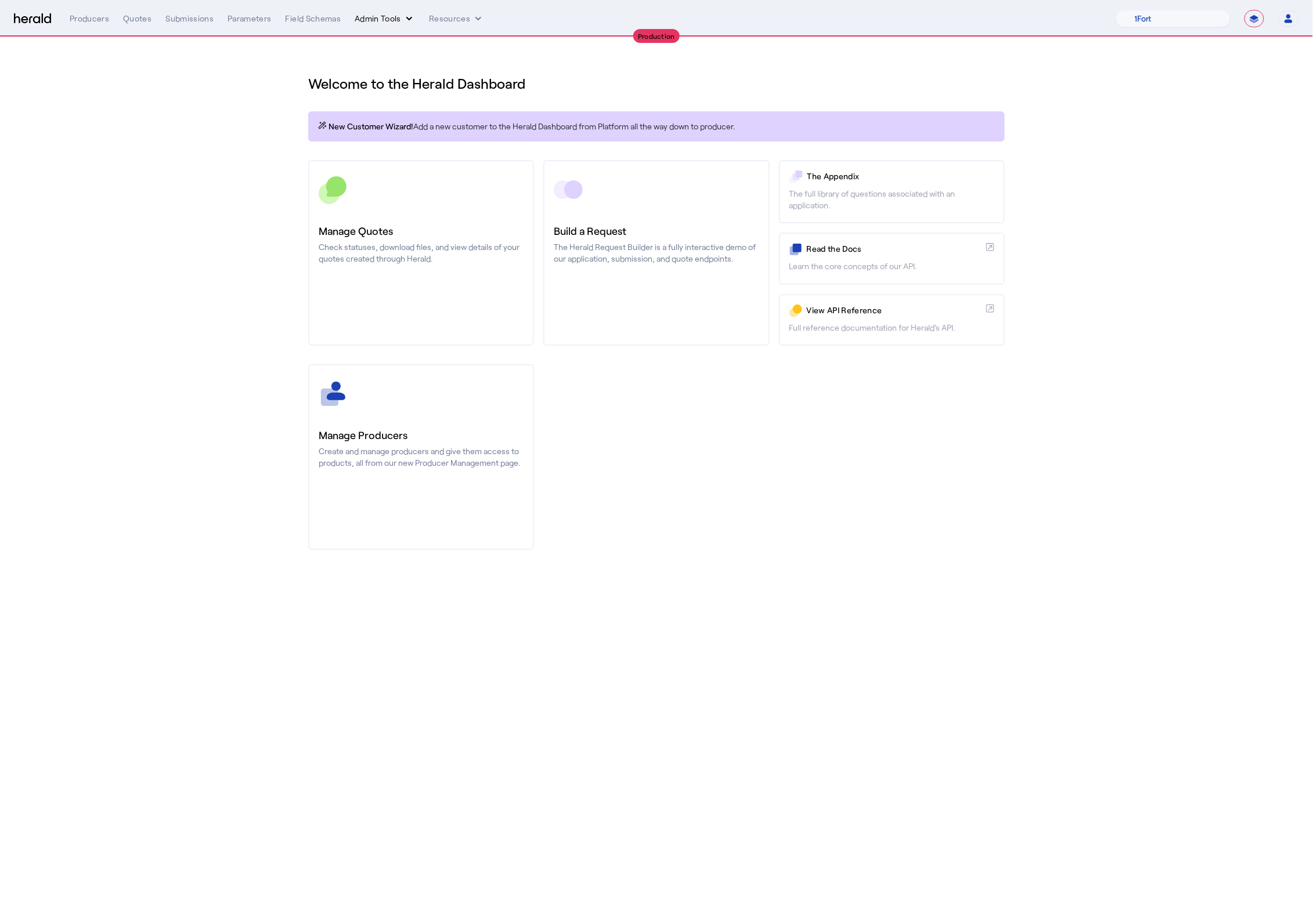
click at [408, 23] on icon "internal dropdown menu" at bounding box center [409, 19] width 12 height 12
click at [422, 62] on div "Products Manager" at bounding box center [405, 71] width 103 height 28
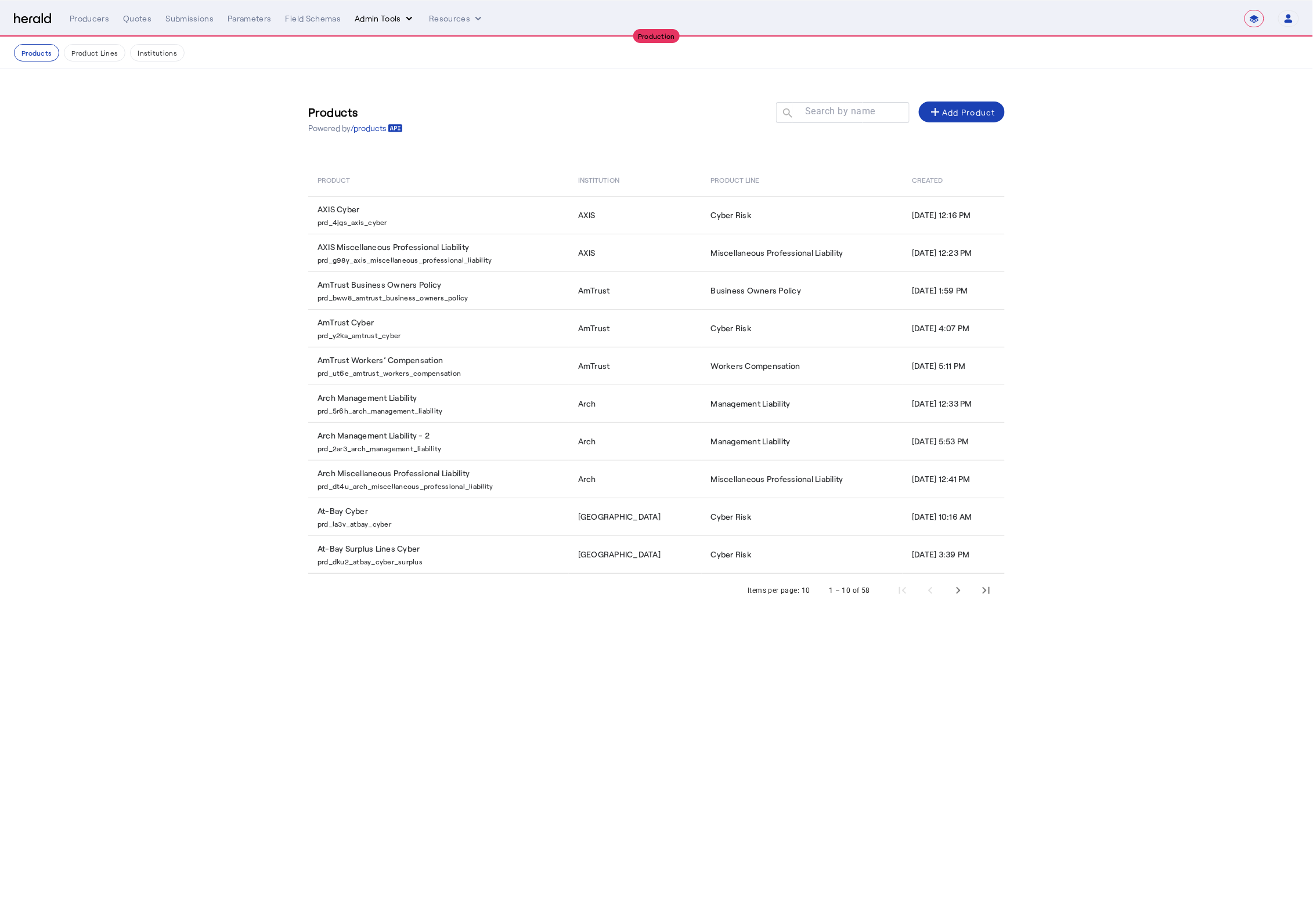
click at [364, 20] on button "Admin Tools" at bounding box center [385, 19] width 61 height 12
click at [384, 45] on span "Platforms Manager" at bounding box center [405, 43] width 85 height 14
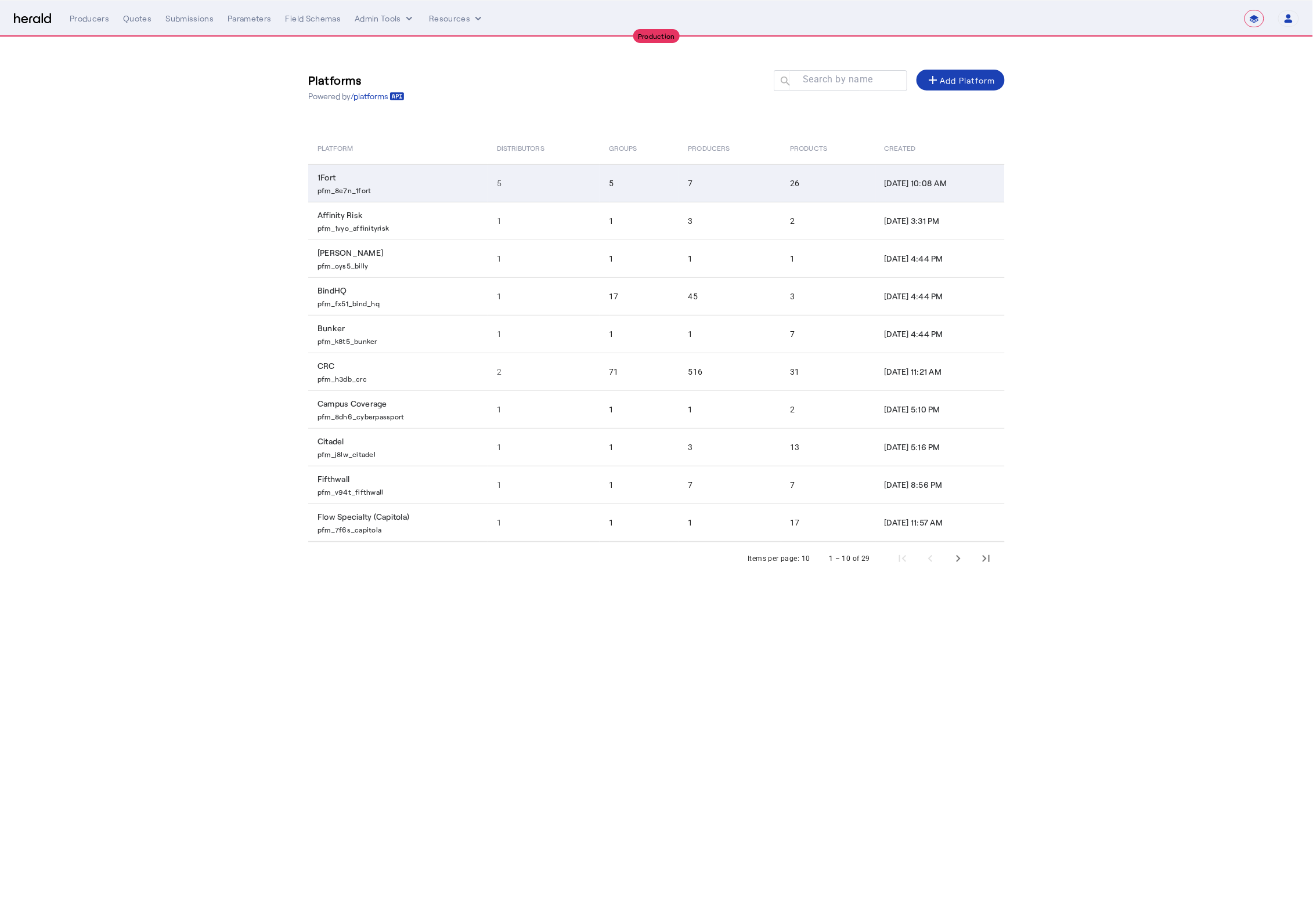
click at [384, 192] on p "pfm_8e7n_1fort" at bounding box center [400, 189] width 166 height 12
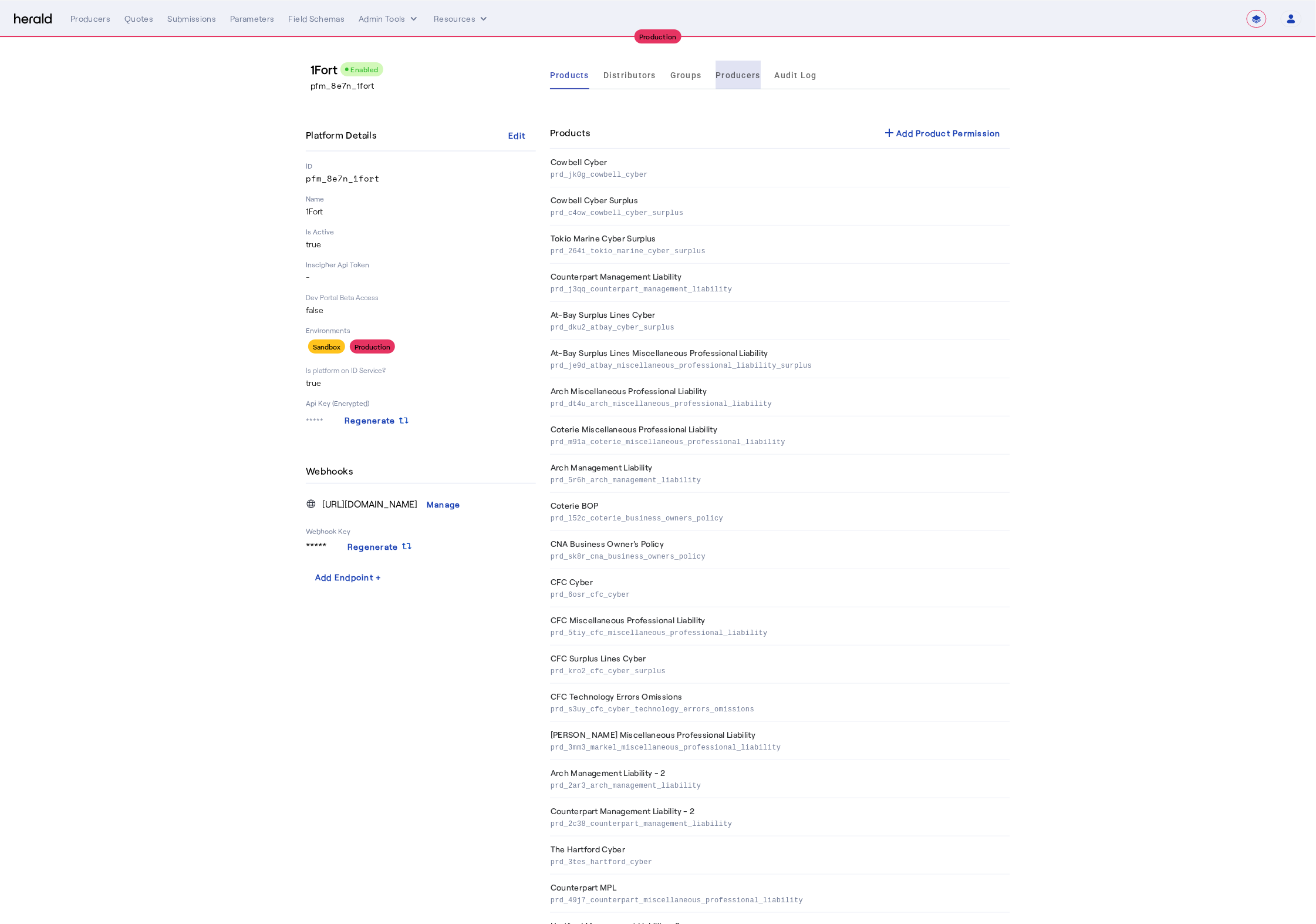
click at [727, 71] on span "Producers" at bounding box center [739, 75] width 44 height 8
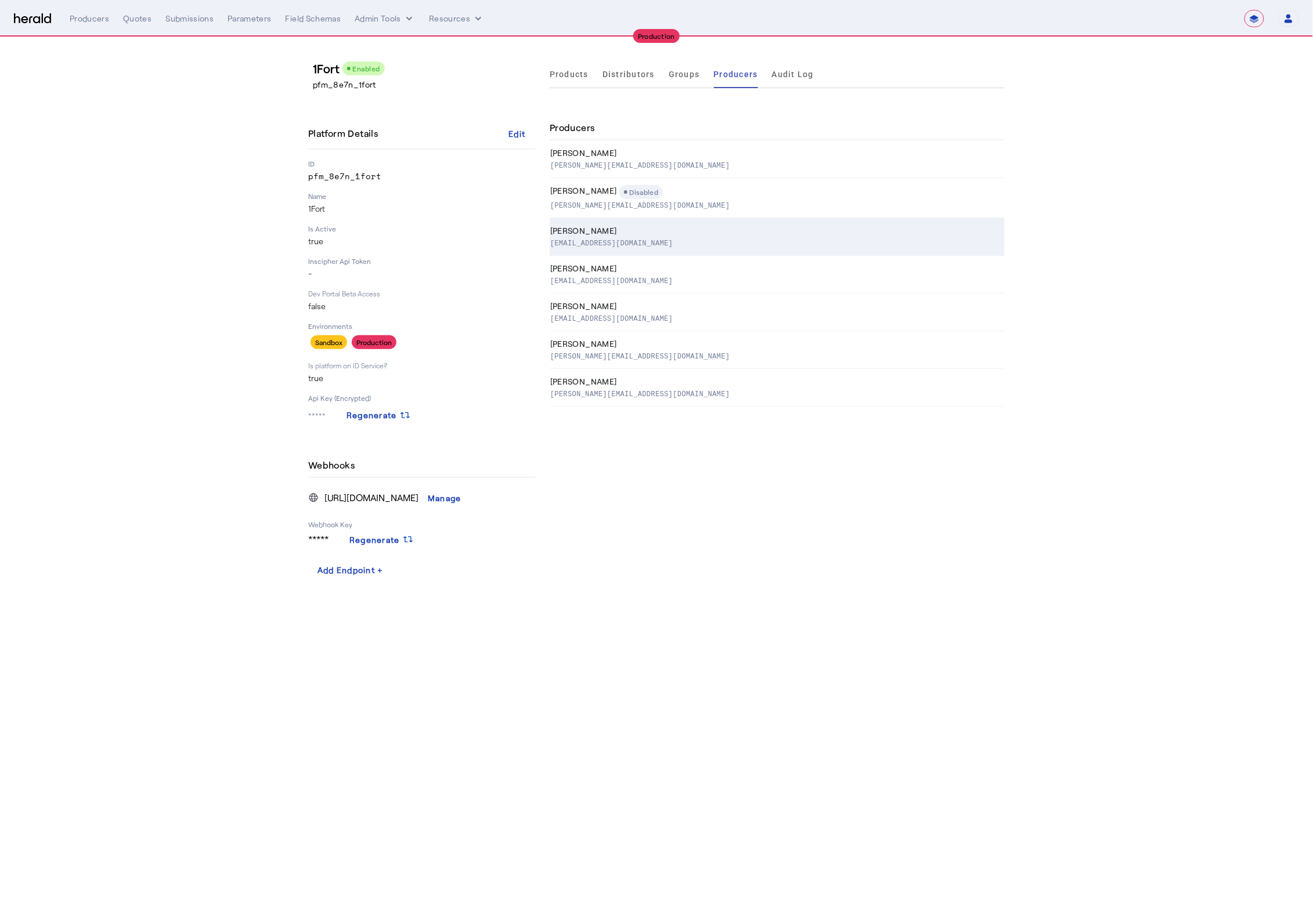
click at [643, 241] on p "[EMAIL_ADDRESS][DOMAIN_NAME]" at bounding box center [611, 243] width 122 height 12
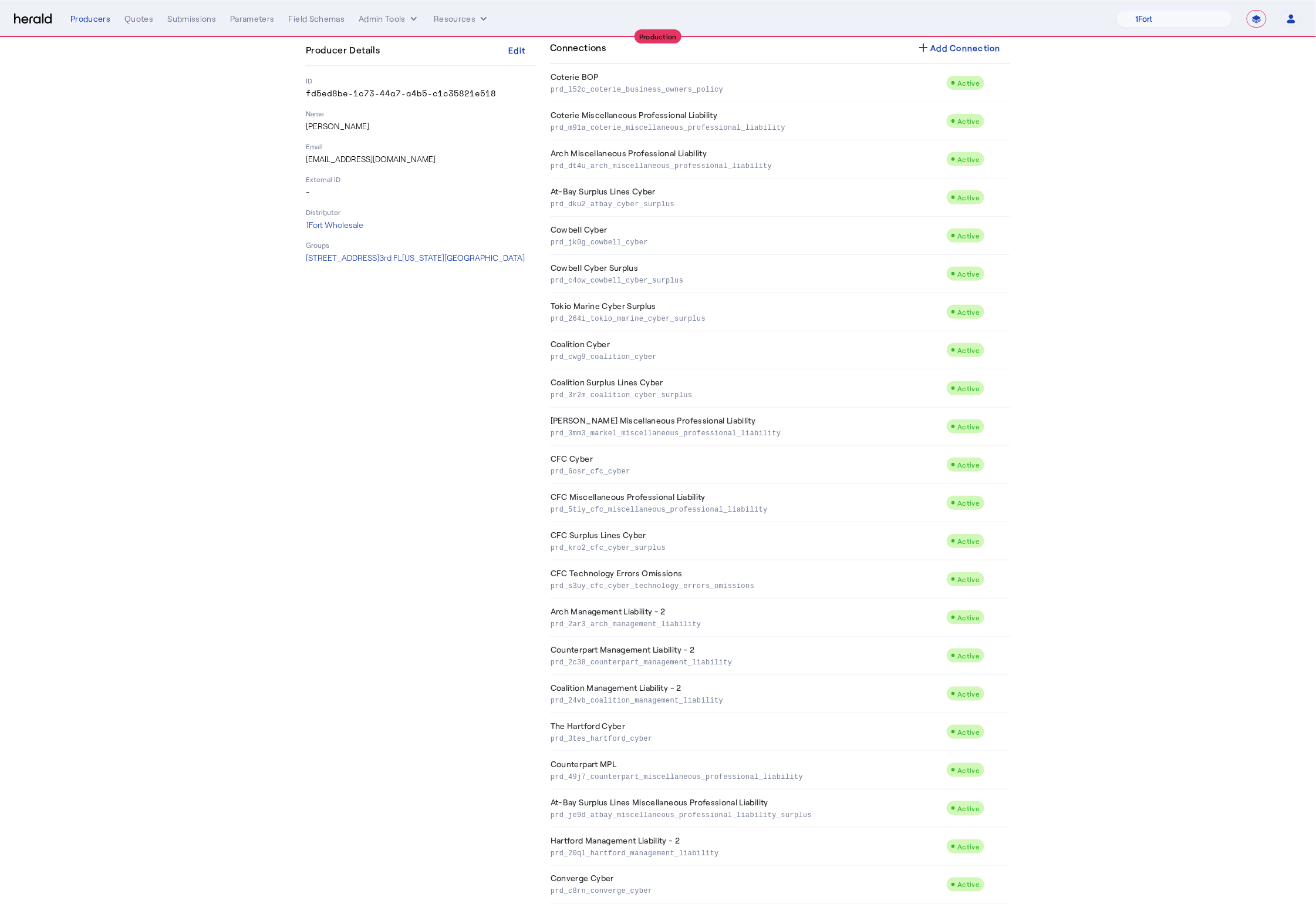
scroll to position [125, 0]
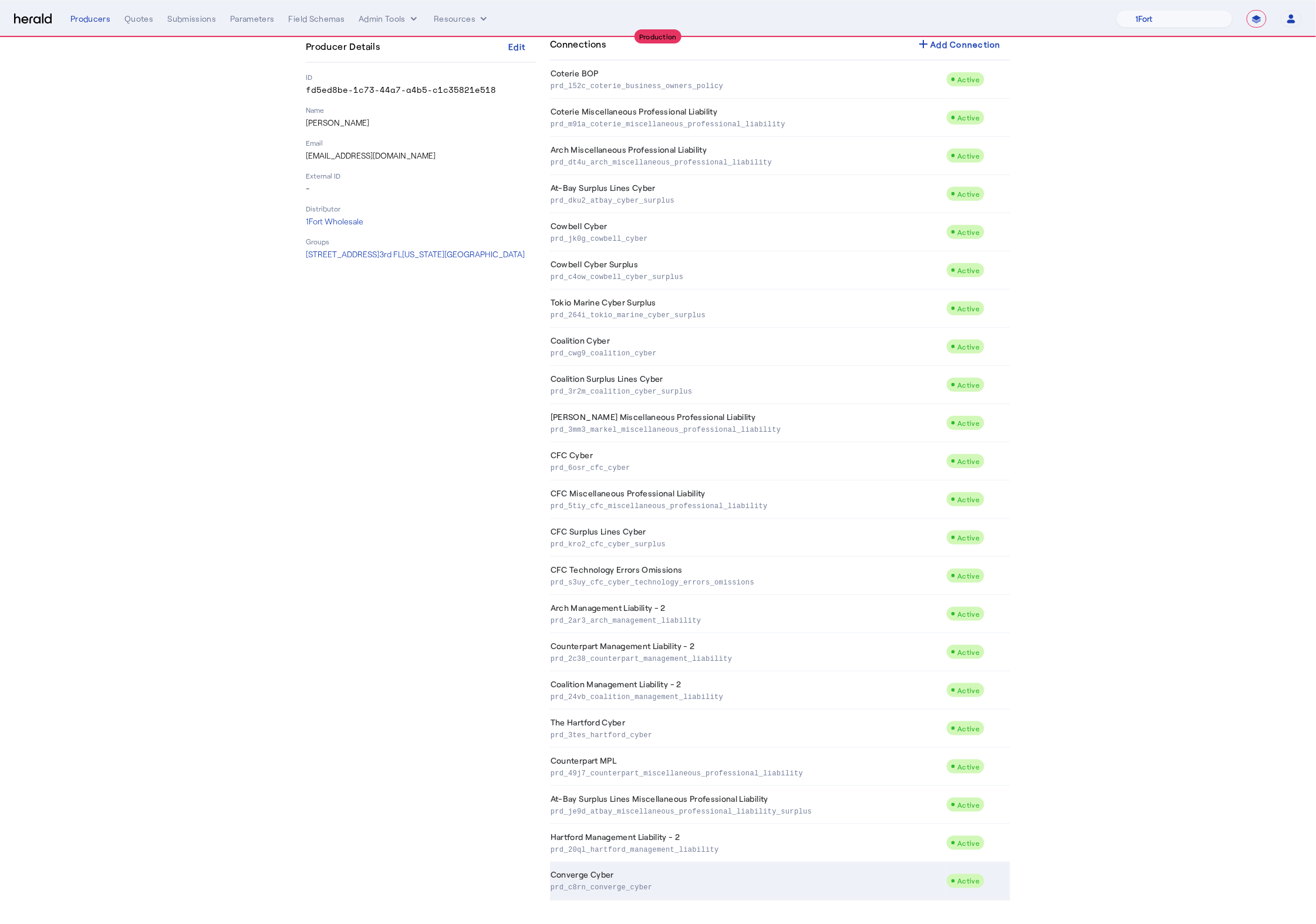
click at [626, 890] on p "prd_c8rn_converge_cyber" at bounding box center [747, 887] width 391 height 12
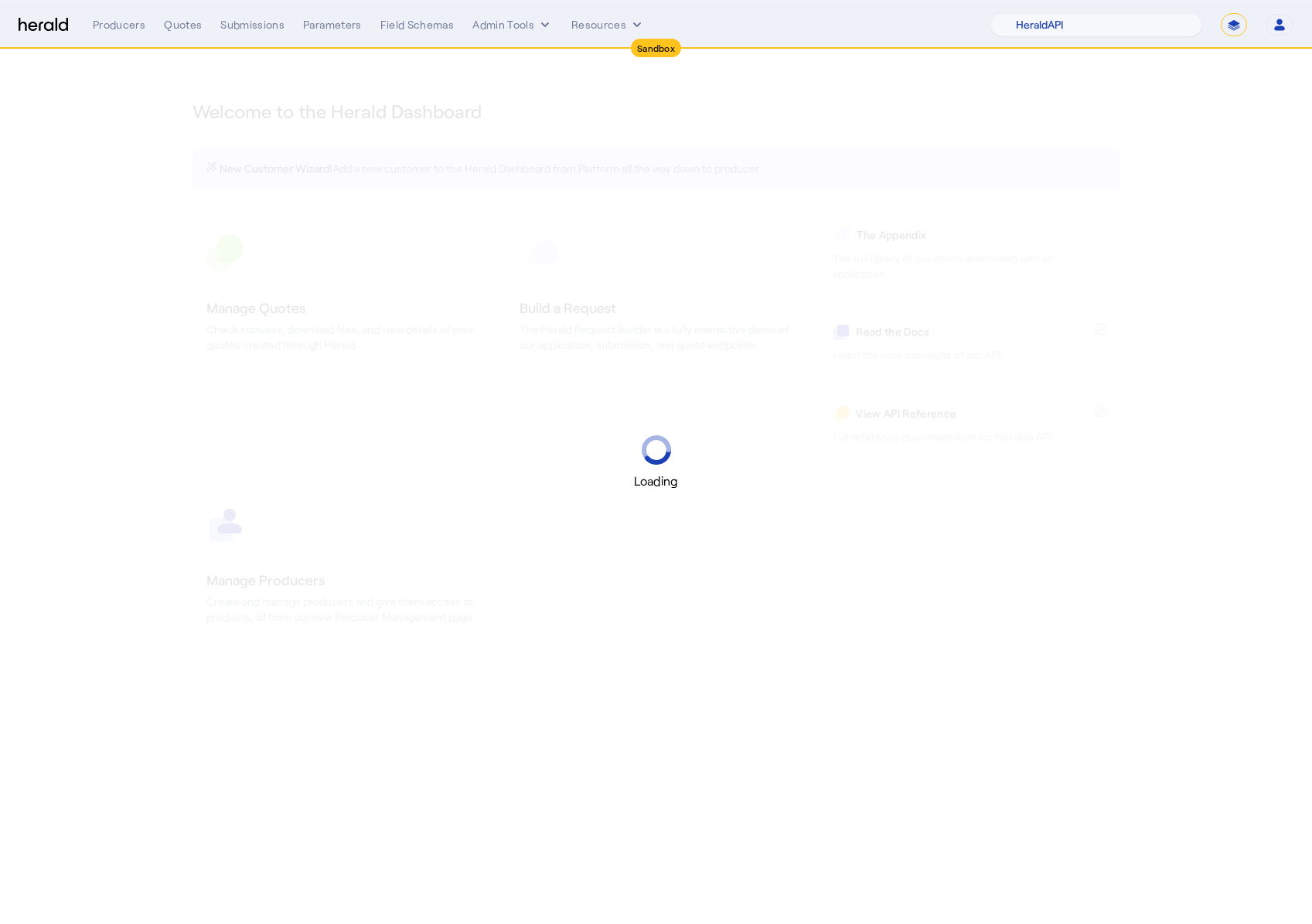
select select "pfm_2v8p_herald_api"
select select "*******"
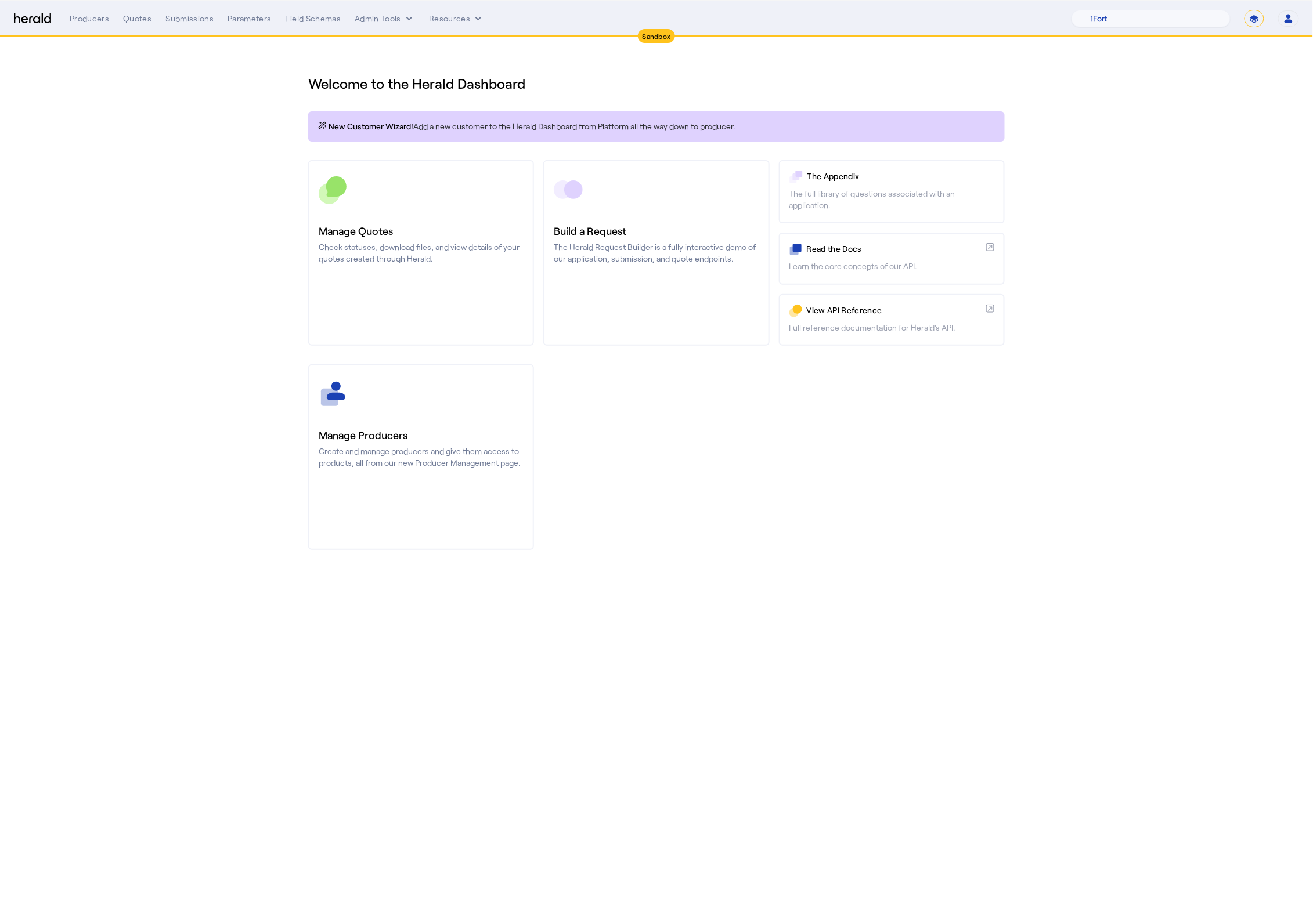
click at [391, 10] on div "Producers Quotes Submissions Parameters Field Schemas Admin Tools Resources 1Fo…" at bounding box center [684, 18] width 1229 height 17
click at [392, 20] on button "Admin Tools" at bounding box center [385, 19] width 61 height 12
click at [423, 71] on span "Products Manager" at bounding box center [405, 71] width 85 height 14
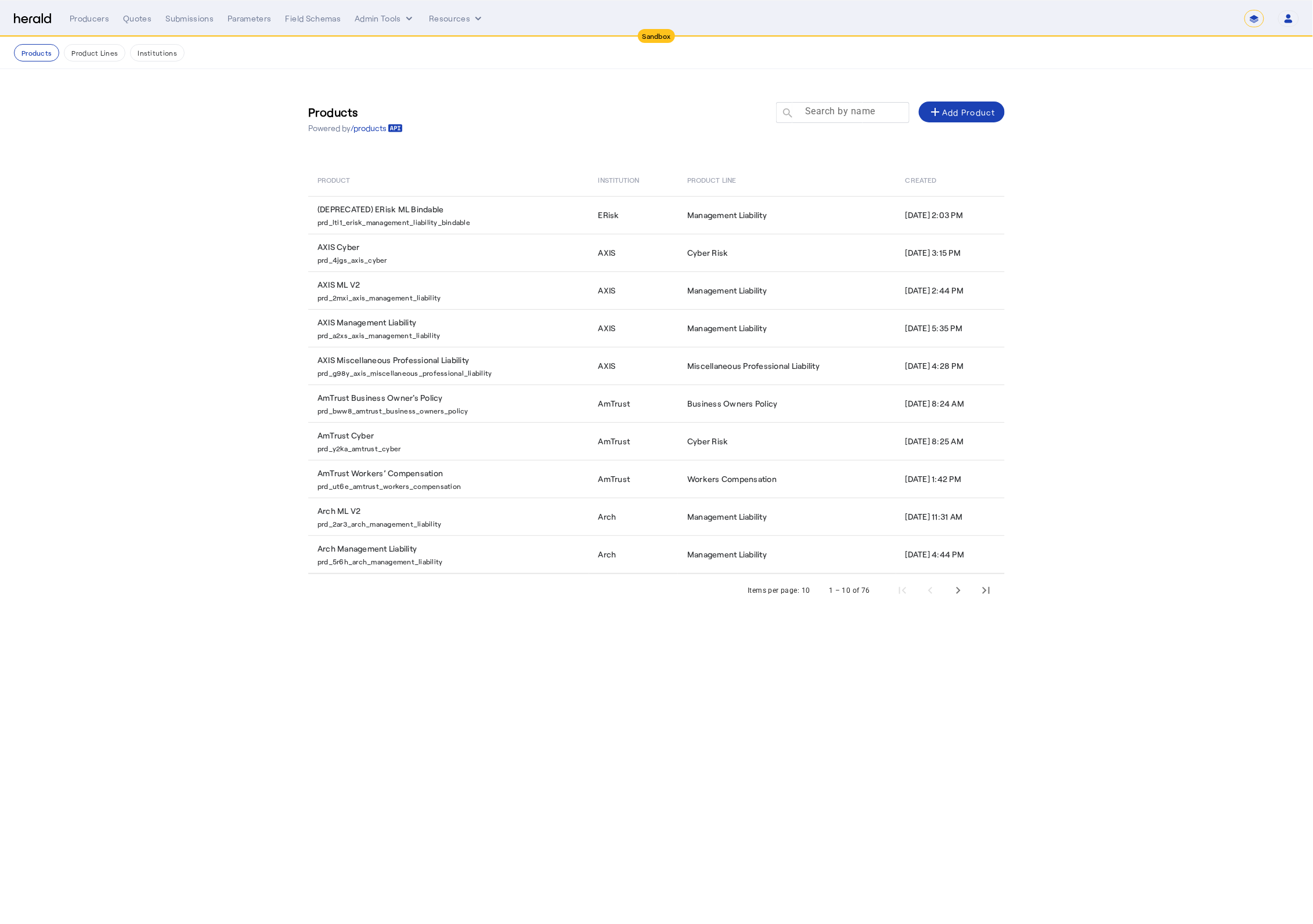
click at [847, 112] on mat-label "Search by name" at bounding box center [840, 111] width 70 height 11
click at [847, 112] on input "Search by name" at bounding box center [848, 111] width 104 height 14
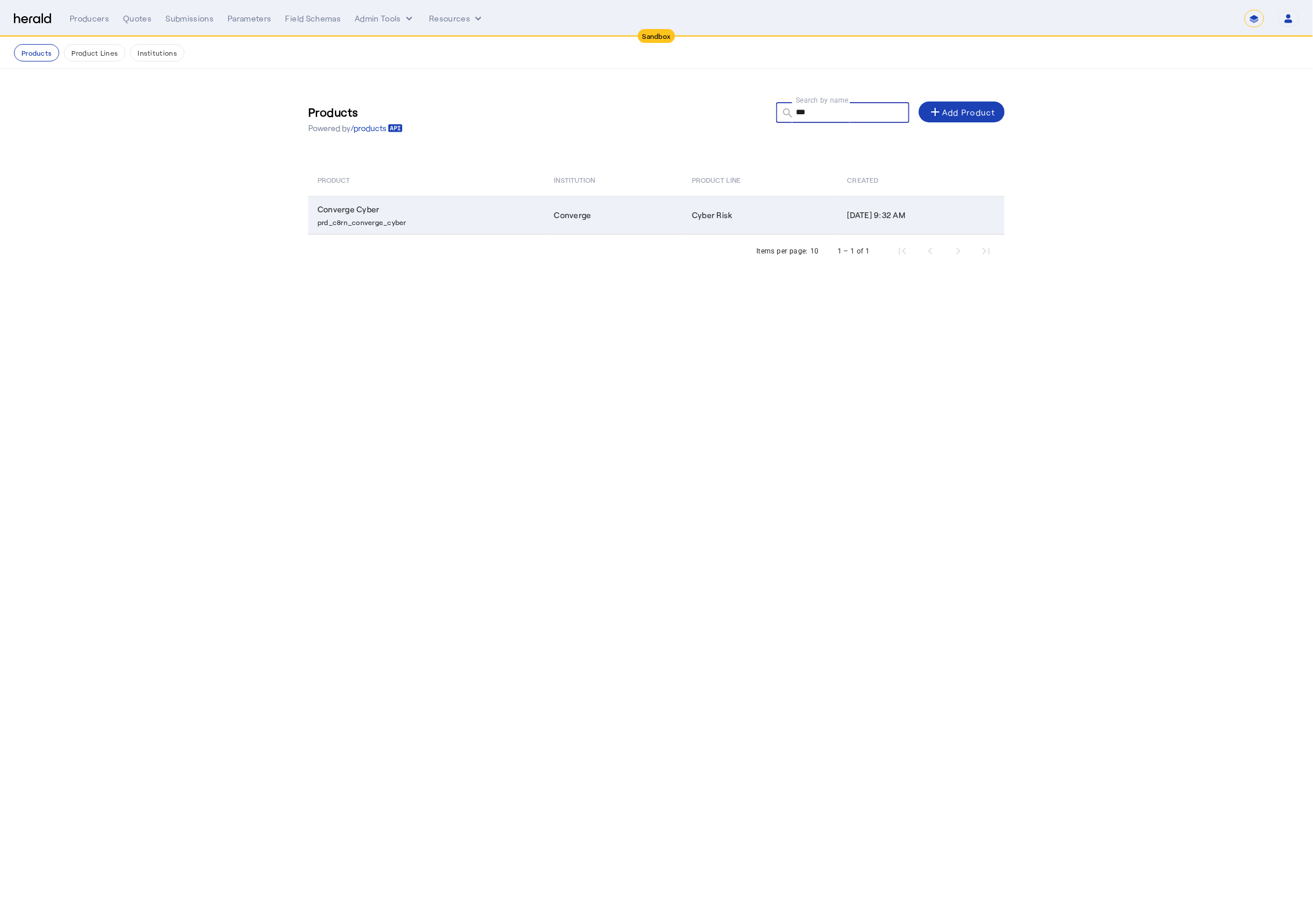
type input "***"
click at [490, 209] on td "Converge Cyber prd_c8rn_converge_cyber" at bounding box center [426, 215] width 237 height 39
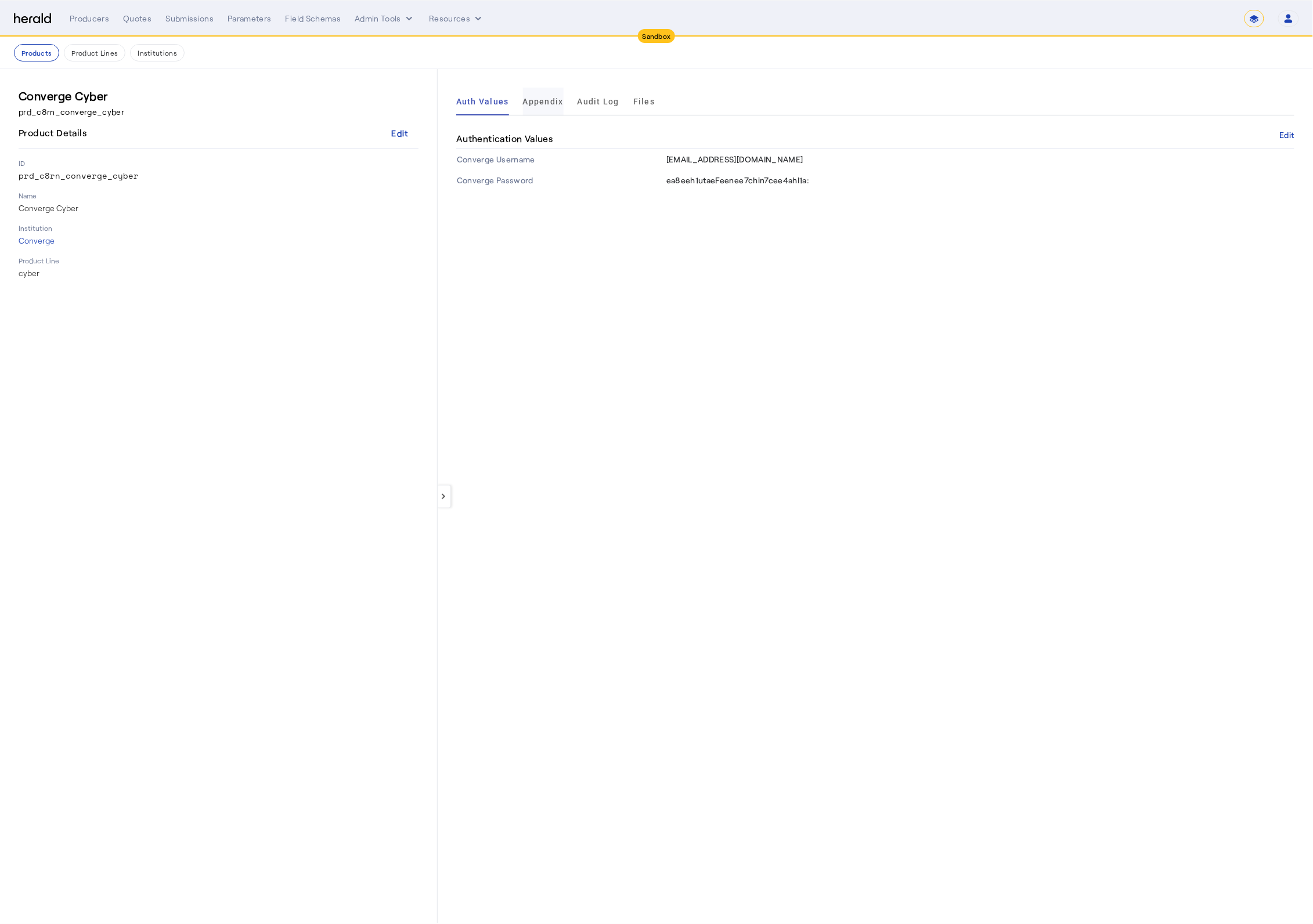
click at [533, 104] on span "Appendix" at bounding box center [543, 101] width 40 height 8
